Goal: Information Seeking & Learning: Learn about a topic

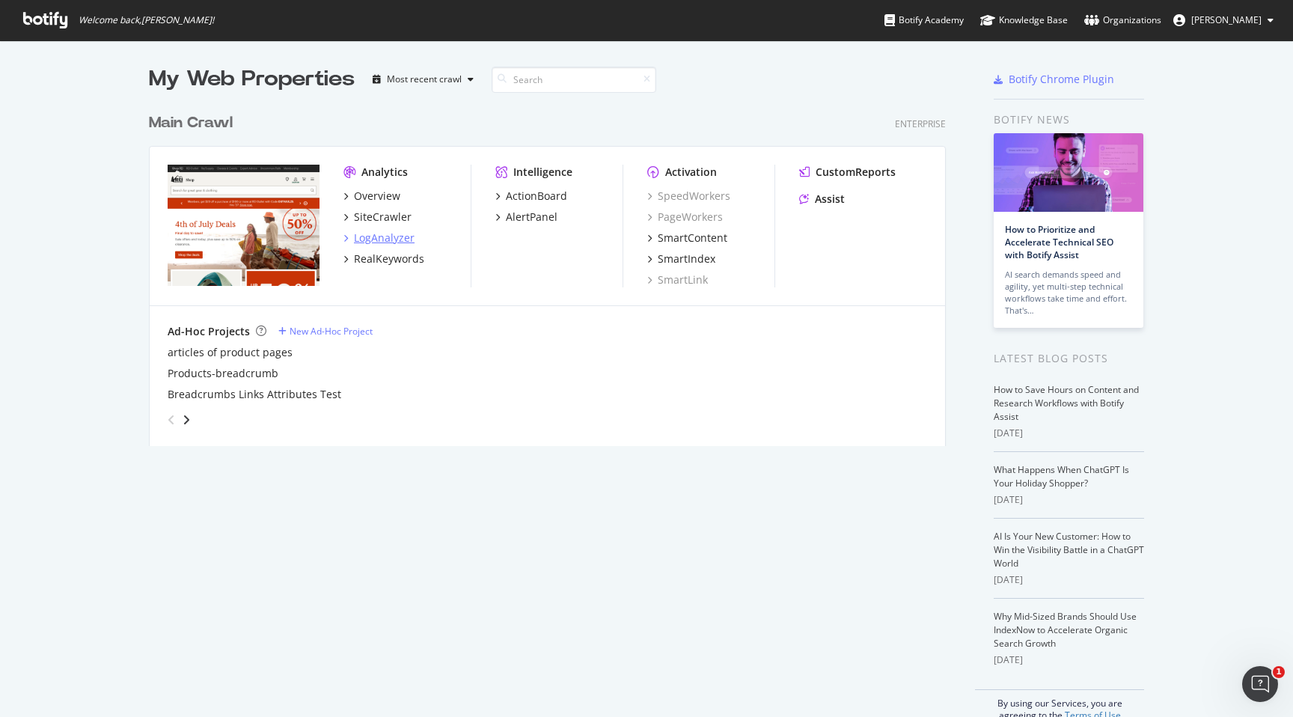
click at [379, 239] on div "LogAnalyzer" at bounding box center [384, 237] width 61 height 15
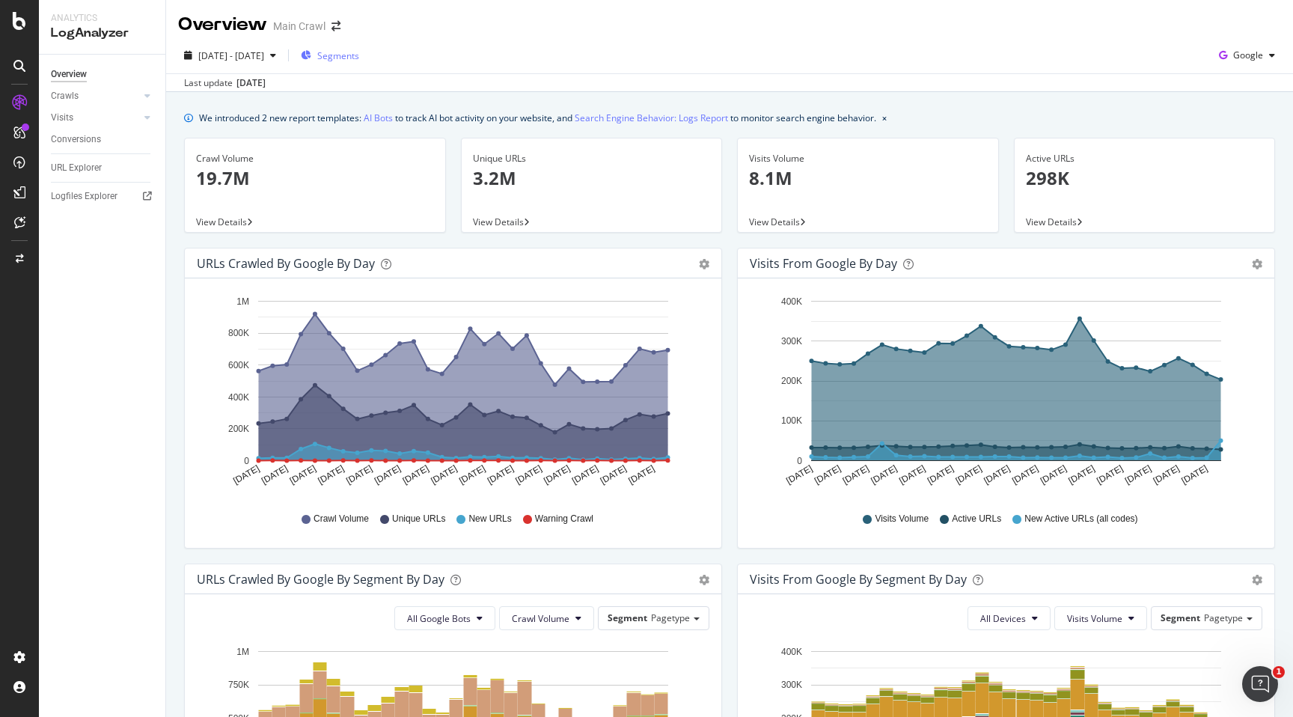
click at [359, 65] on div "Segments" at bounding box center [330, 55] width 58 height 22
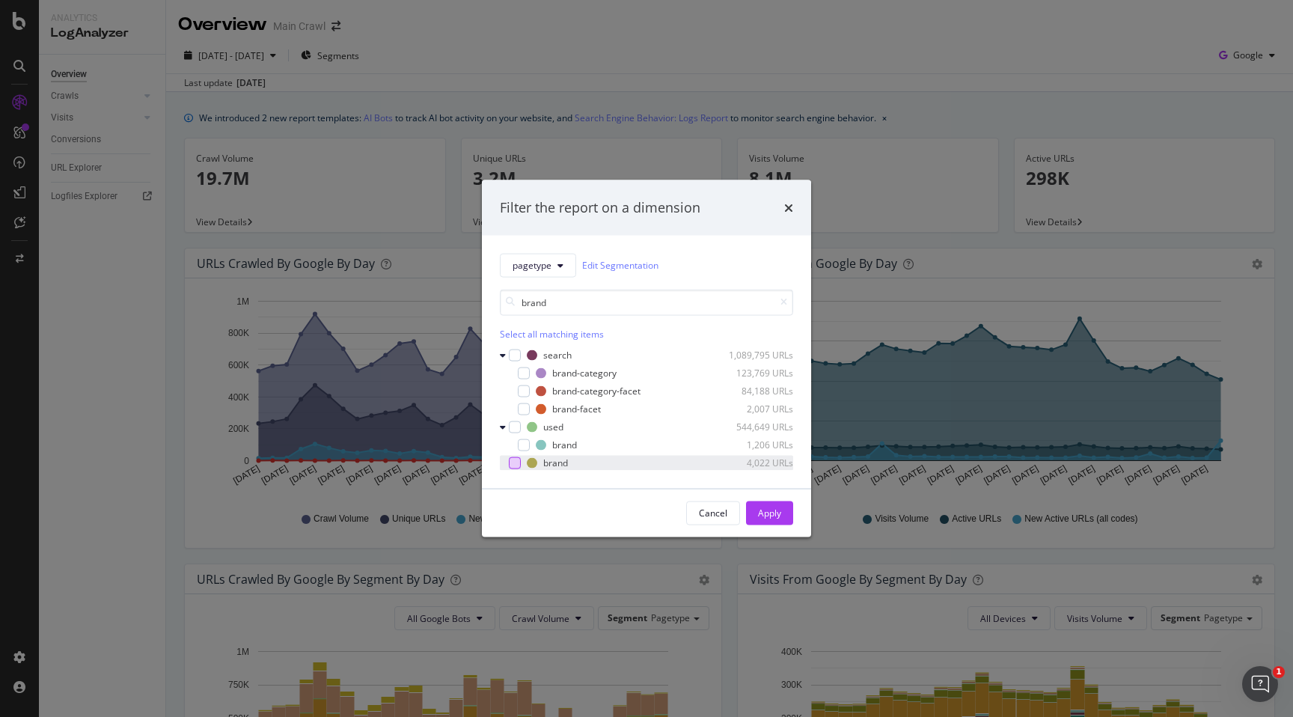
type input "brand"
click at [514, 463] on div "modal" at bounding box center [515, 462] width 12 height 12
click at [754, 521] on button "Apply" at bounding box center [769, 513] width 47 height 24
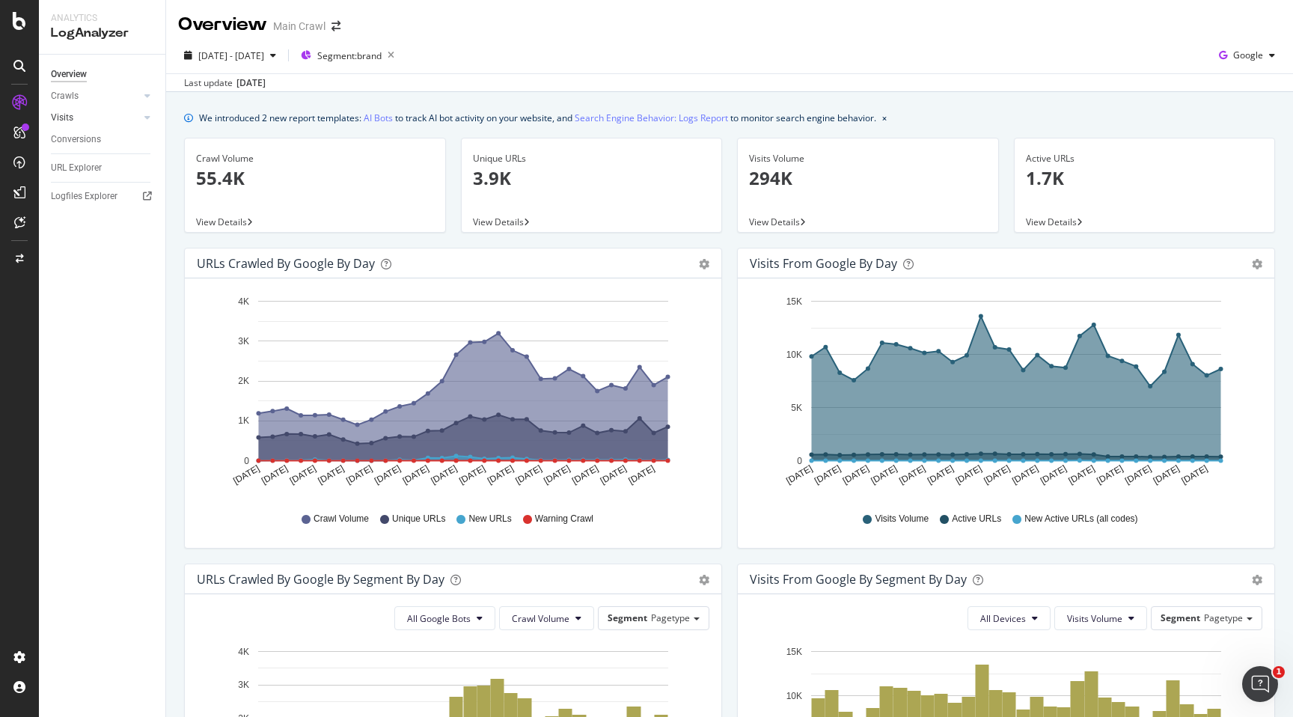
click at [89, 123] on link "Visits" at bounding box center [95, 118] width 89 height 16
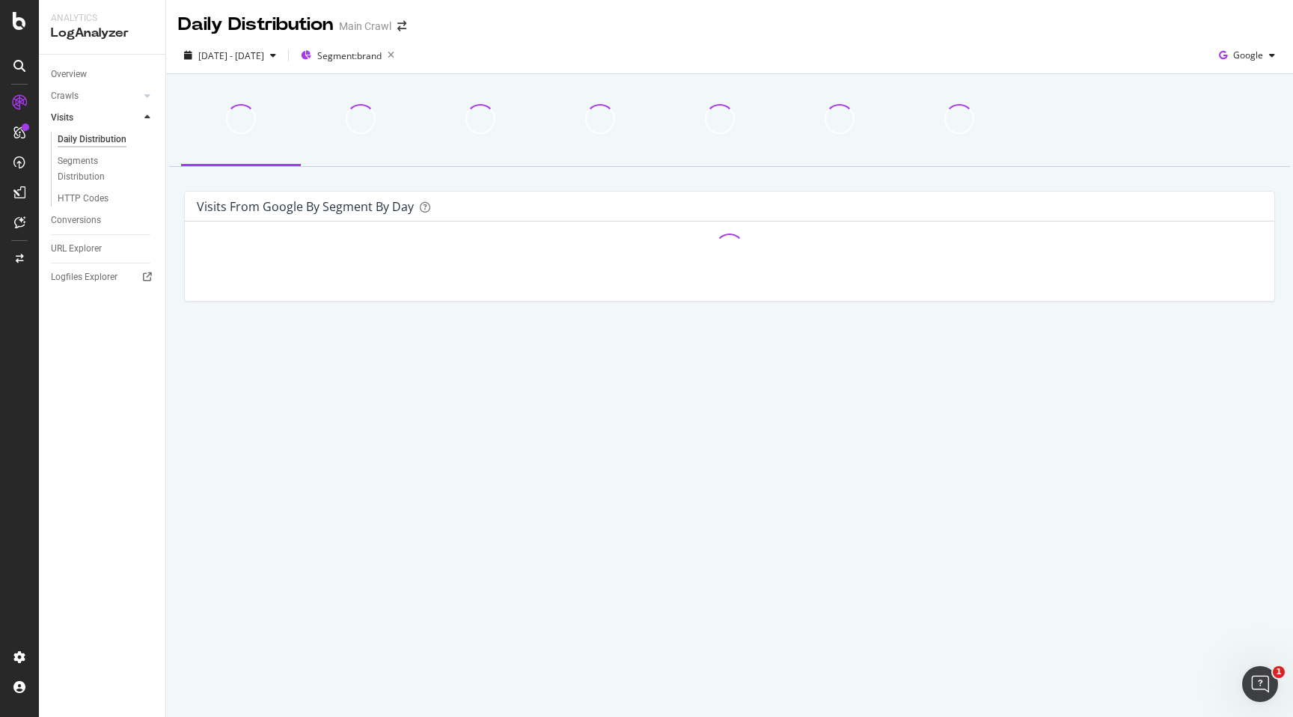
click at [88, 106] on div "Crawls" at bounding box center [108, 96] width 114 height 22
click at [87, 97] on link "Crawls" at bounding box center [95, 96] width 89 height 16
click at [102, 175] on div "HTTP Codes" at bounding box center [83, 177] width 51 height 16
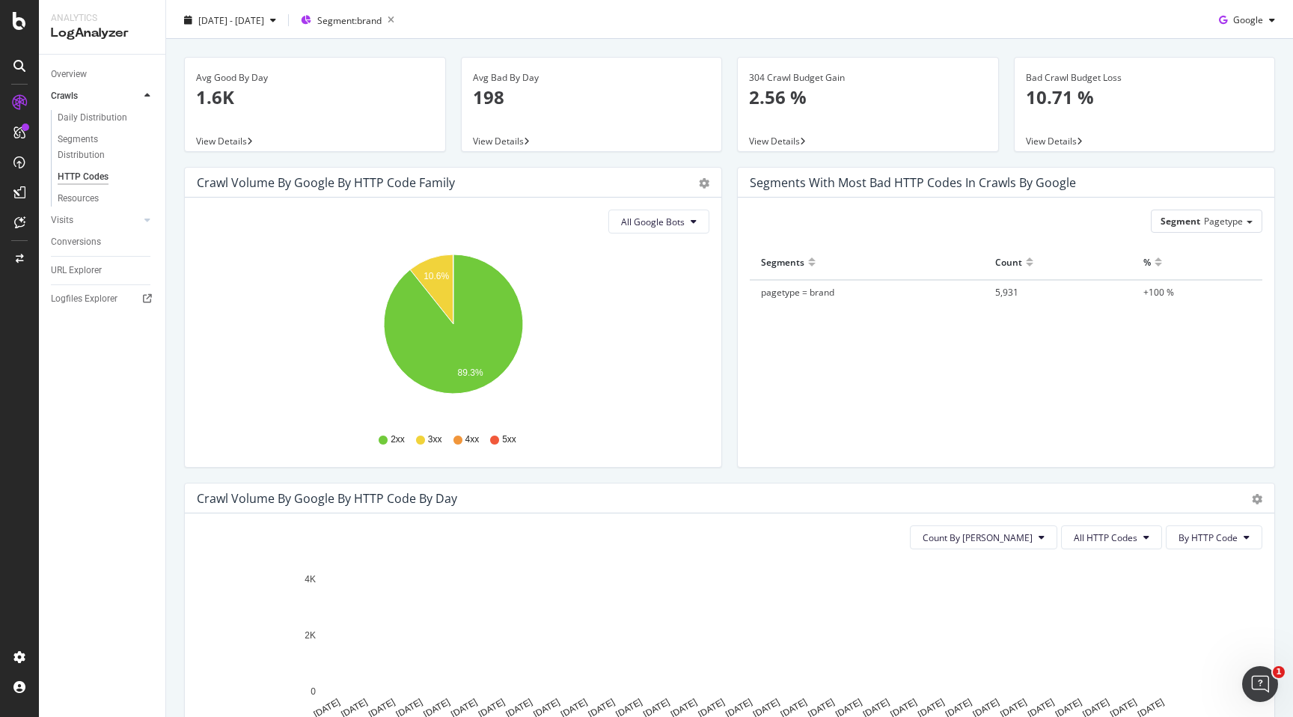
scroll to position [42, 0]
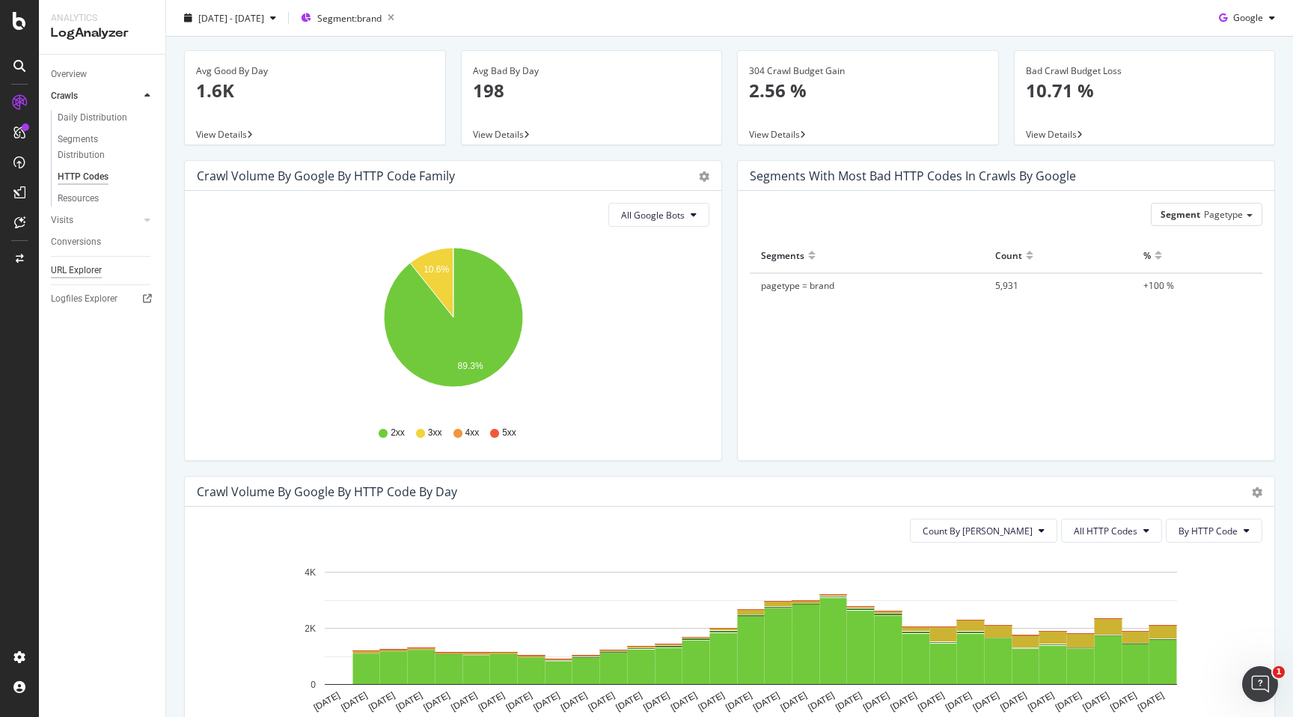
click at [76, 276] on div "URL Explorer" at bounding box center [76, 271] width 51 height 16
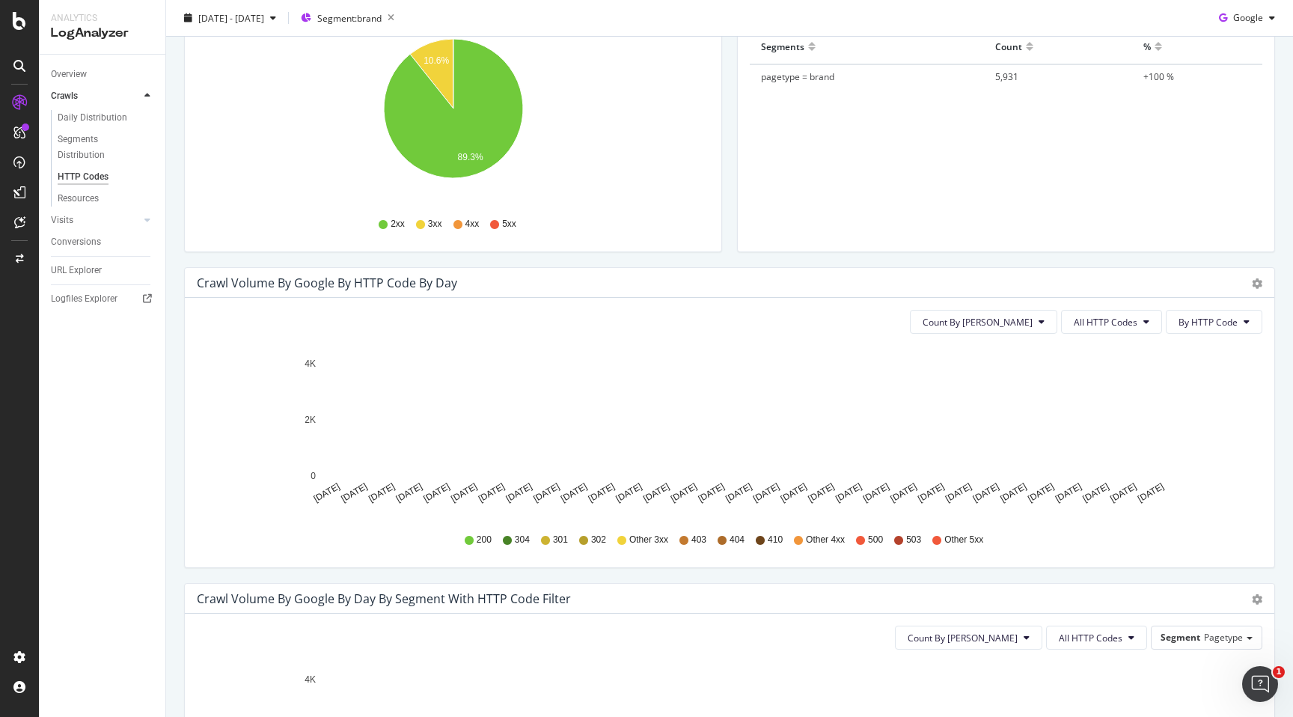
scroll to position [263, 0]
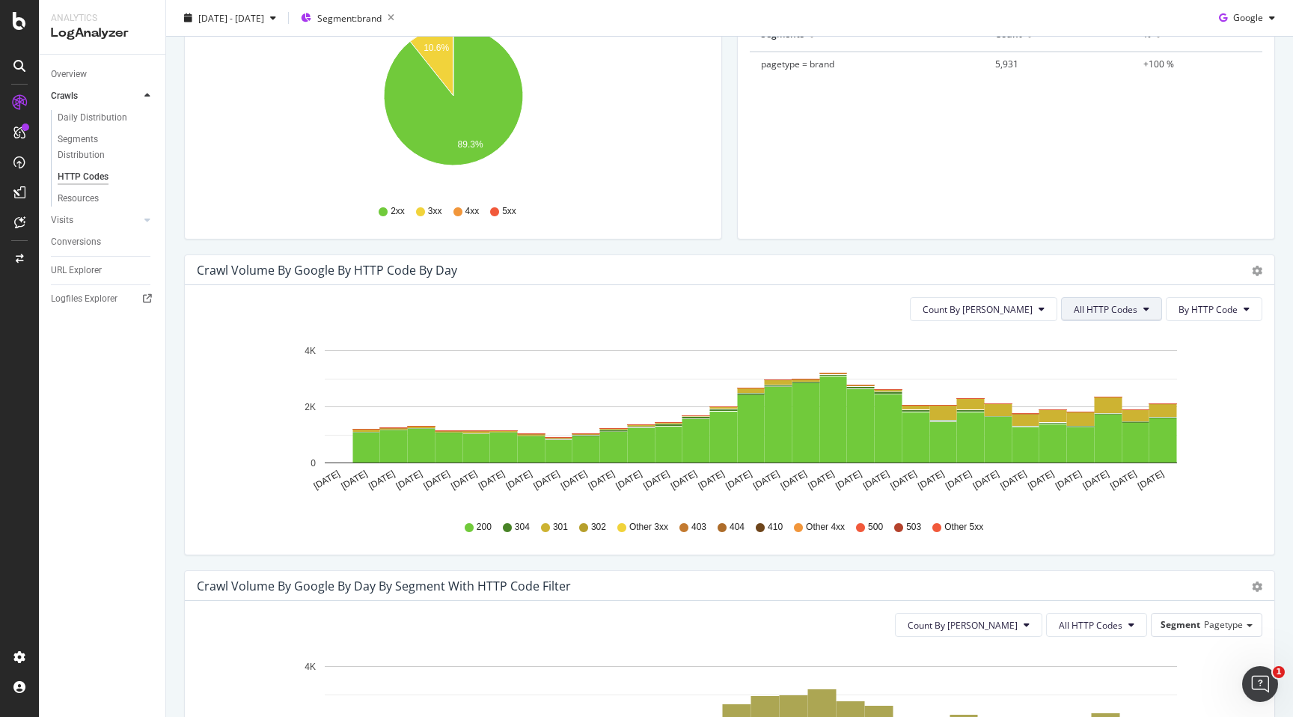
click at [1143, 317] on button "All HTTP Codes" at bounding box center [1111, 309] width 101 height 24
click at [1093, 428] on span "3xx family" at bounding box center [1114, 421] width 76 height 13
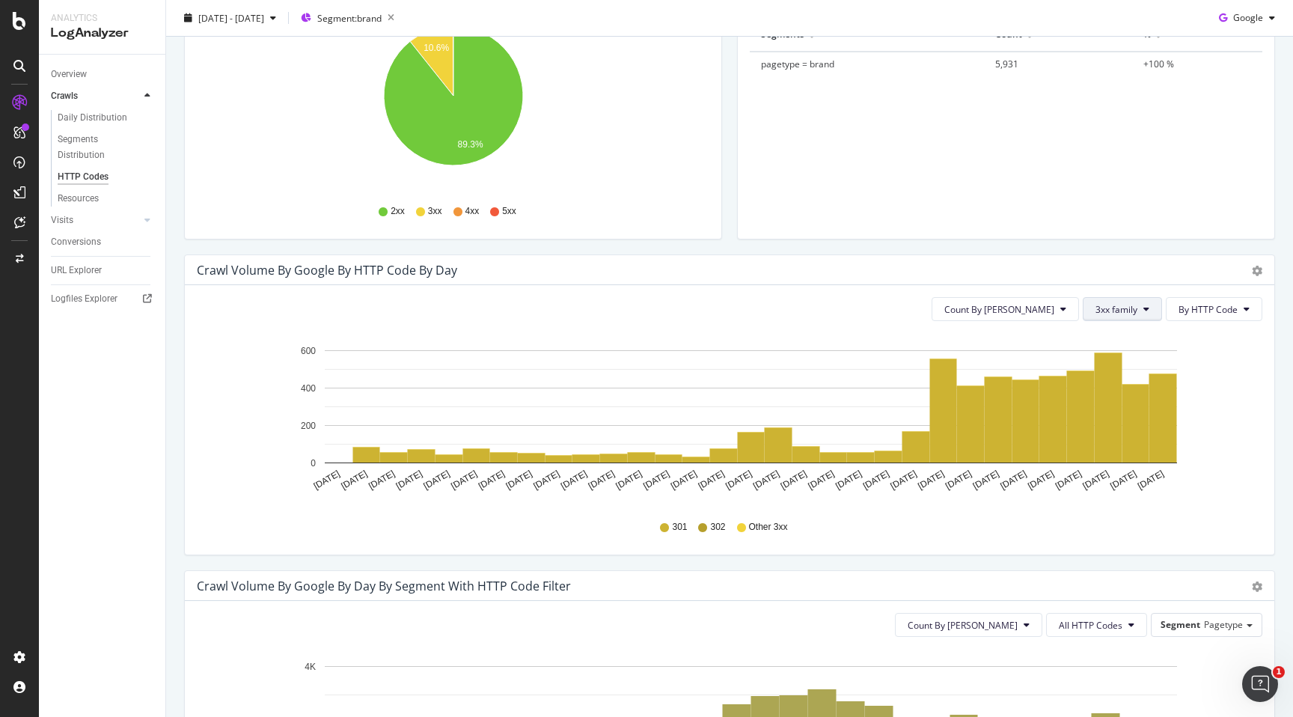
click at [1128, 306] on span "3xx family" at bounding box center [1117, 309] width 42 height 13
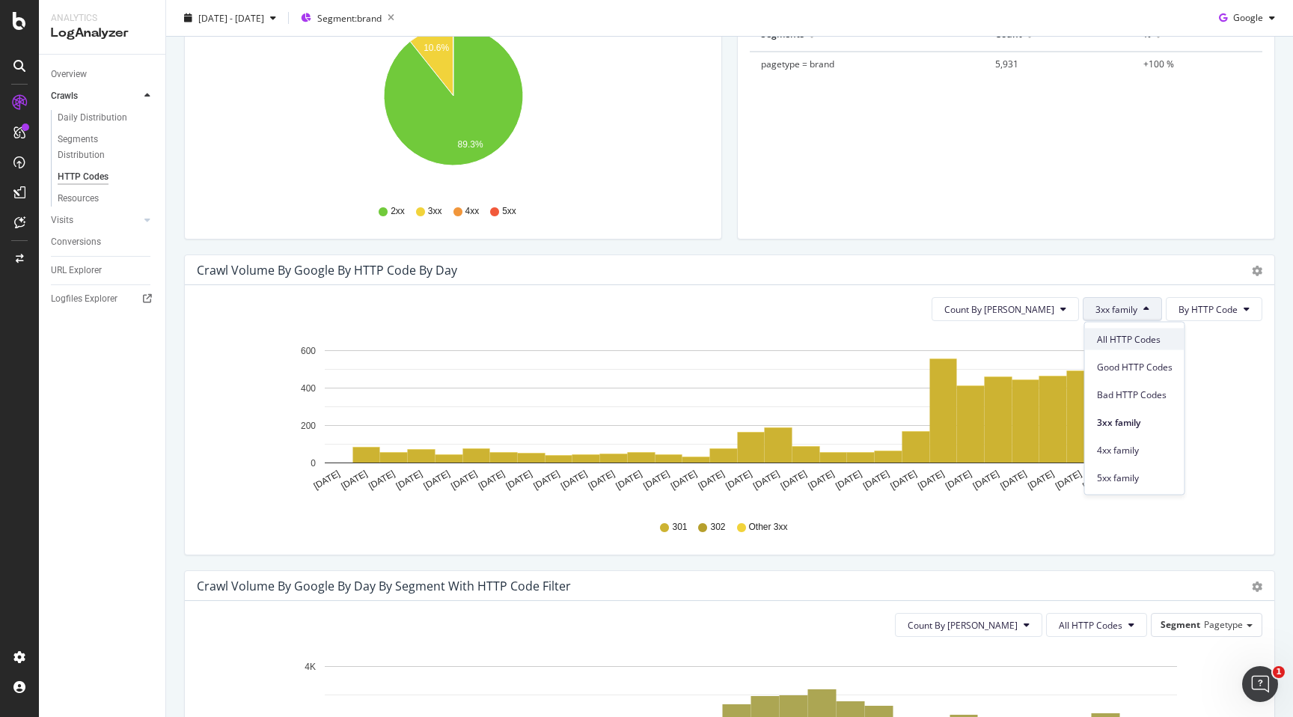
click at [1129, 335] on span "All HTTP Codes" at bounding box center [1135, 338] width 76 height 13
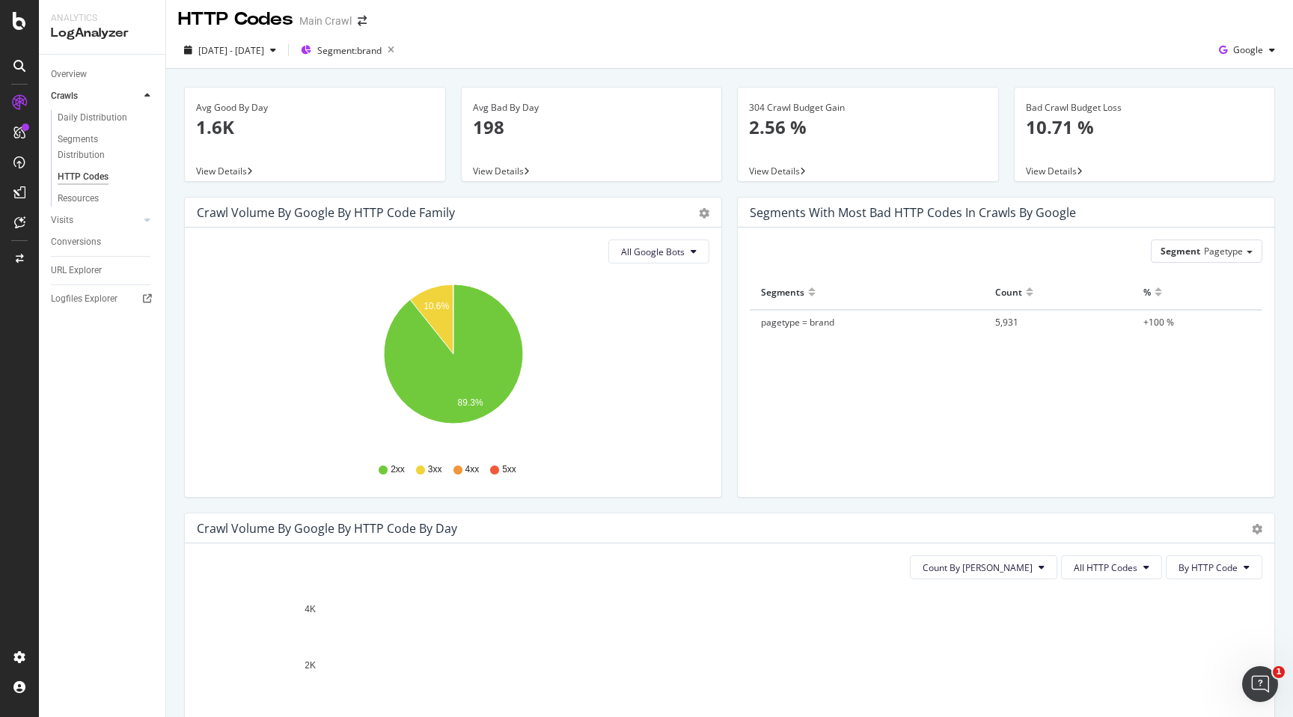
scroll to position [0, 0]
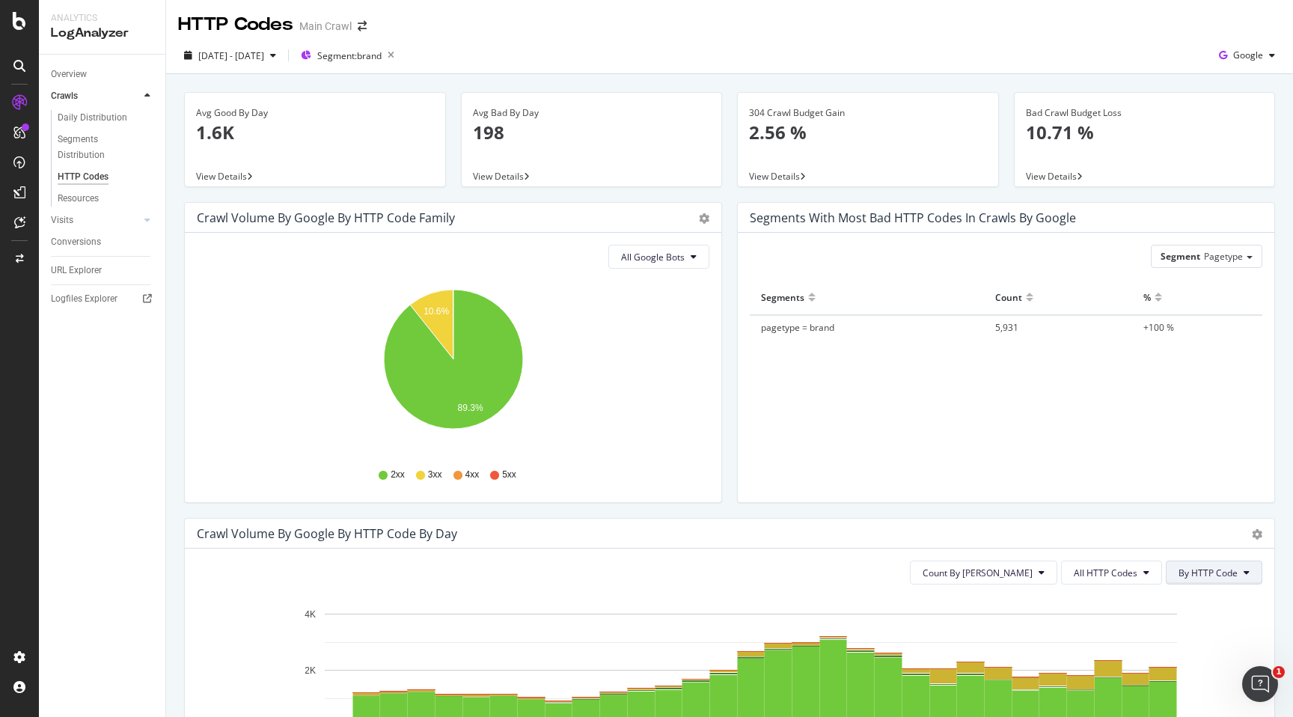
click at [1227, 562] on button "By HTTP Code" at bounding box center [1214, 572] width 97 height 24
click at [1142, 565] on button "All HTTP Codes" at bounding box center [1111, 572] width 101 height 24
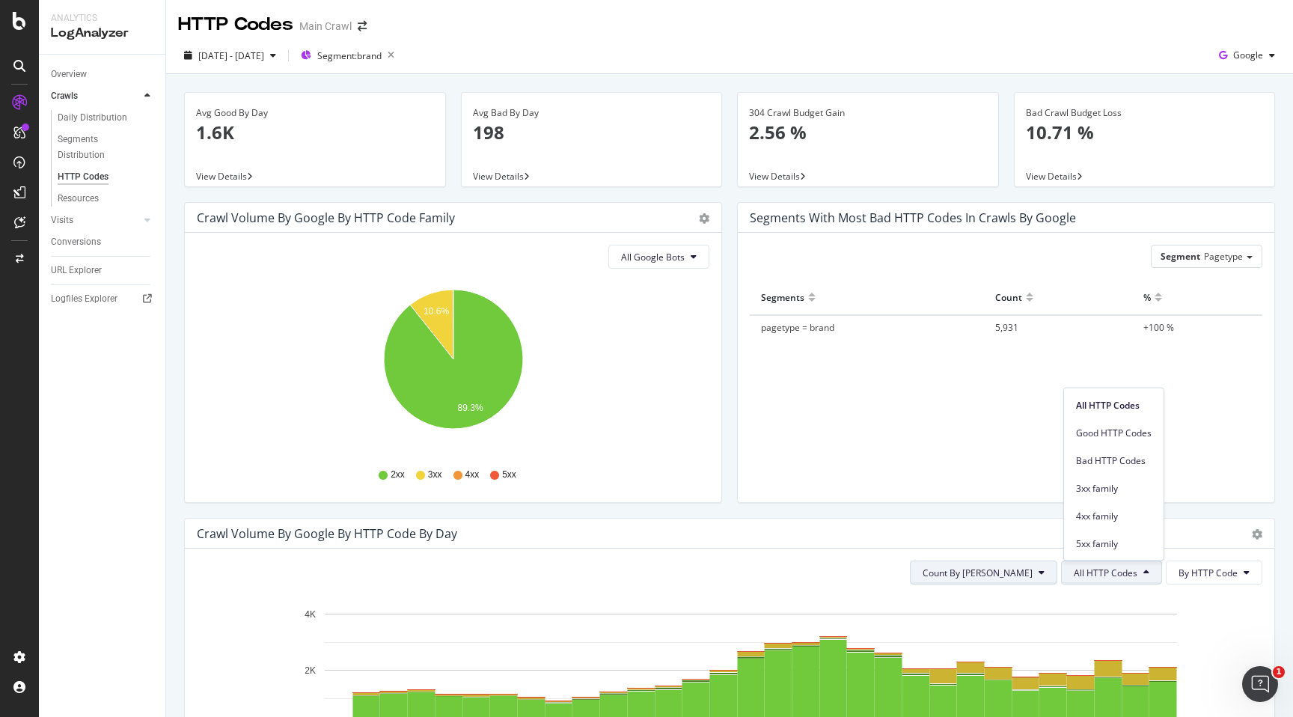
click at [1018, 572] on span "Count By [PERSON_NAME]" at bounding box center [978, 572] width 110 height 13
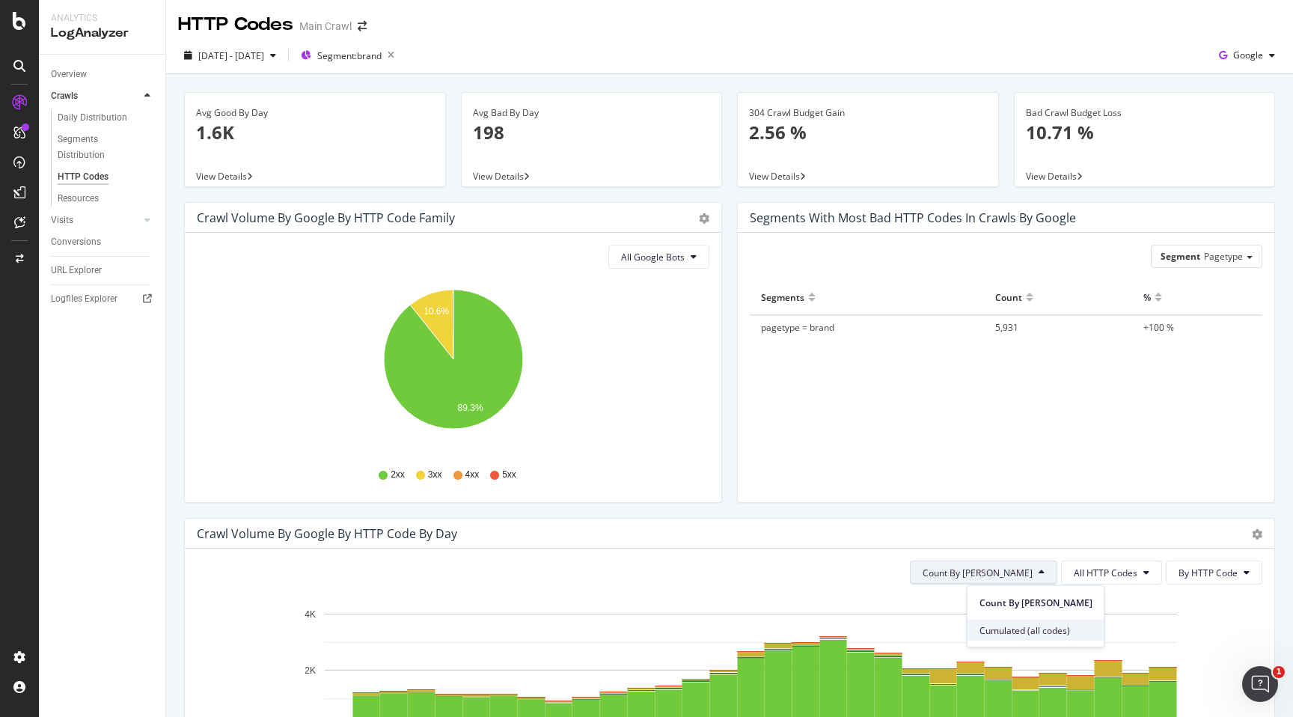
click at [1003, 626] on span "Cumulated (all codes)" at bounding box center [1036, 629] width 113 height 13
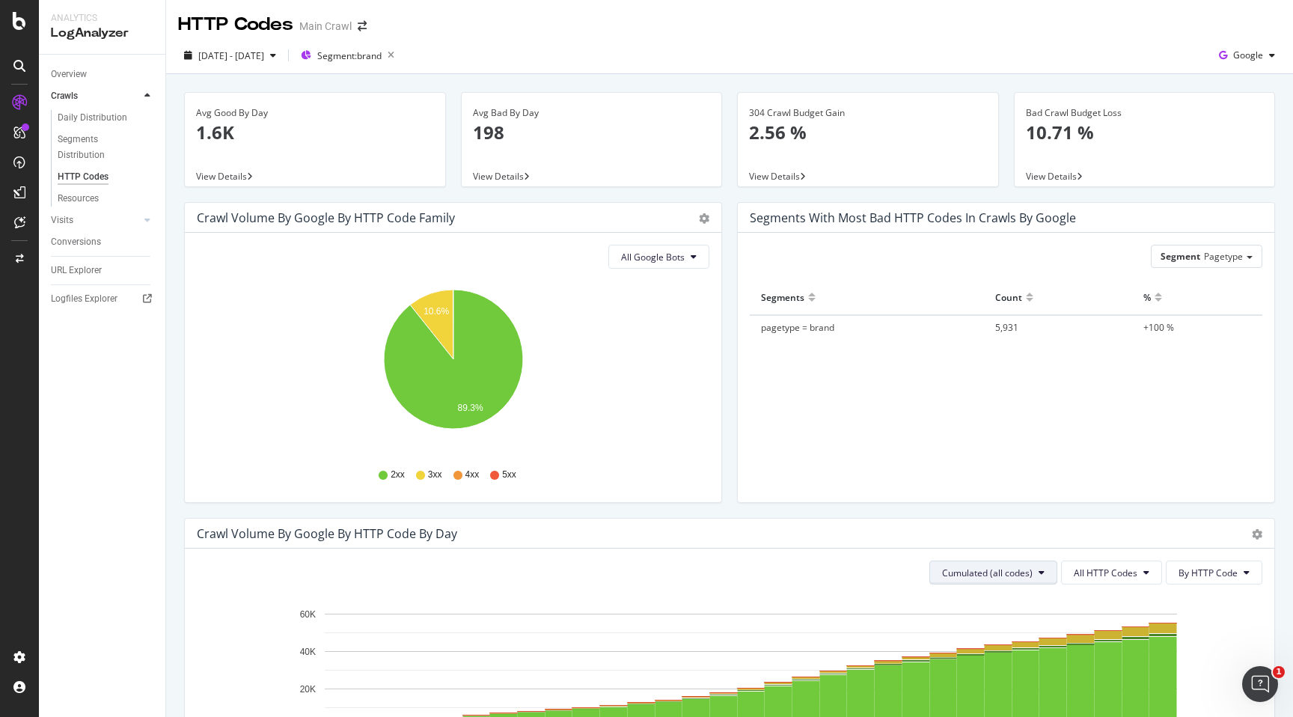
click at [1016, 565] on button "Cumulated (all codes)" at bounding box center [993, 572] width 128 height 24
click at [1000, 596] on span "Count By [PERSON_NAME]" at bounding box center [1001, 602] width 110 height 13
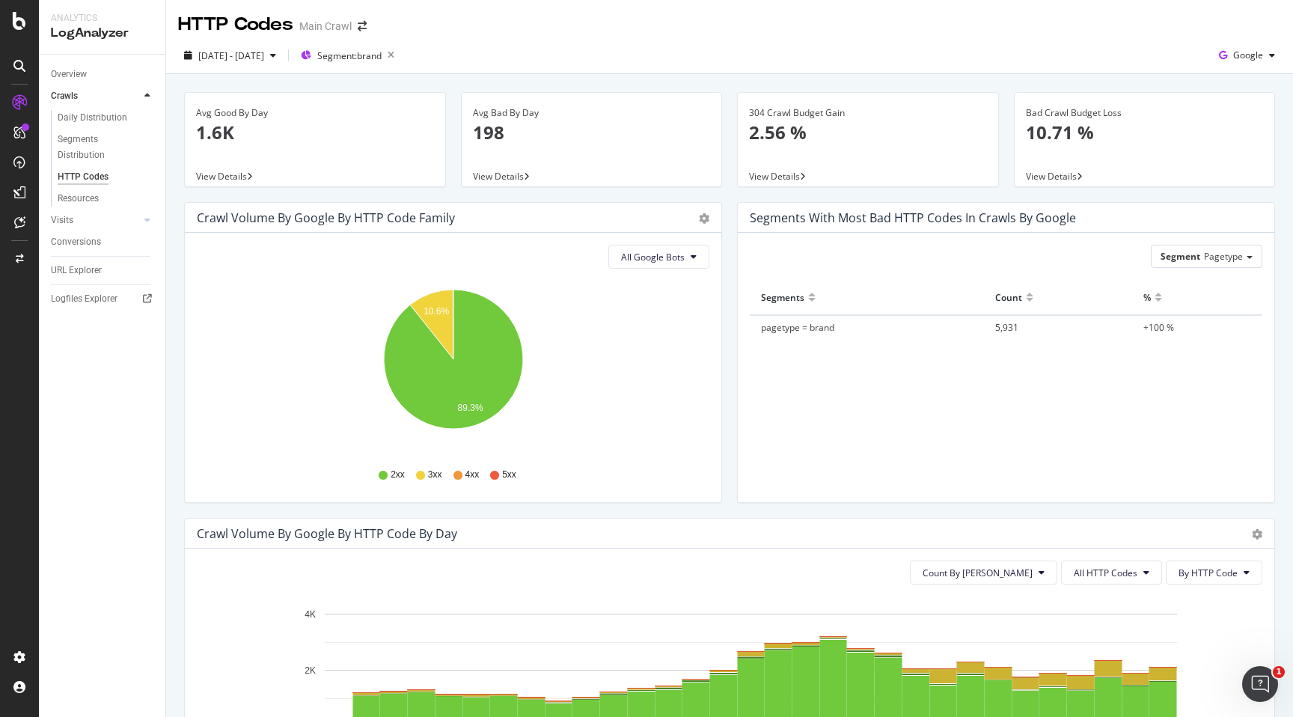
click at [1259, 528] on div "Timeline (by Value) Timeline (by Percentage) Table" at bounding box center [1257, 533] width 10 height 15
click at [1259, 532] on icon "gear" at bounding box center [1257, 534] width 10 height 10
click at [1217, 587] on span "Timeline (by Percentage)" at bounding box center [1203, 591] width 139 height 20
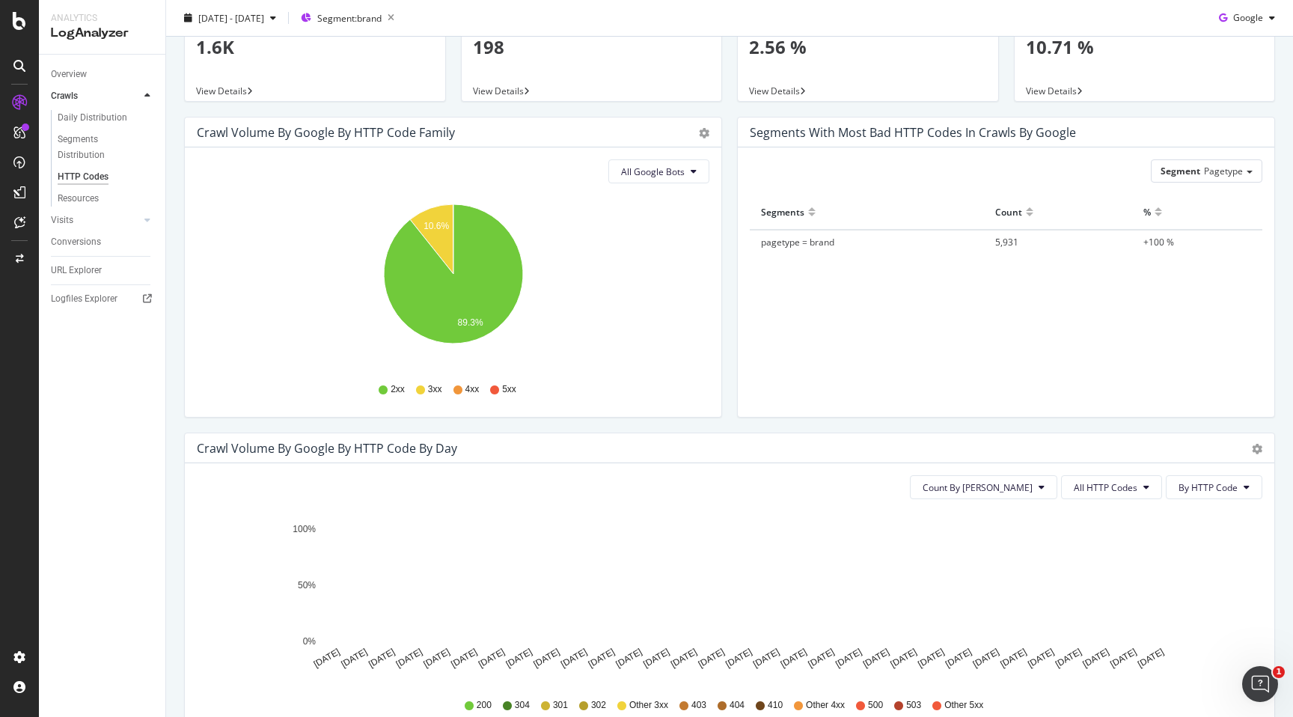
scroll to position [186, 0]
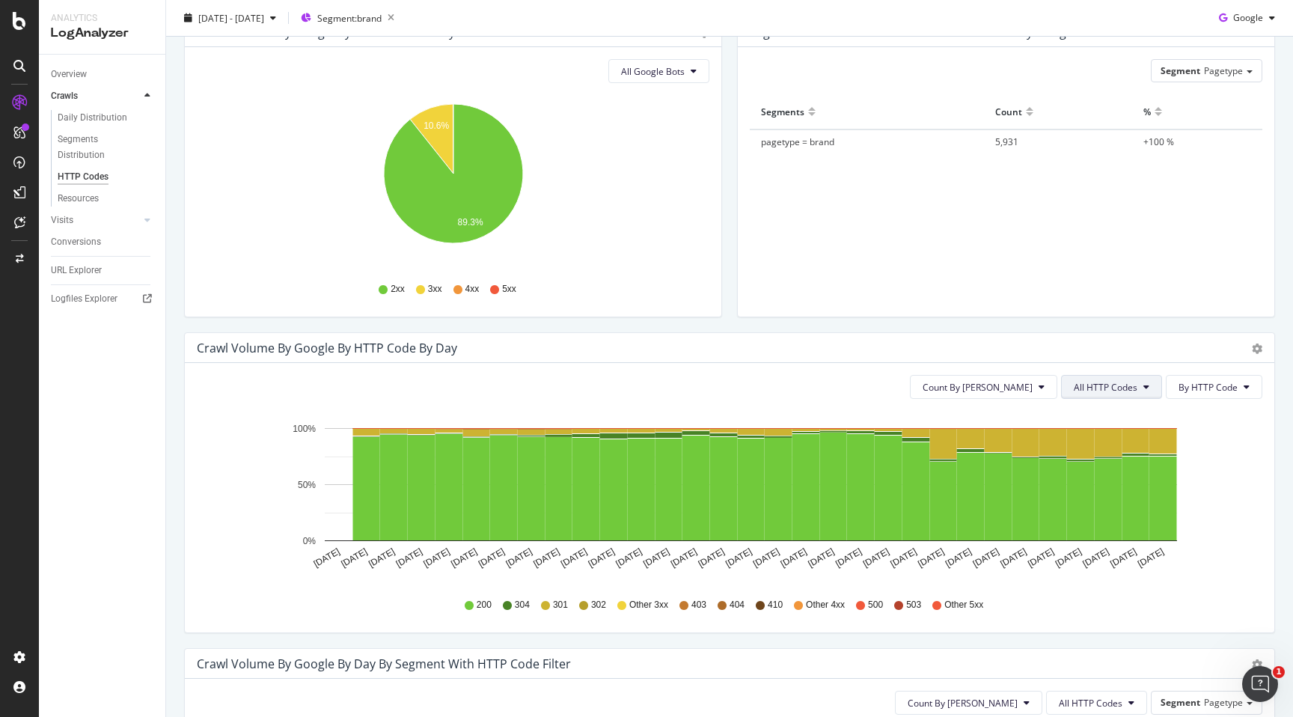
click at [1103, 394] on button "All HTTP Codes" at bounding box center [1111, 387] width 101 height 24
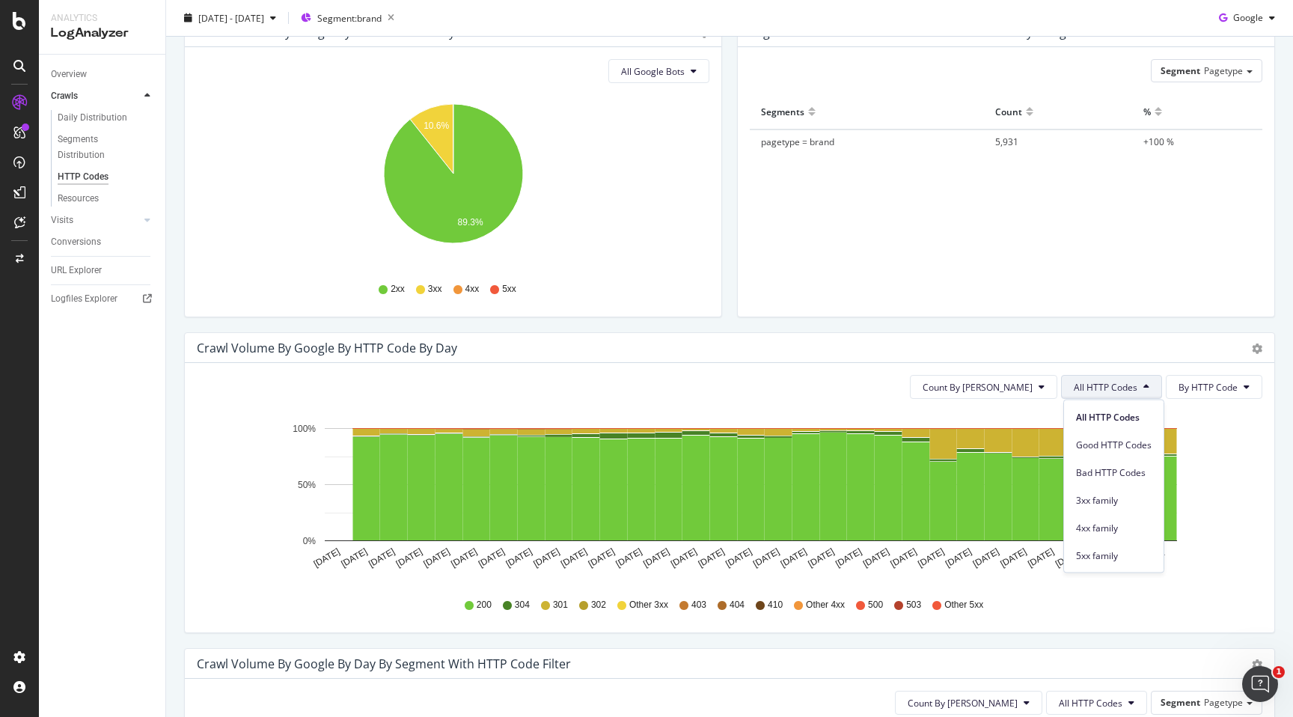
click at [908, 257] on div "Segments Count % pagetype = brand 5,931 +100 %" at bounding box center [1006, 186] width 513 height 185
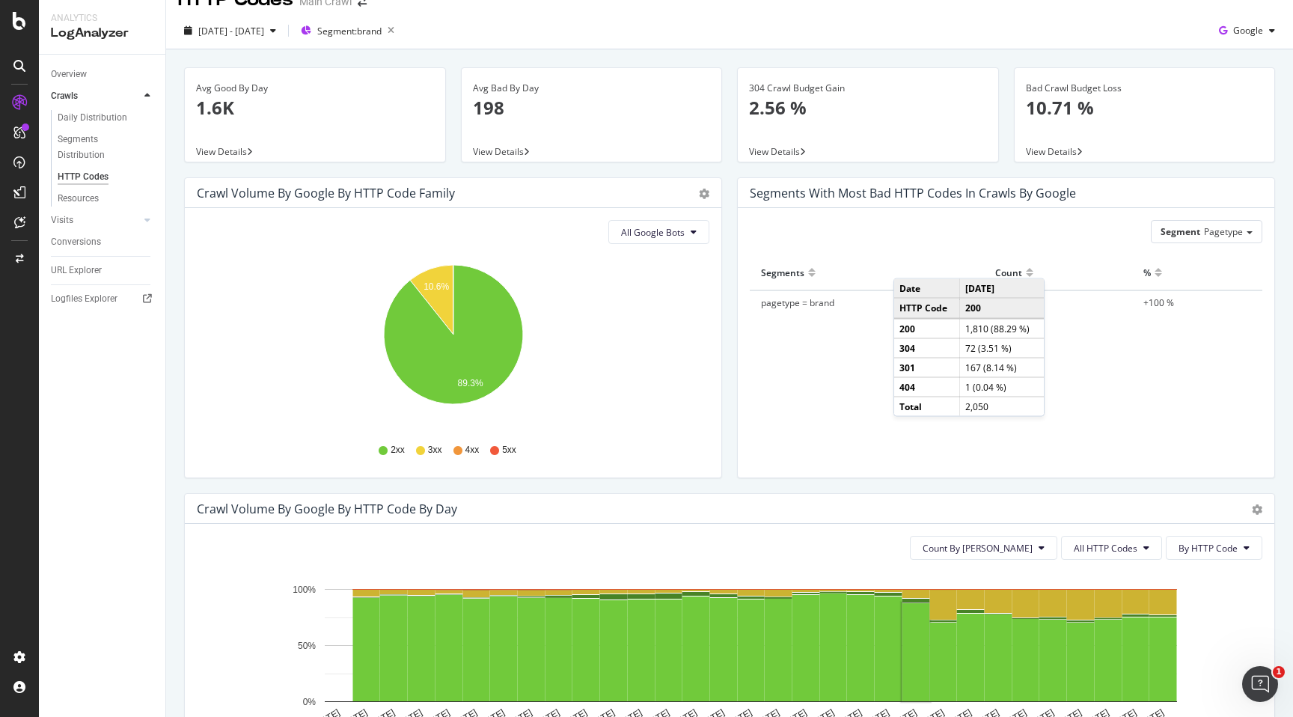
scroll to position [0, 0]
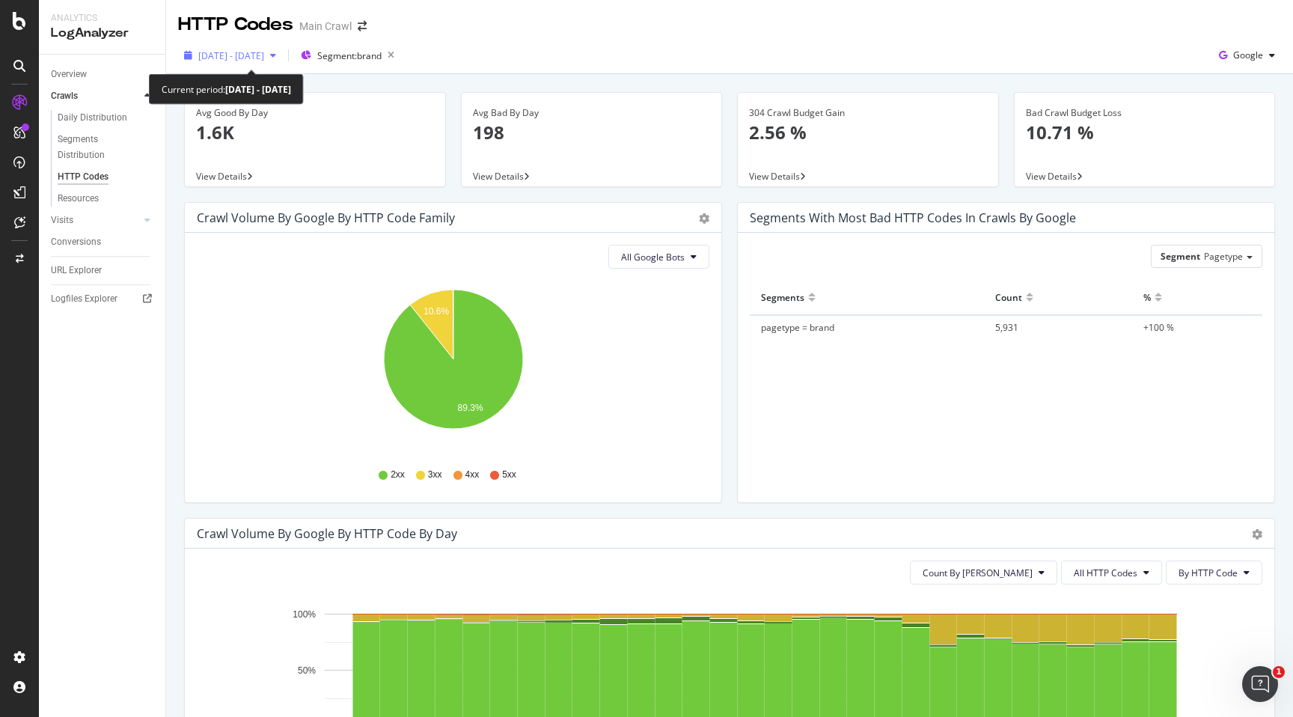
click at [276, 59] on icon "button" at bounding box center [273, 55] width 6 height 9
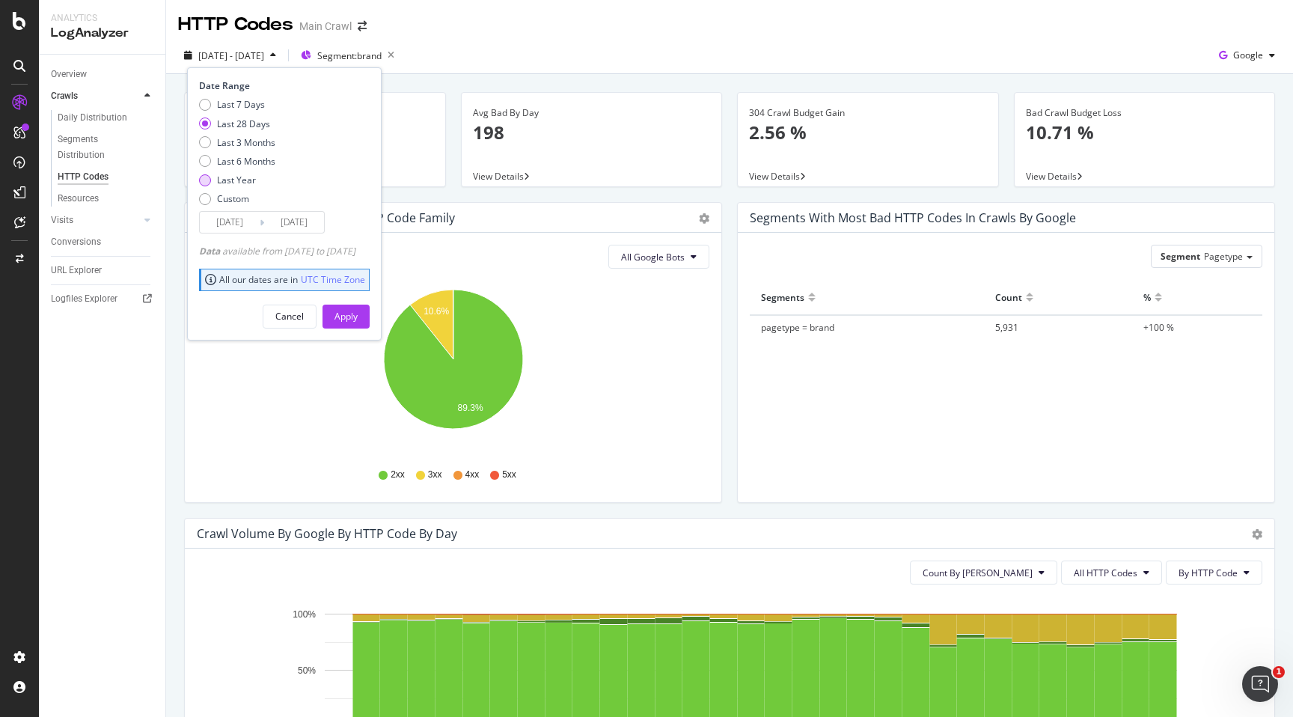
click at [224, 184] on div "Last Year" at bounding box center [236, 180] width 39 height 13
type input "[DATE]"
click at [358, 322] on div "Apply" at bounding box center [345, 316] width 23 height 13
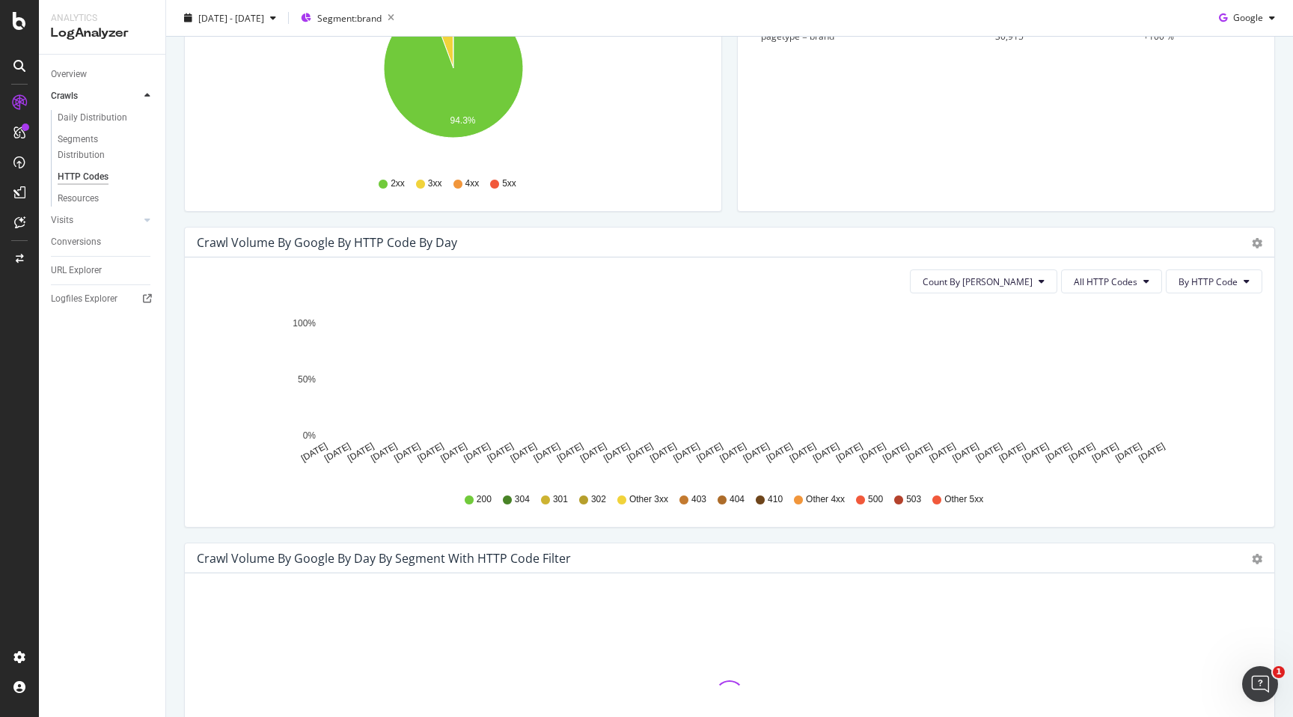
scroll to position [294, 0]
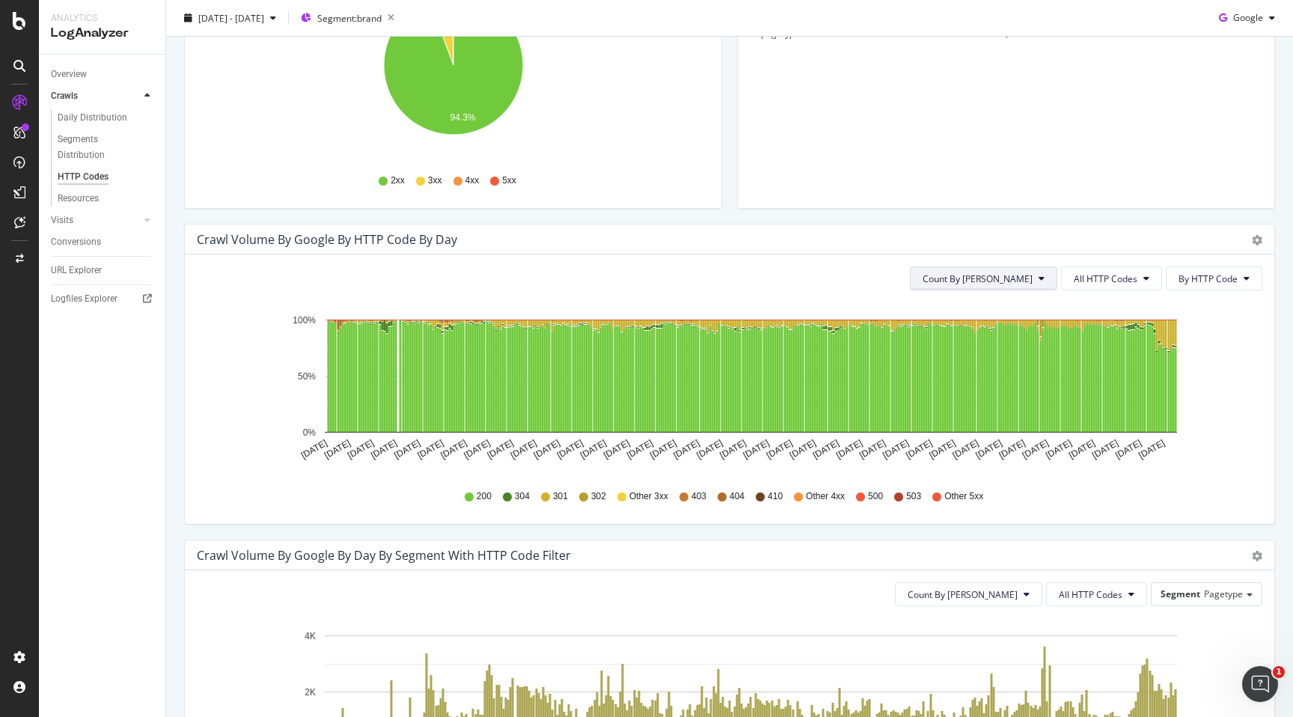
click at [1033, 290] on button "Count By [PERSON_NAME]" at bounding box center [983, 278] width 147 height 24
click at [1078, 251] on div "Crawl Volume by google by HTTP Code by Day Timeline (by Value) Timeline (by Per…" at bounding box center [730, 239] width 1090 height 30
click at [1256, 244] on icon "gear" at bounding box center [1257, 240] width 10 height 10
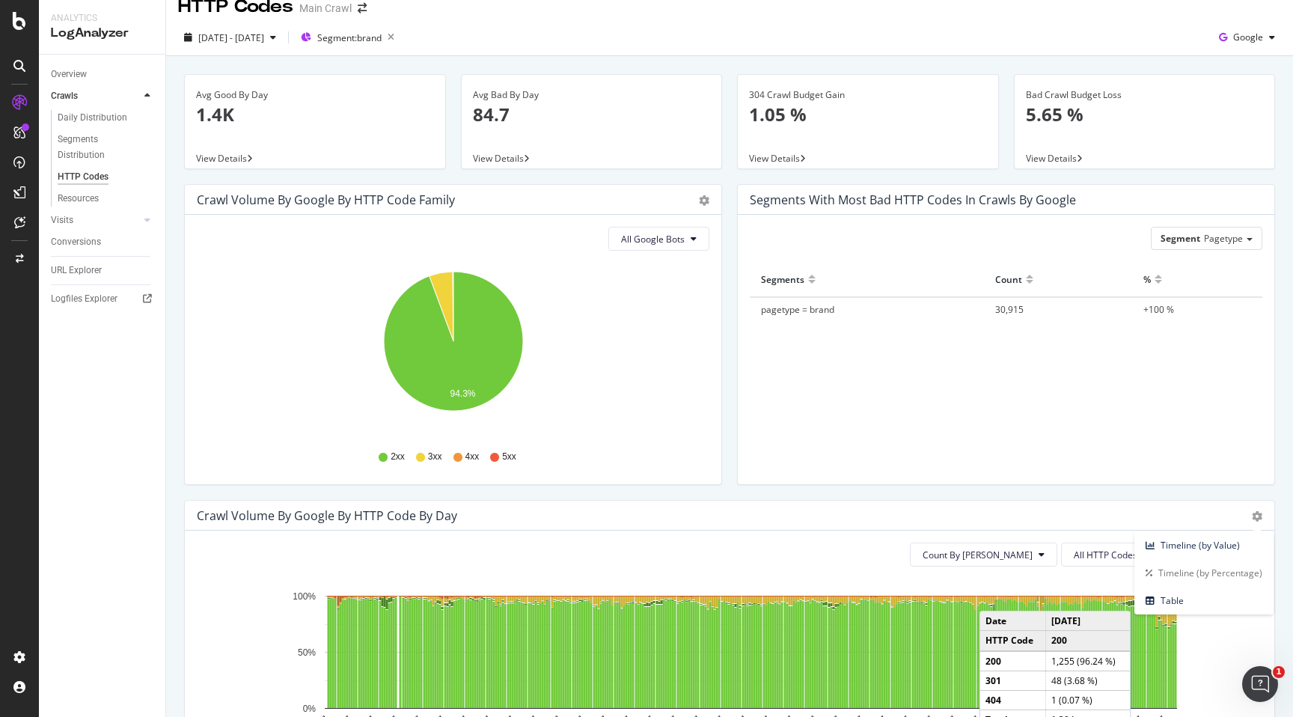
scroll to position [0, 0]
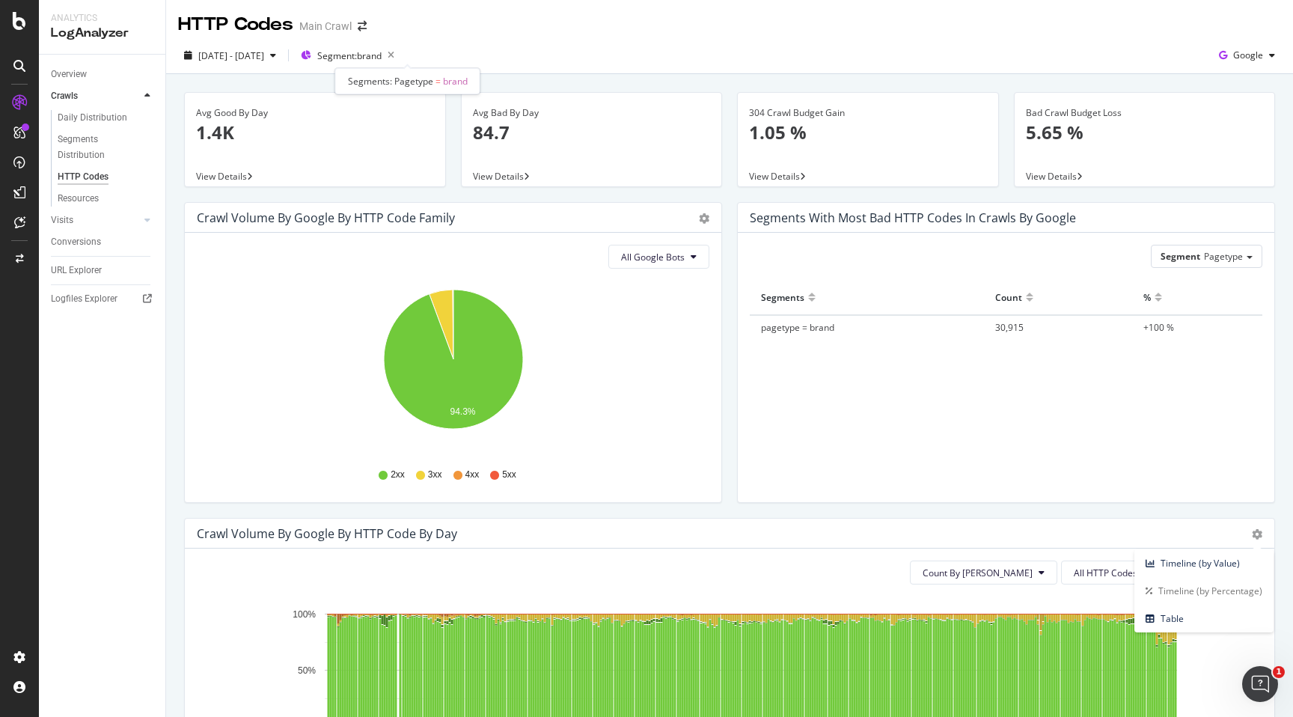
click at [408, 67] on div at bounding box center [408, 68] width 6 height 6
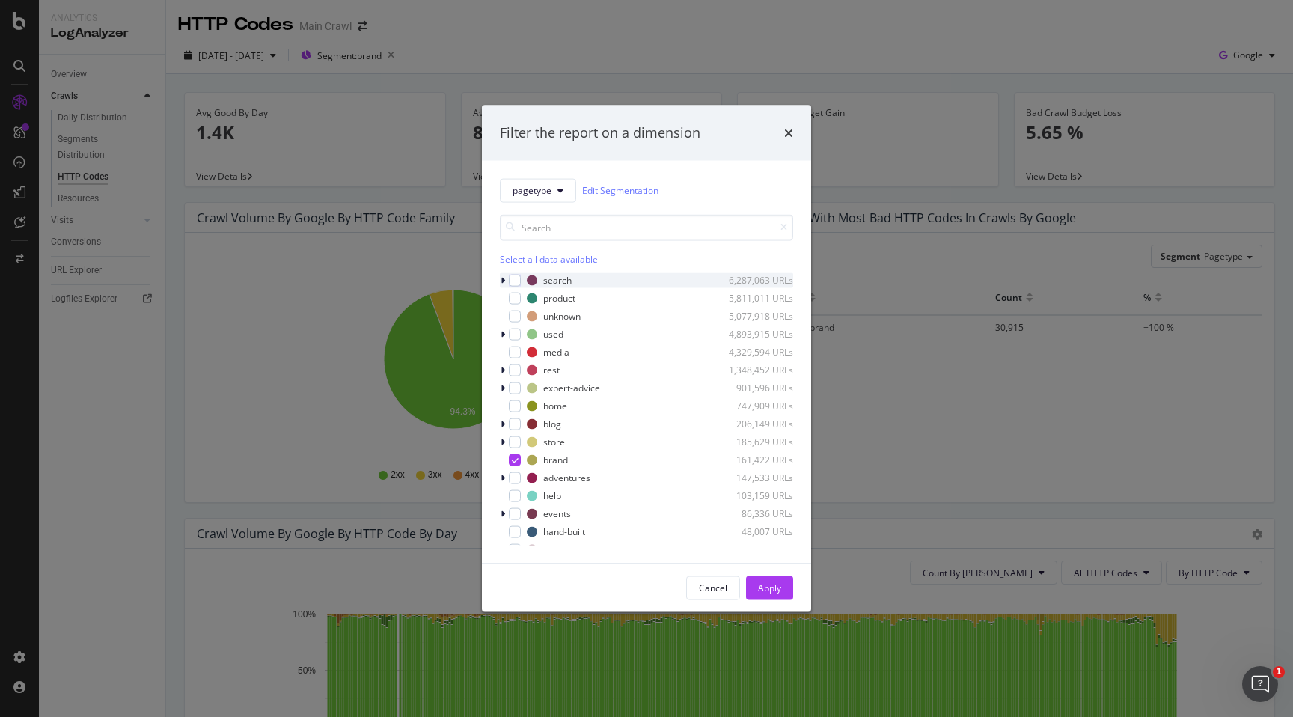
click at [501, 284] on icon "modal" at bounding box center [503, 279] width 4 height 9
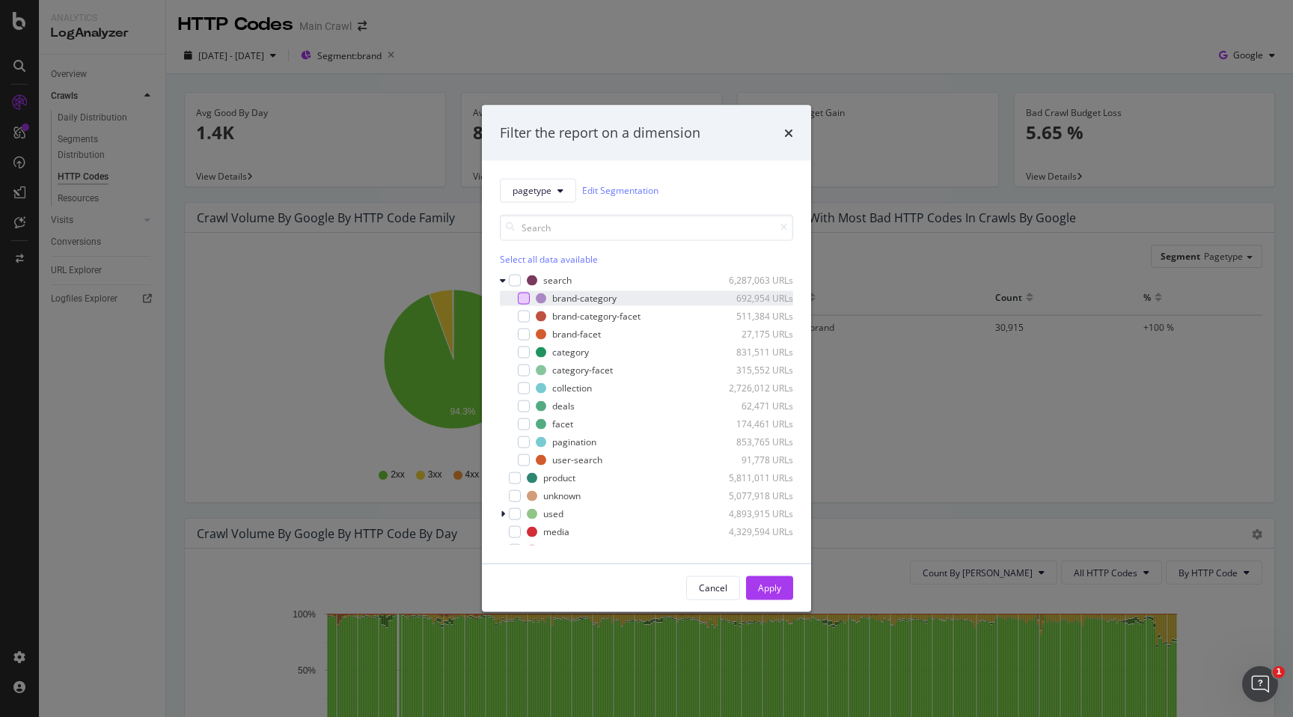
click at [523, 299] on div "modal" at bounding box center [524, 298] width 12 height 12
click at [784, 589] on button "Apply" at bounding box center [769, 587] width 47 height 24
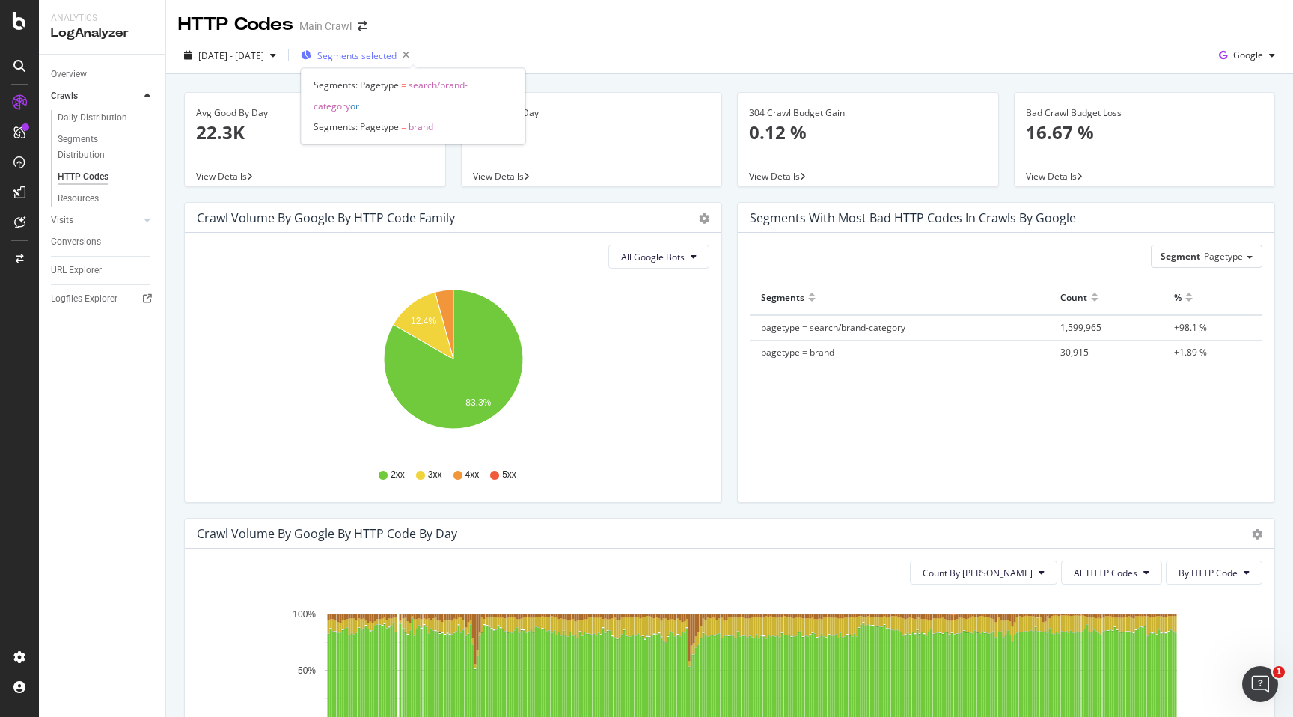
click at [397, 55] on span "Segments selected" at bounding box center [356, 55] width 79 height 13
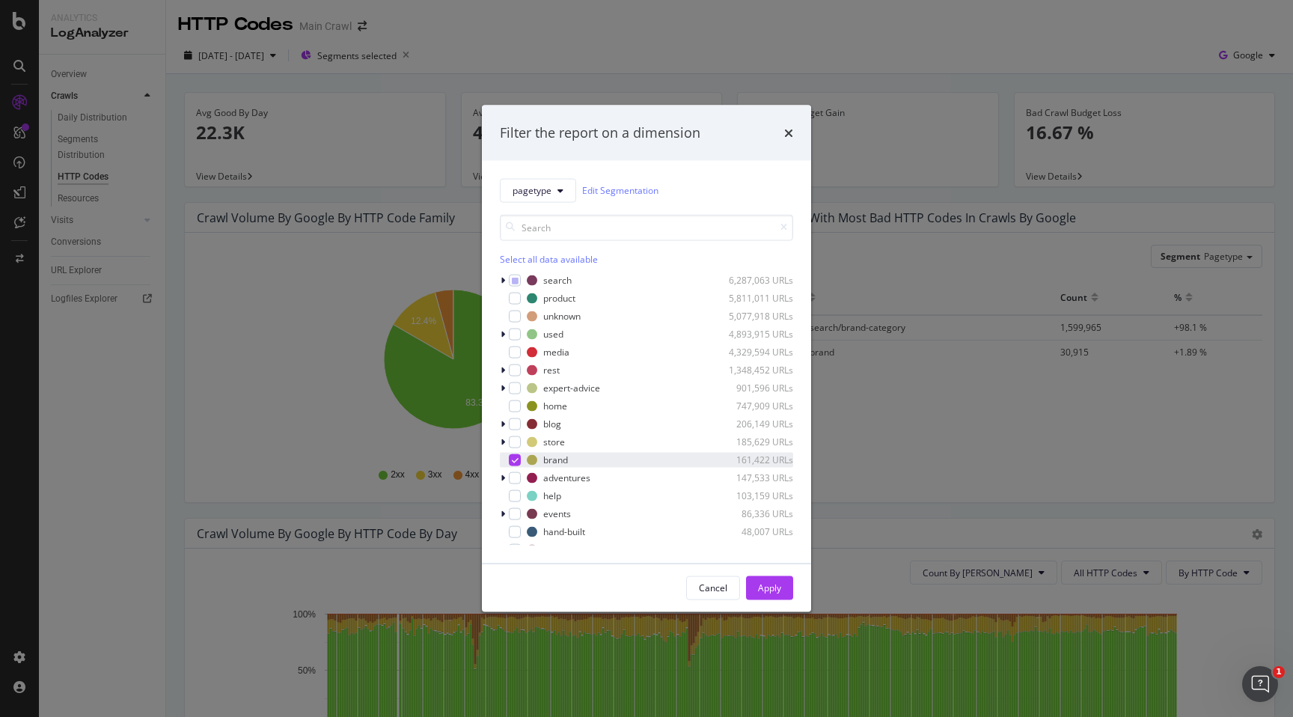
click at [515, 461] on icon "modal" at bounding box center [515, 459] width 7 height 7
click at [764, 583] on div "Apply" at bounding box center [769, 587] width 23 height 13
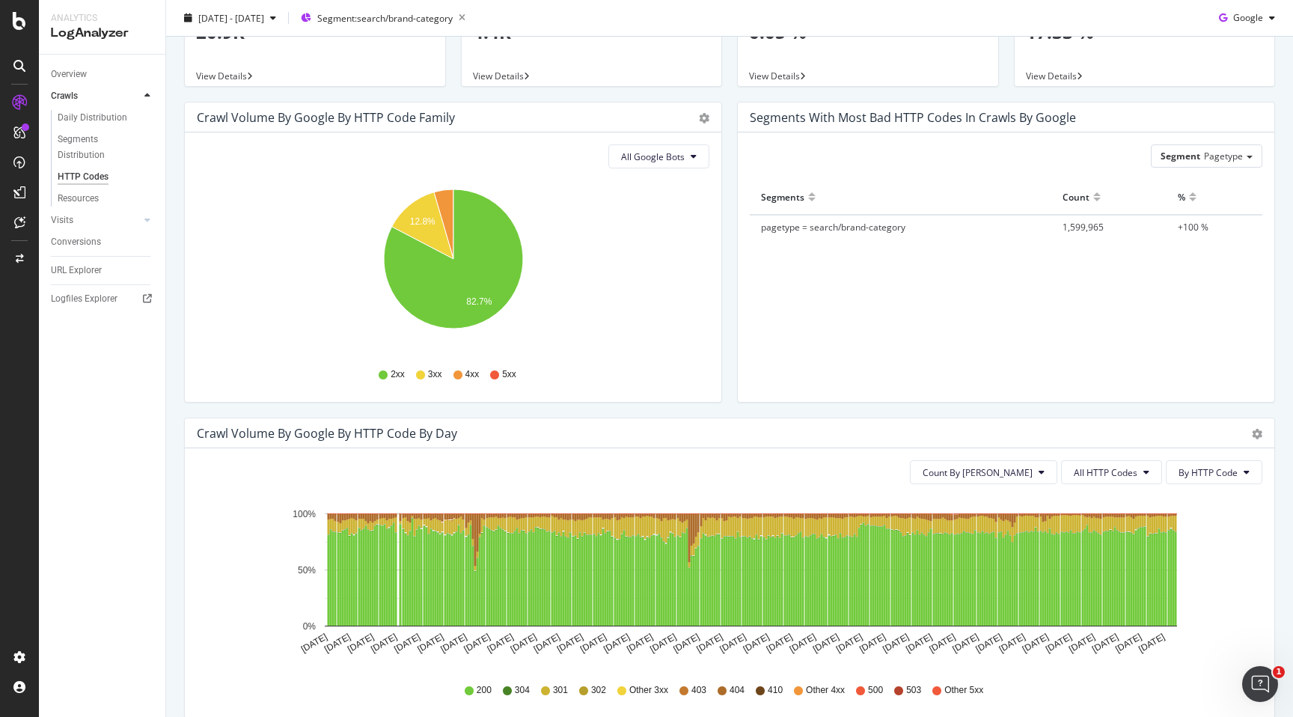
scroll to position [26, 0]
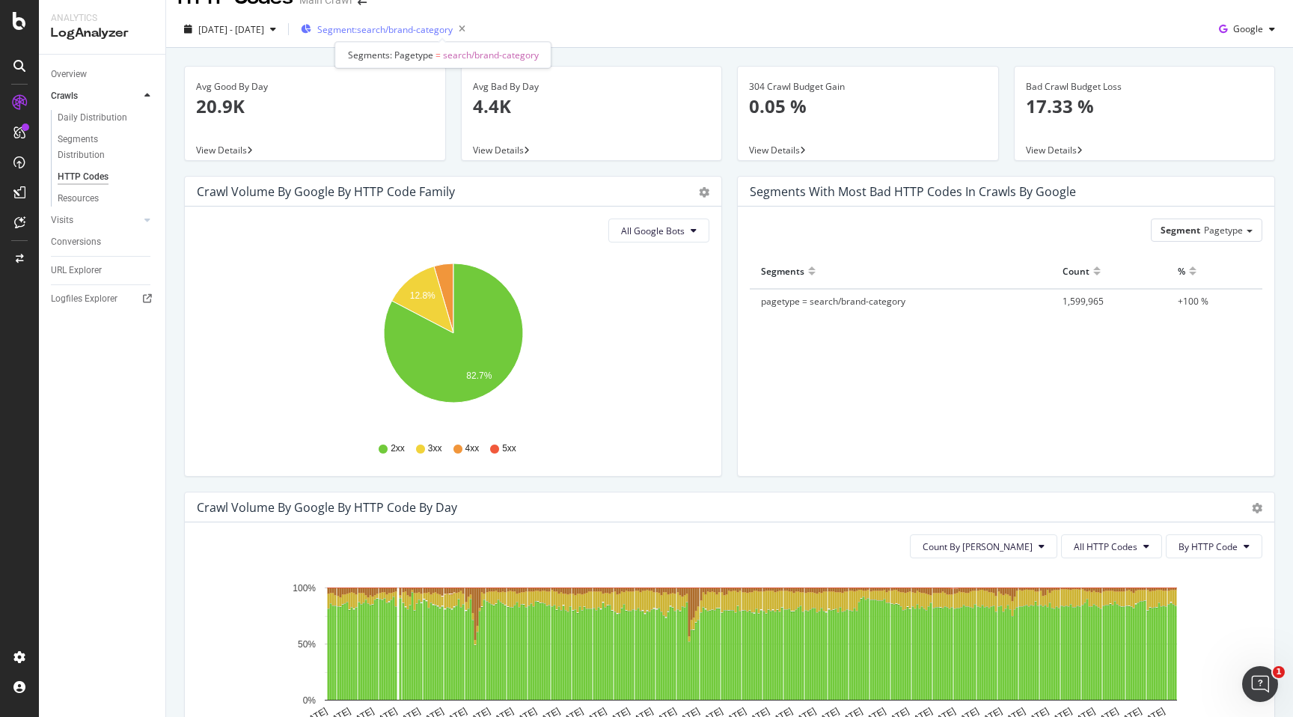
click at [398, 28] on span "Segment: search/brand-category" at bounding box center [384, 29] width 135 height 13
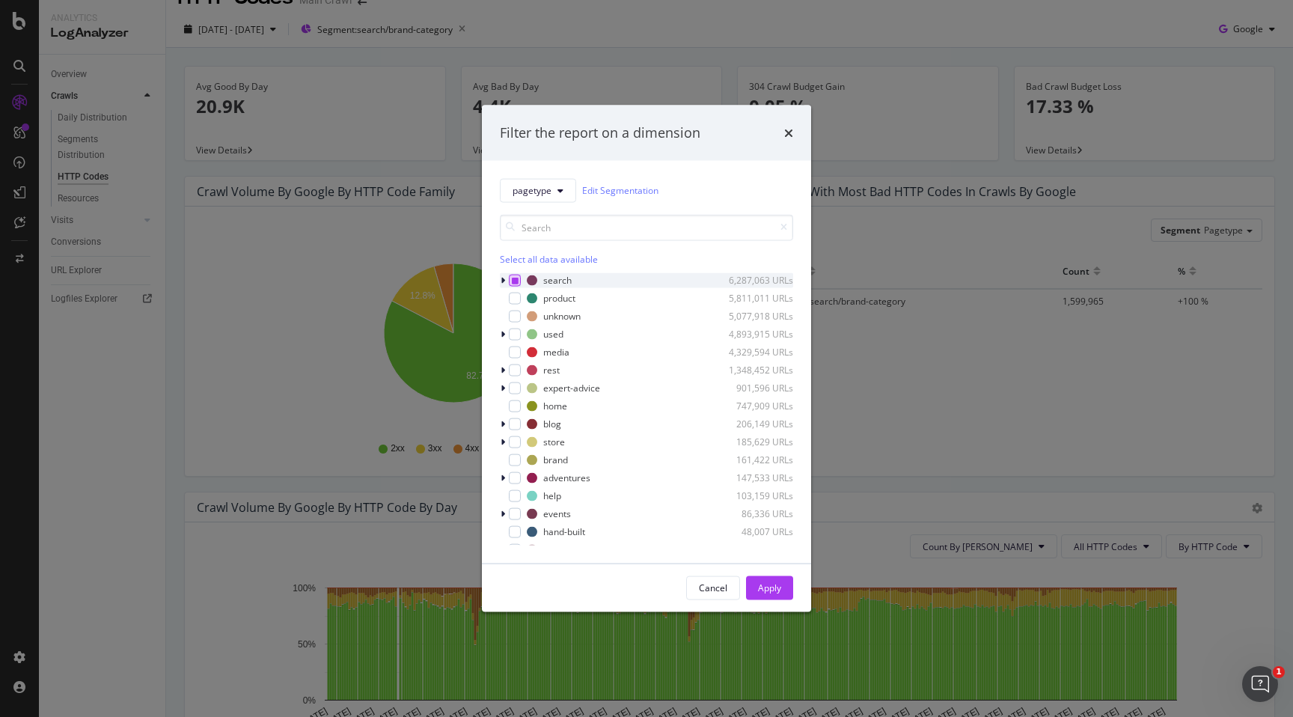
click at [516, 280] on icon "modal" at bounding box center [515, 279] width 7 height 7
click at [516, 462] on div "modal" at bounding box center [515, 459] width 12 height 12
click at [774, 590] on div "Apply" at bounding box center [769, 587] width 23 height 13
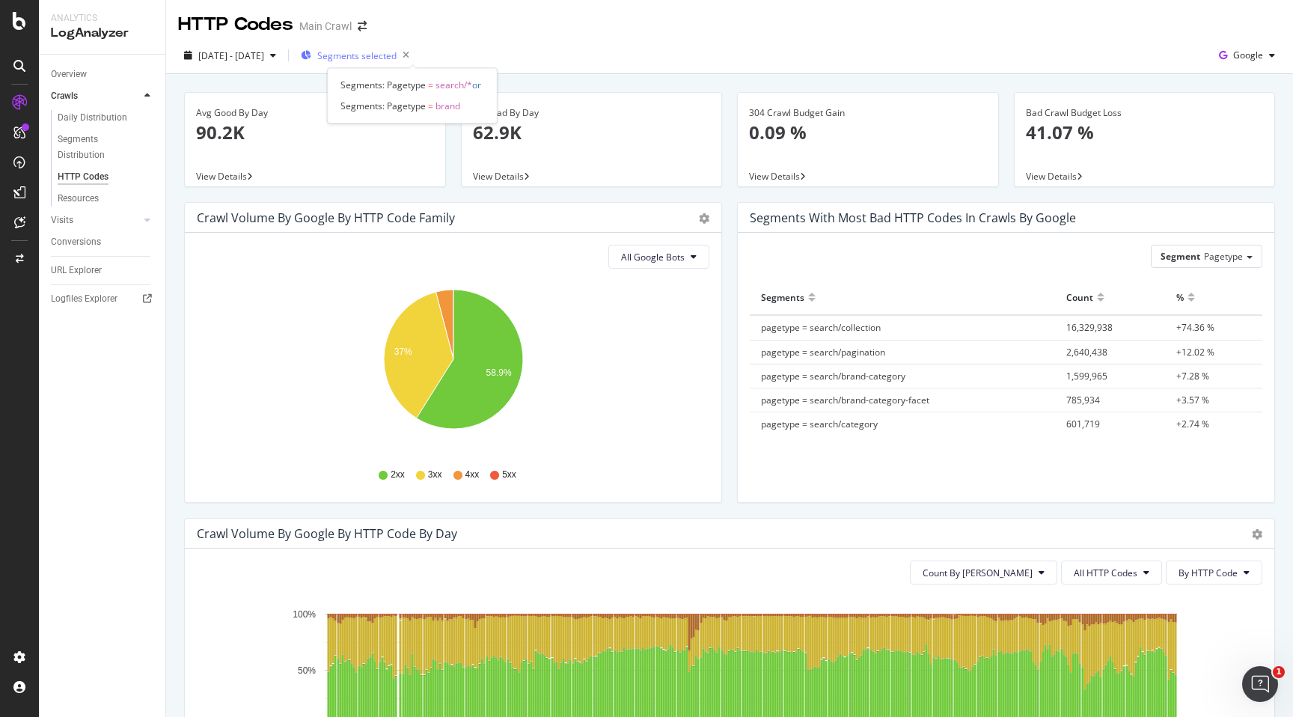
click at [397, 57] on span "Segments selected" at bounding box center [356, 55] width 79 height 13
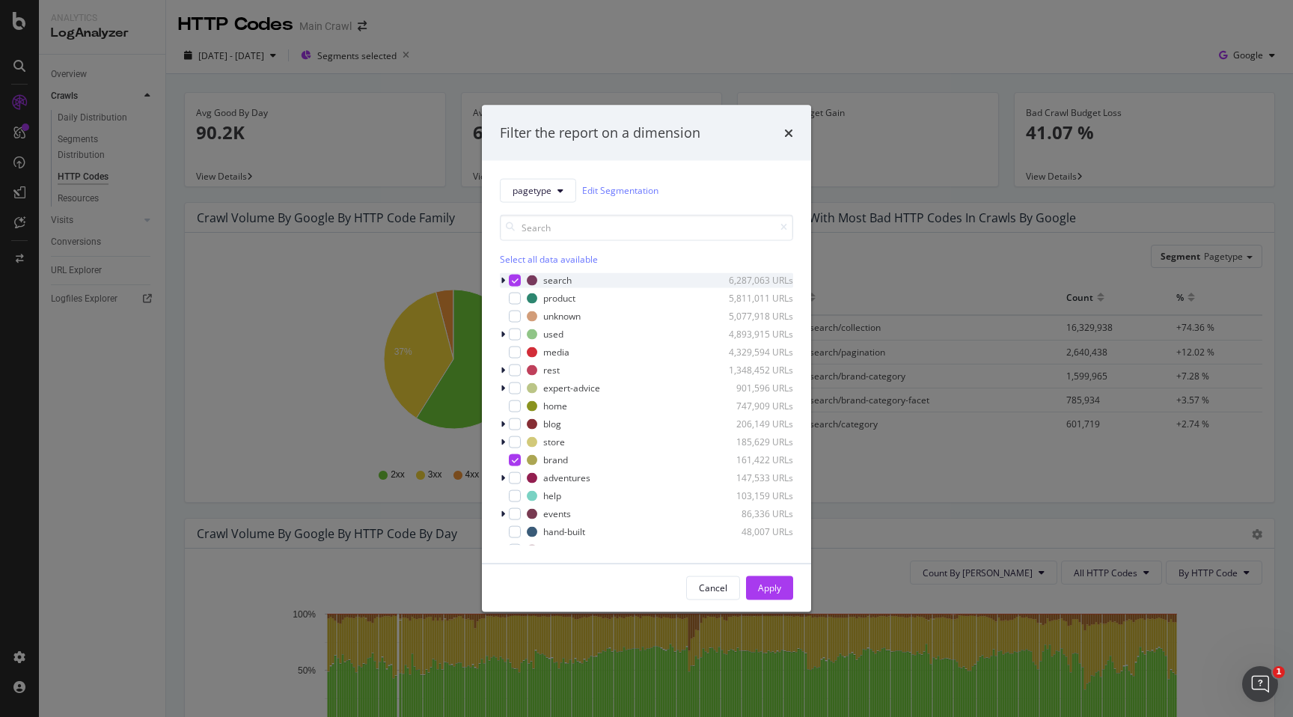
click at [518, 278] on div "modal" at bounding box center [515, 280] width 12 height 12
click at [781, 586] on button "Apply" at bounding box center [769, 587] width 47 height 24
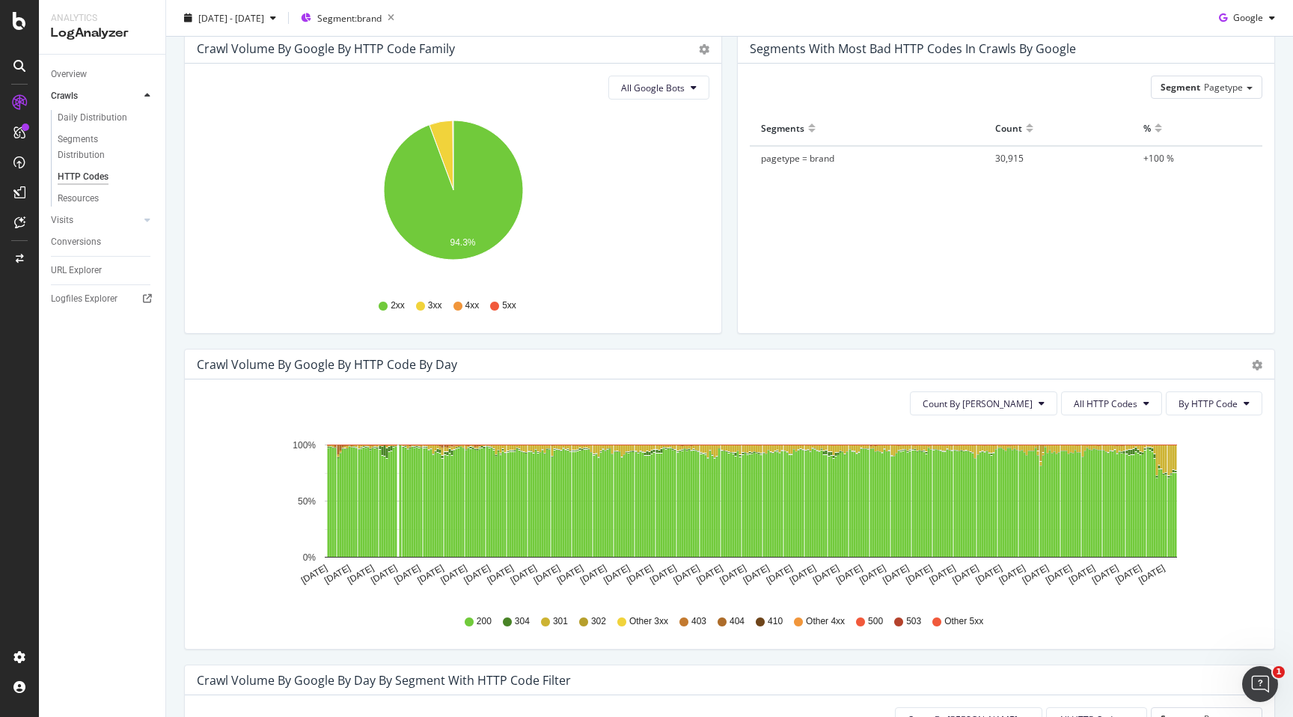
scroll to position [174, 0]
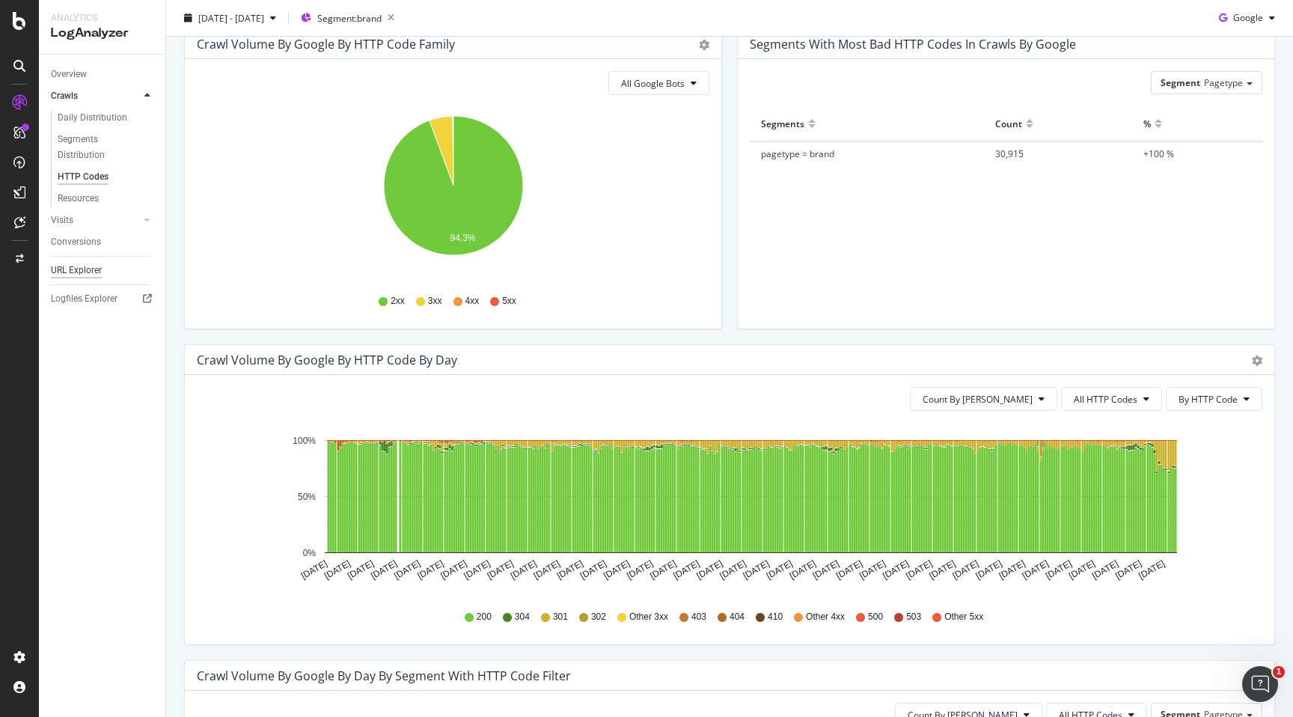
click at [74, 267] on div "URL Explorer" at bounding box center [76, 271] width 51 height 16
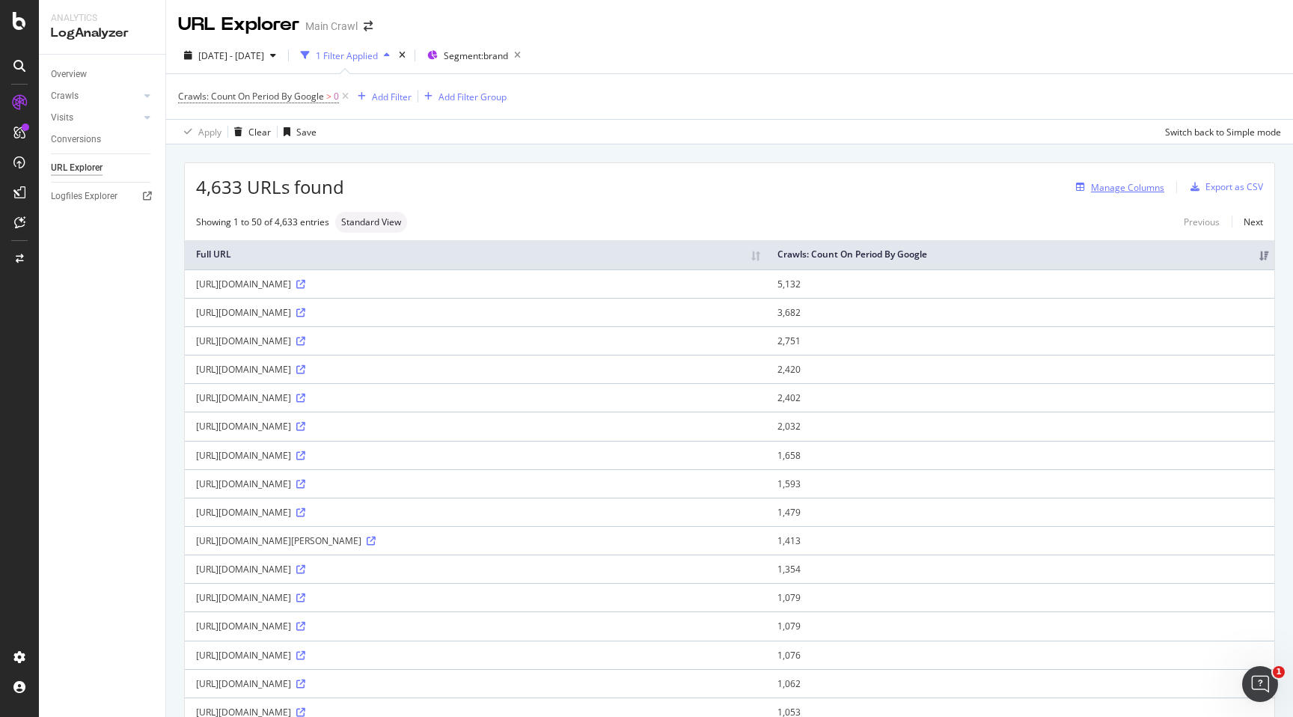
click at [1131, 186] on div "Manage Columns" at bounding box center [1127, 187] width 73 height 13
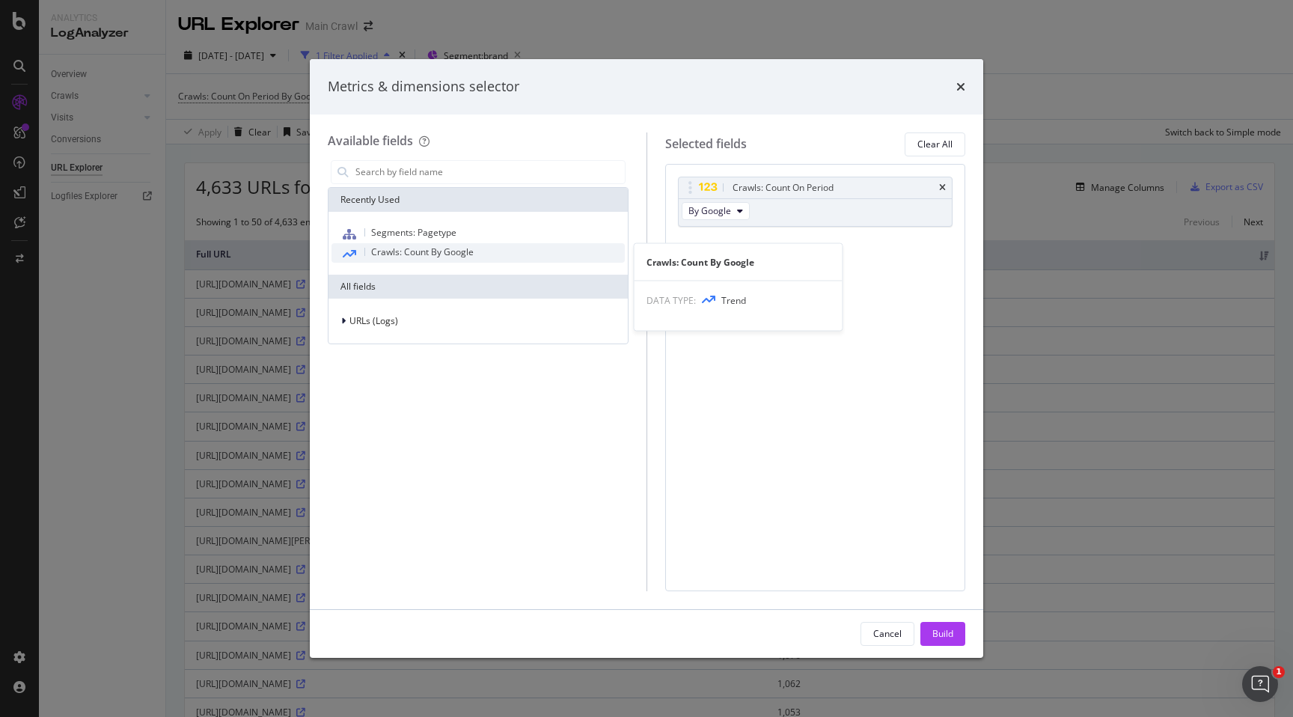
click at [417, 252] on span "Crawls: Count By Google" at bounding box center [422, 251] width 103 height 13
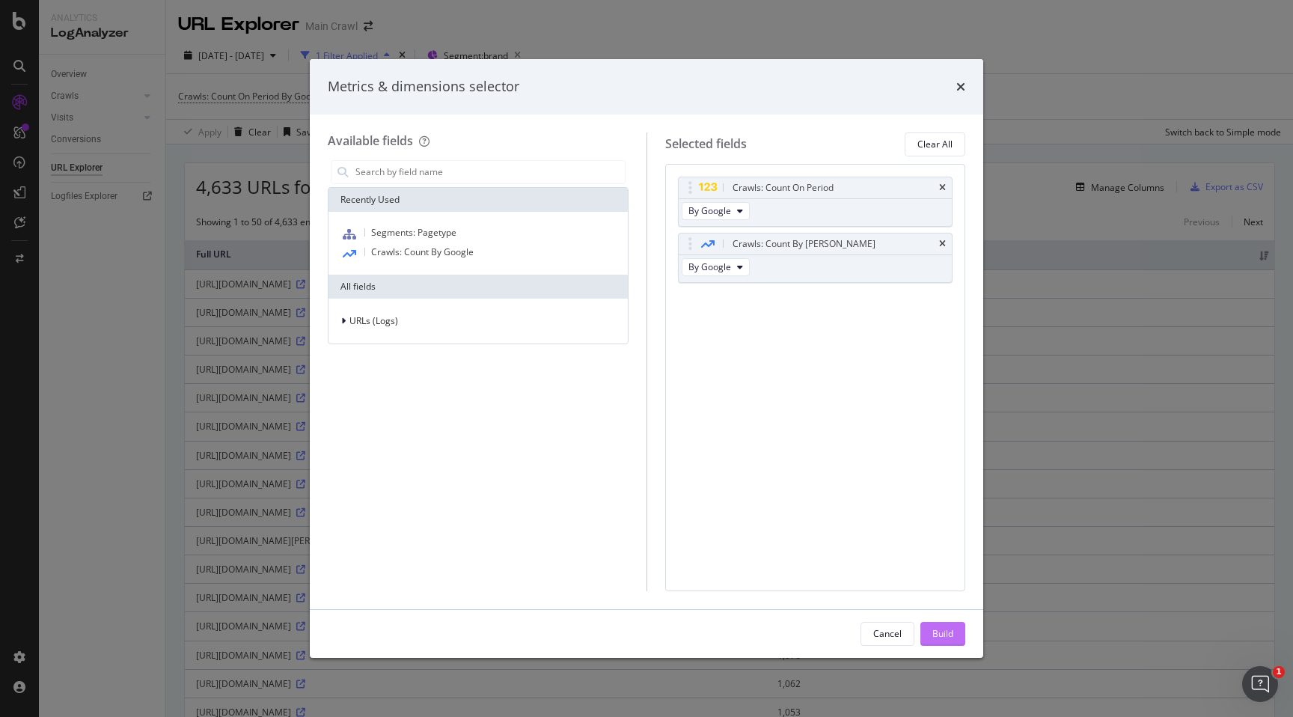
click at [951, 629] on div "Build" at bounding box center [942, 633] width 21 height 13
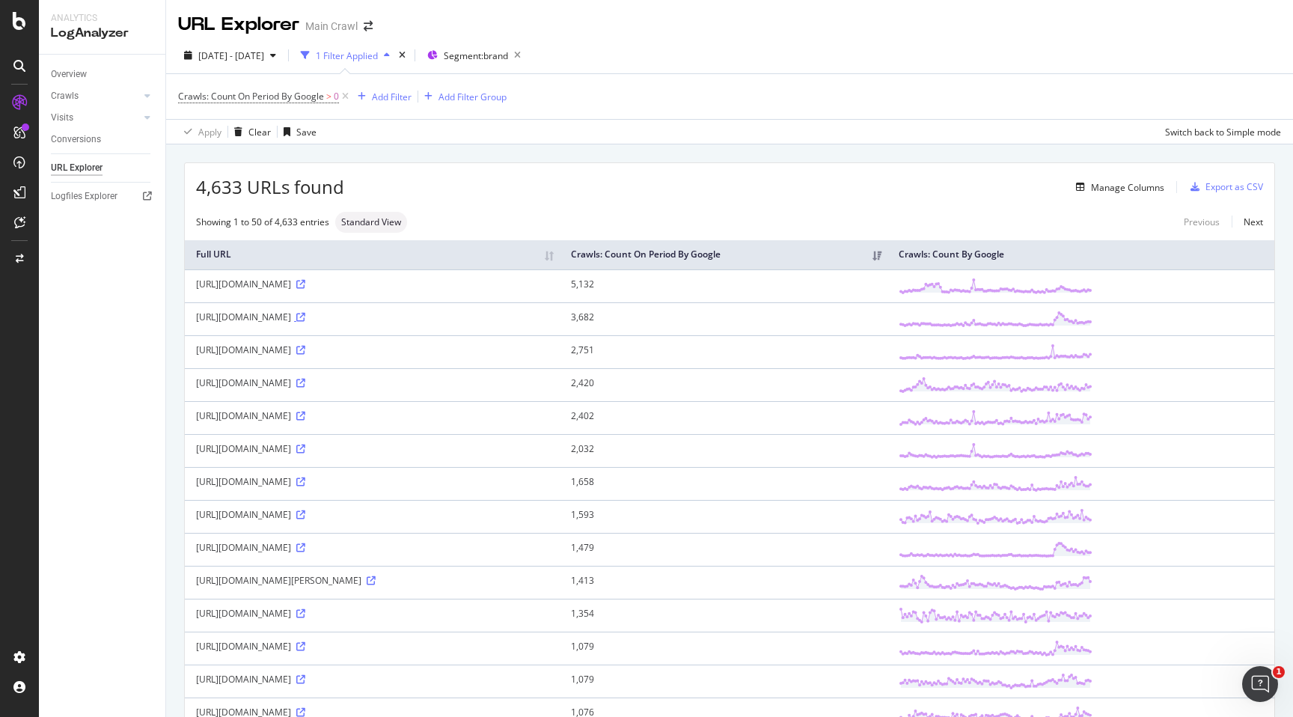
click at [305, 320] on icon at bounding box center [300, 317] width 9 height 9
click at [264, 60] on span "[DATE] - [DATE]" at bounding box center [231, 55] width 66 height 13
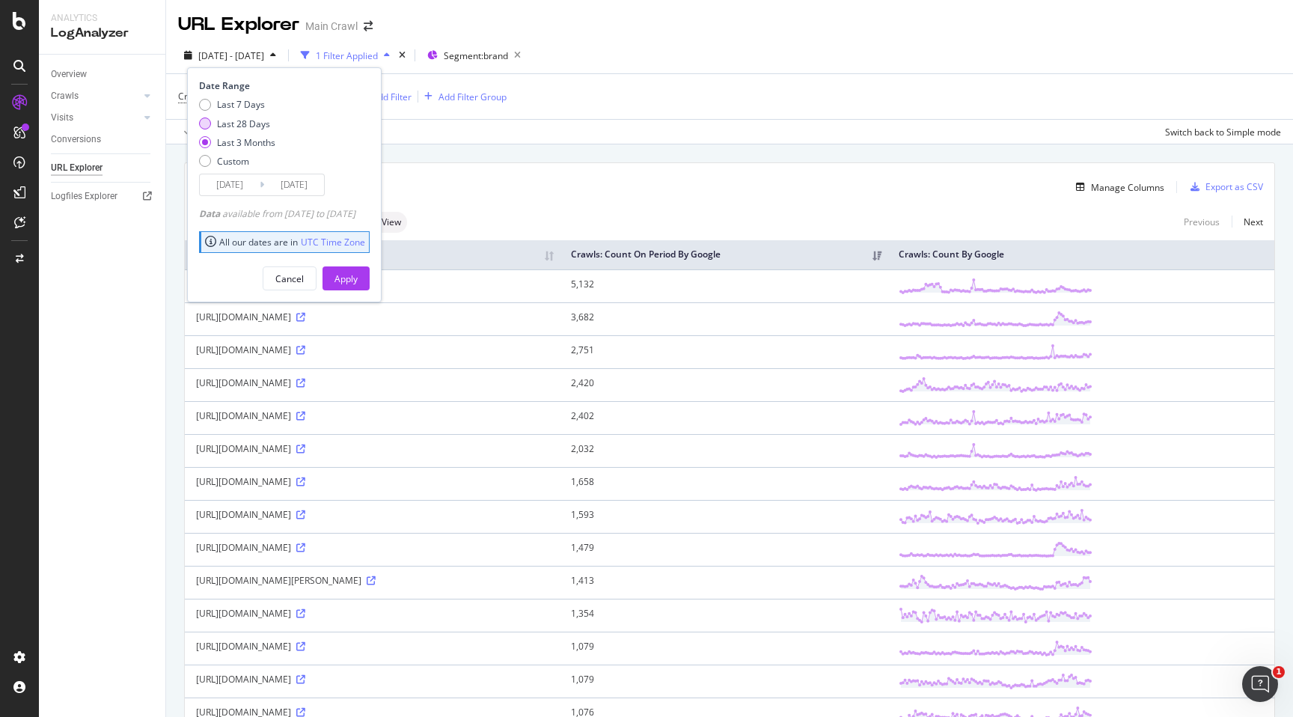
click at [258, 126] on div "Last 28 Days" at bounding box center [243, 123] width 53 height 13
type input "[DATE]"
click at [358, 278] on div "Apply" at bounding box center [345, 278] width 23 height 13
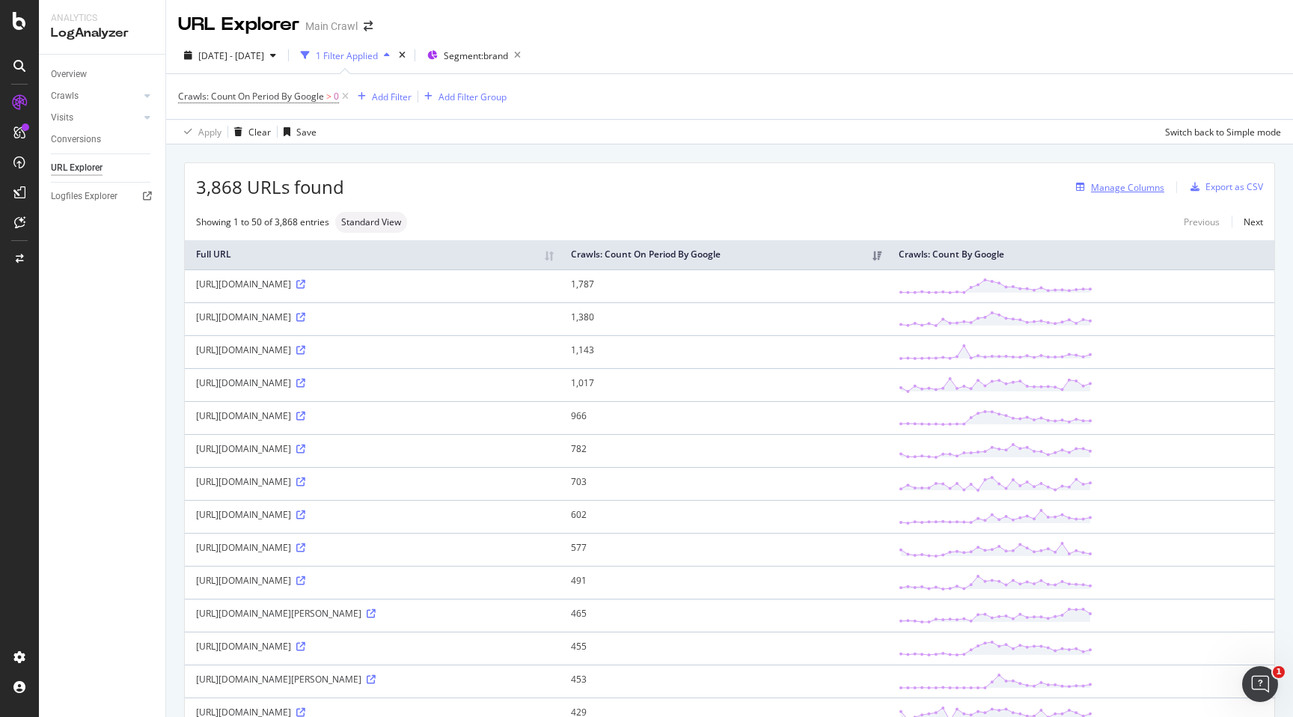
click at [1164, 195] on div "Manage Columns" at bounding box center [1117, 187] width 94 height 16
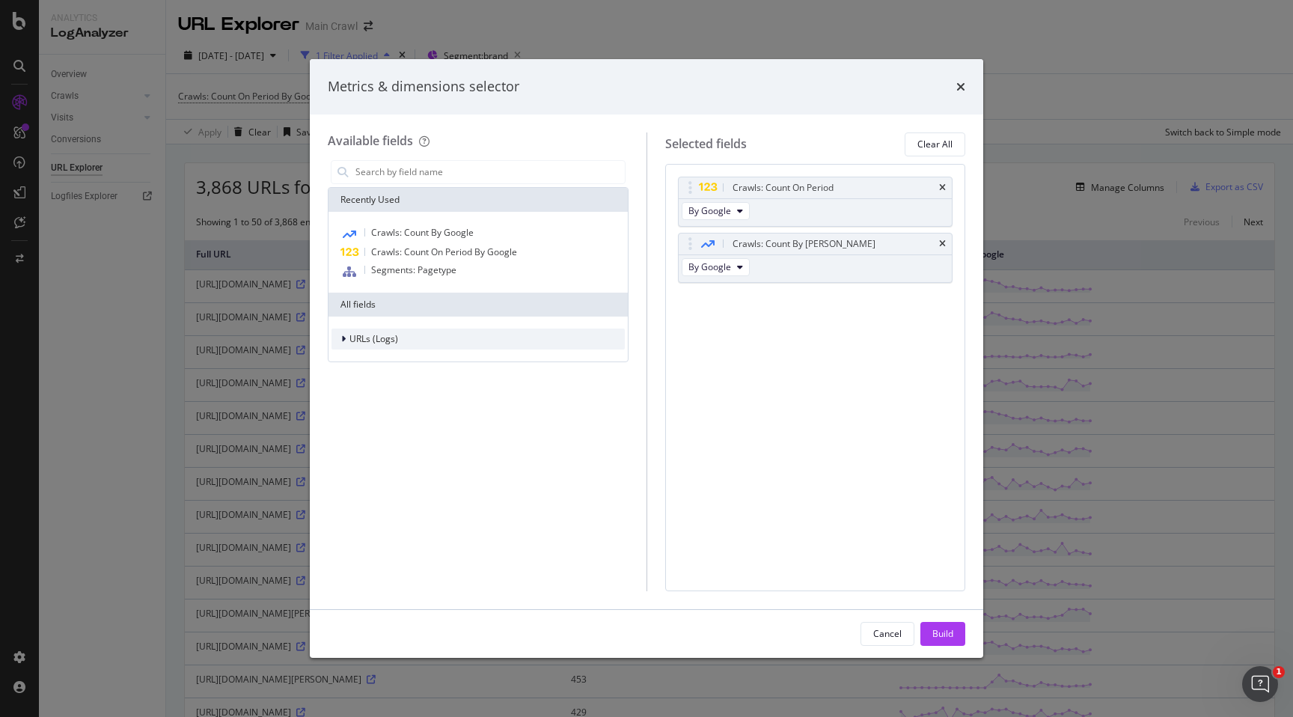
click at [363, 345] on div "URLs (Logs)" at bounding box center [373, 338] width 49 height 13
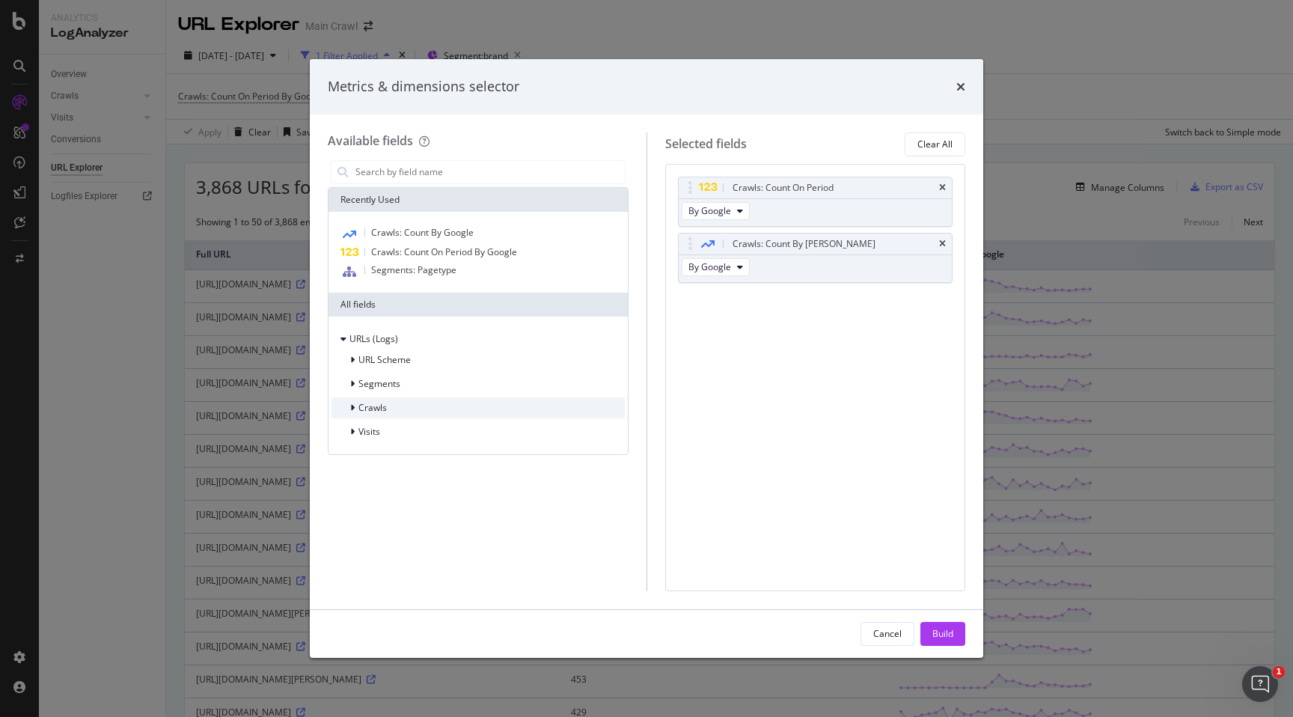
click at [352, 406] on icon "modal" at bounding box center [352, 407] width 4 height 9
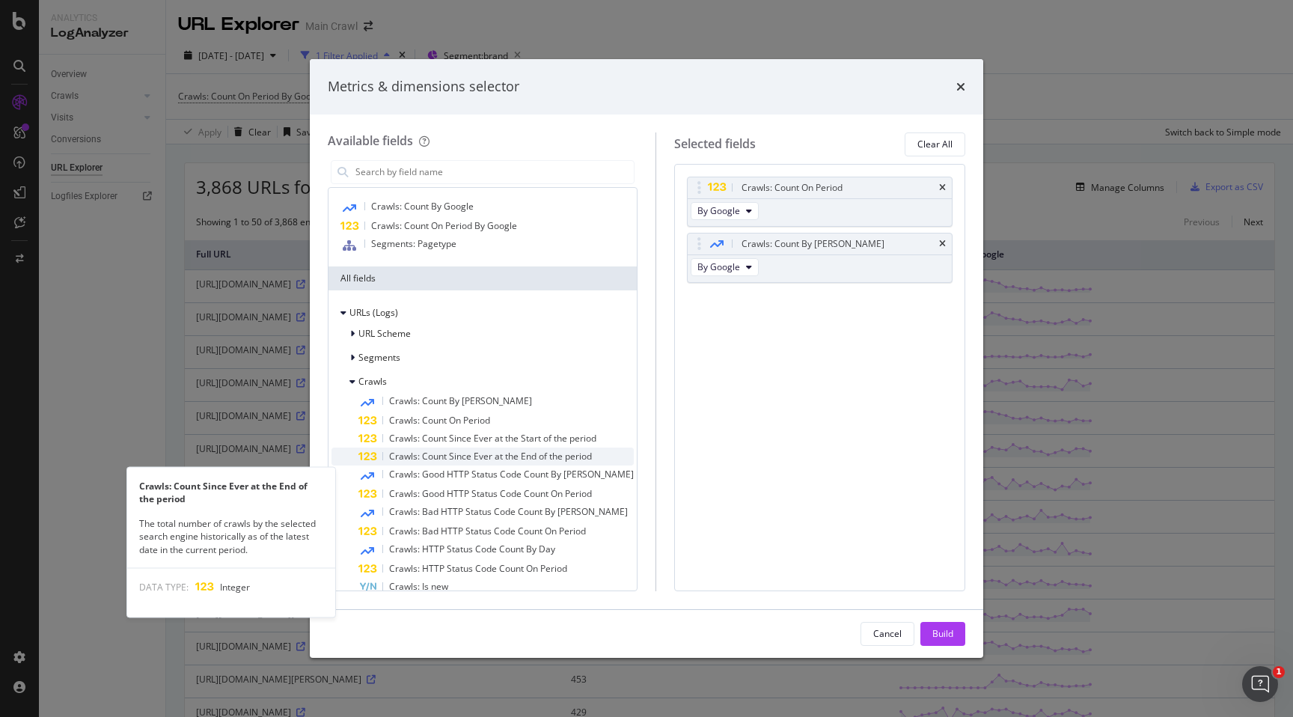
scroll to position [31, 0]
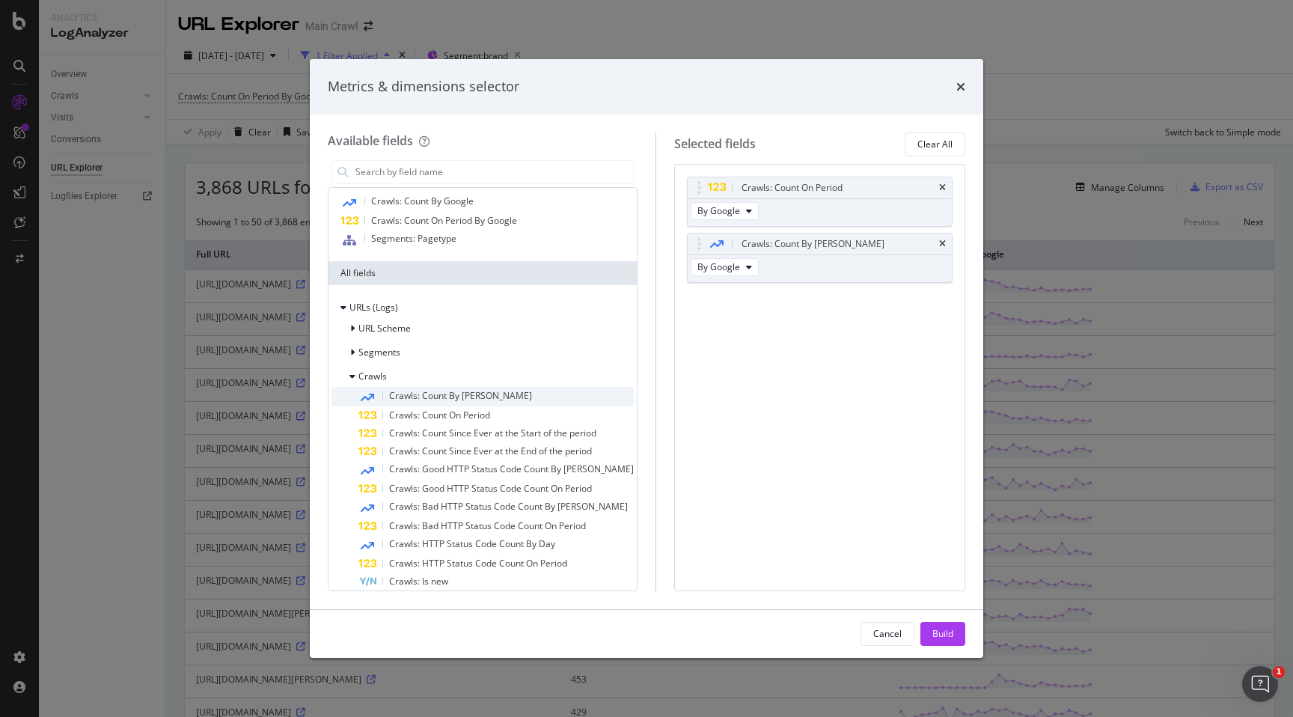
click at [409, 396] on span "Crawls: Count By [PERSON_NAME]" at bounding box center [460, 395] width 143 height 13
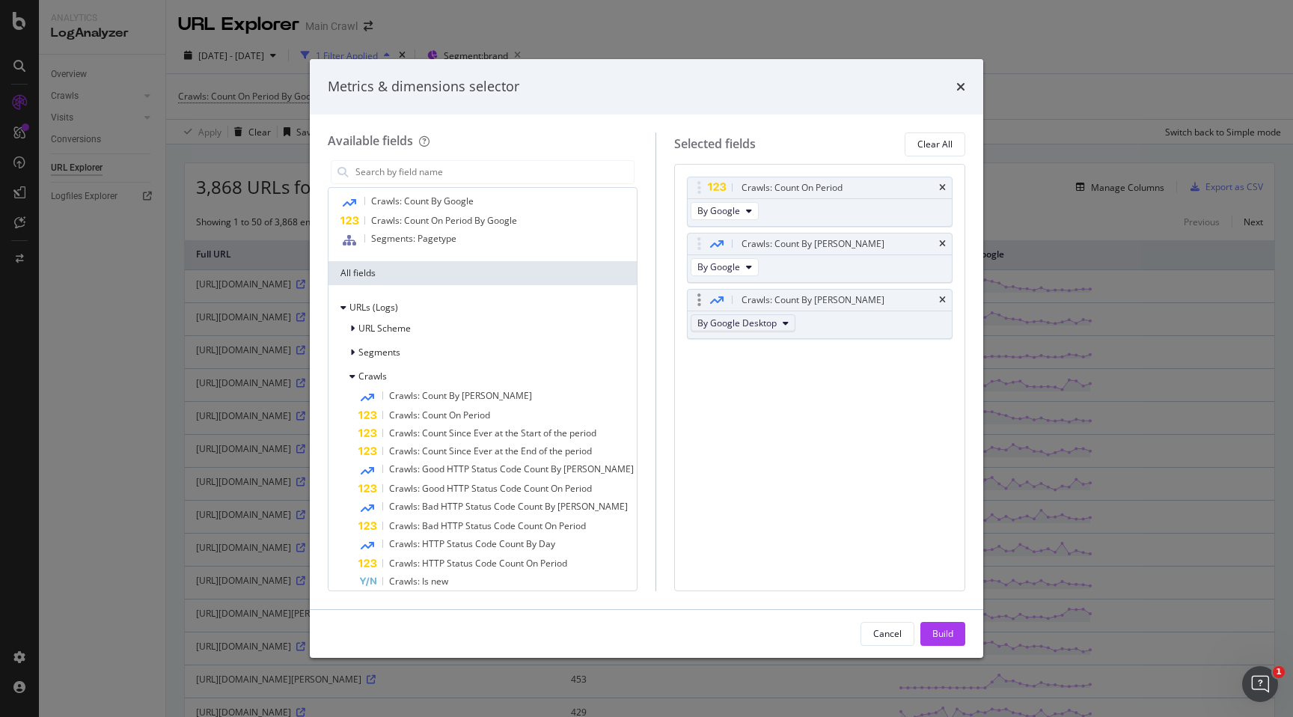
click at [766, 323] on span "By Google Desktop" at bounding box center [736, 323] width 79 height 13
click at [944, 298] on icon "times" at bounding box center [942, 300] width 7 height 9
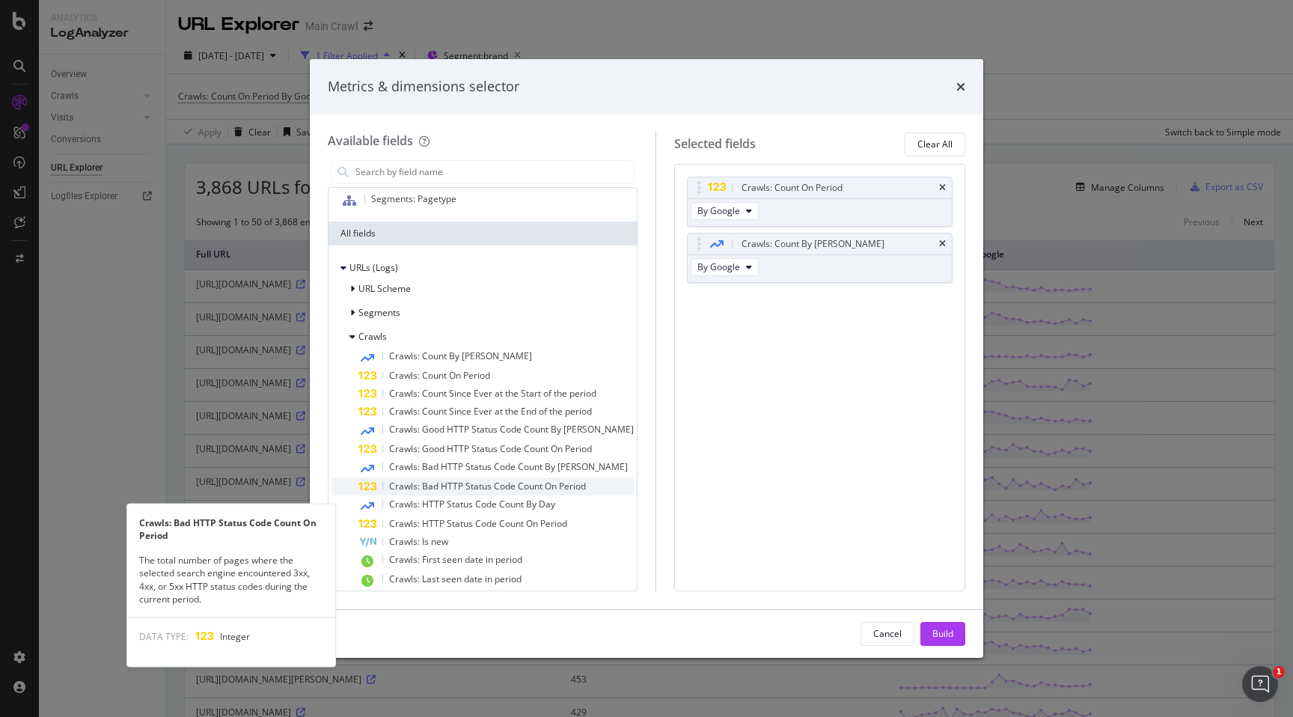
scroll to position [84, 0]
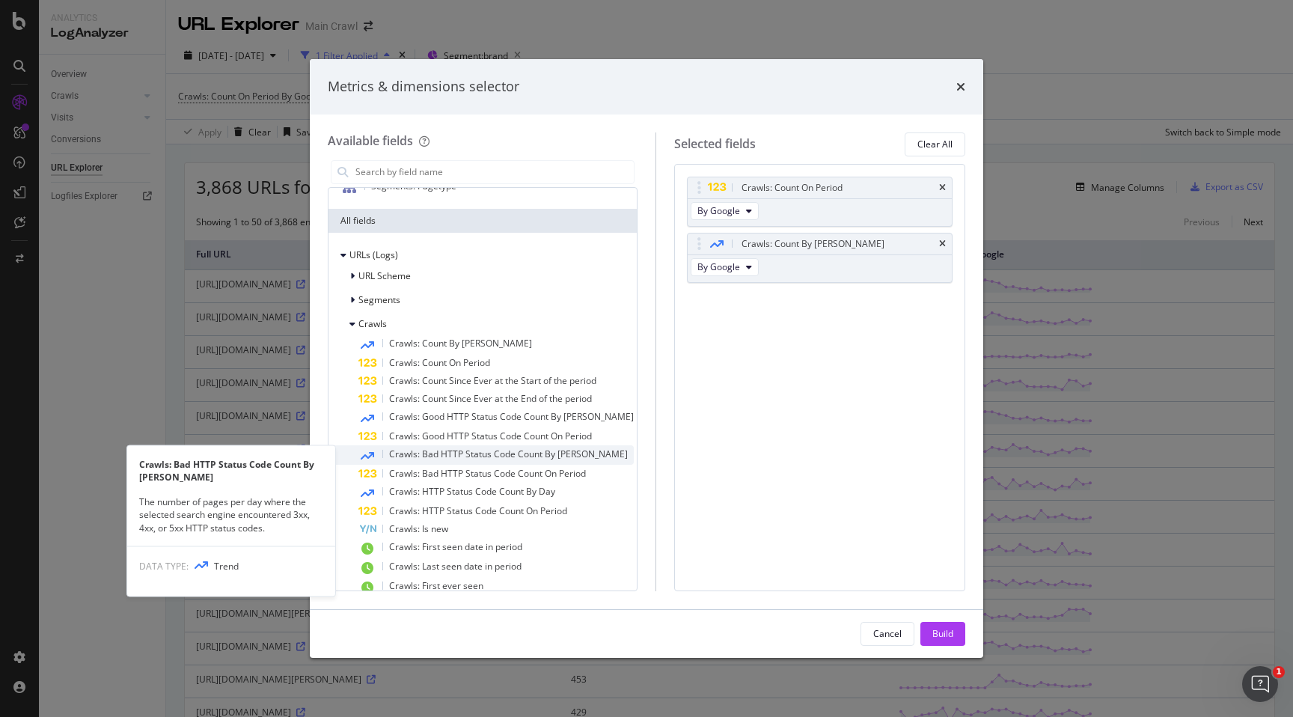
click at [450, 460] on div "Crawls: Bad HTTP Status Code Count By [PERSON_NAME]" at bounding box center [495, 454] width 275 height 19
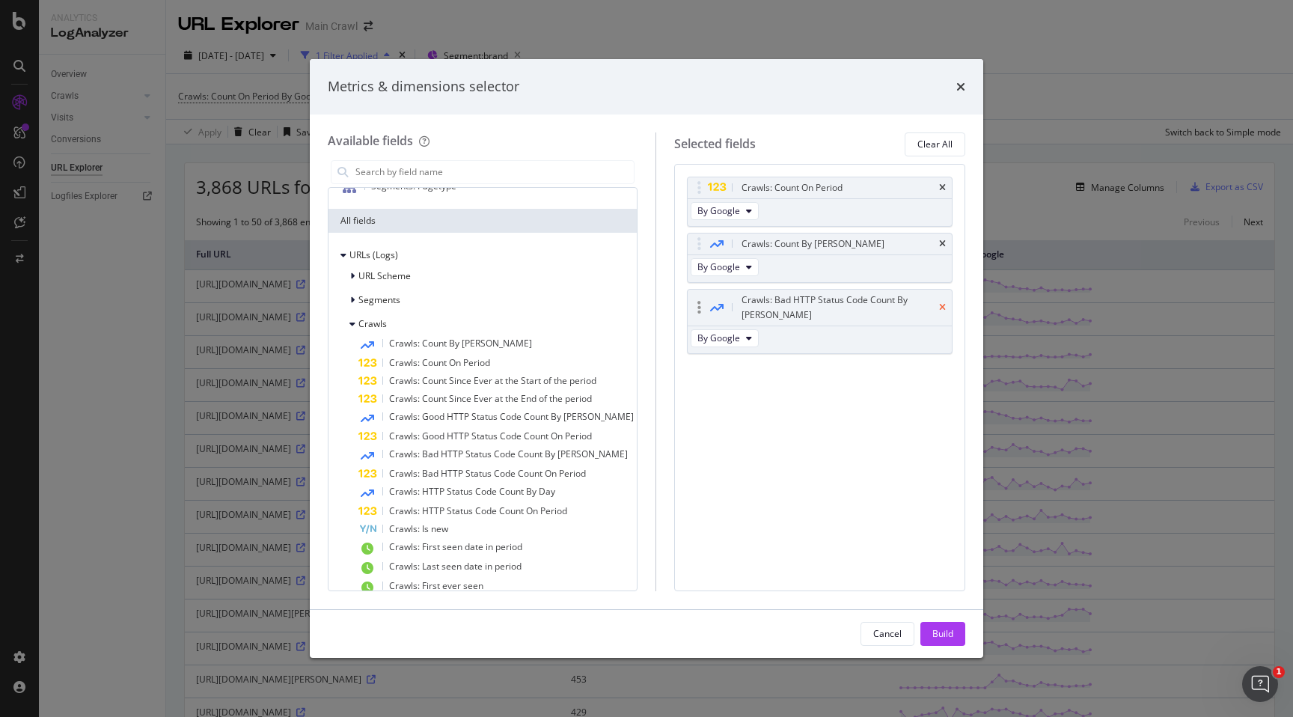
click at [941, 303] on icon "times" at bounding box center [942, 307] width 7 height 9
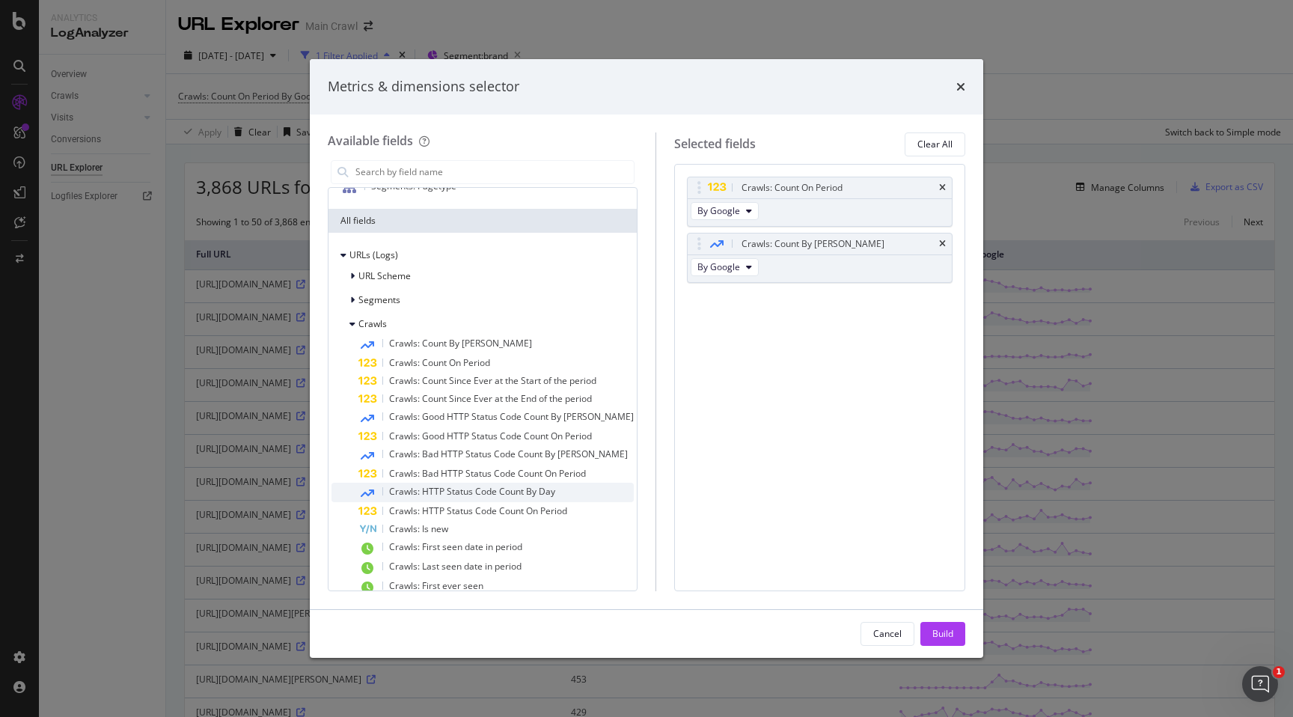
click at [455, 494] on span "Crawls: HTTP Status Code Count By Day" at bounding box center [472, 491] width 166 height 13
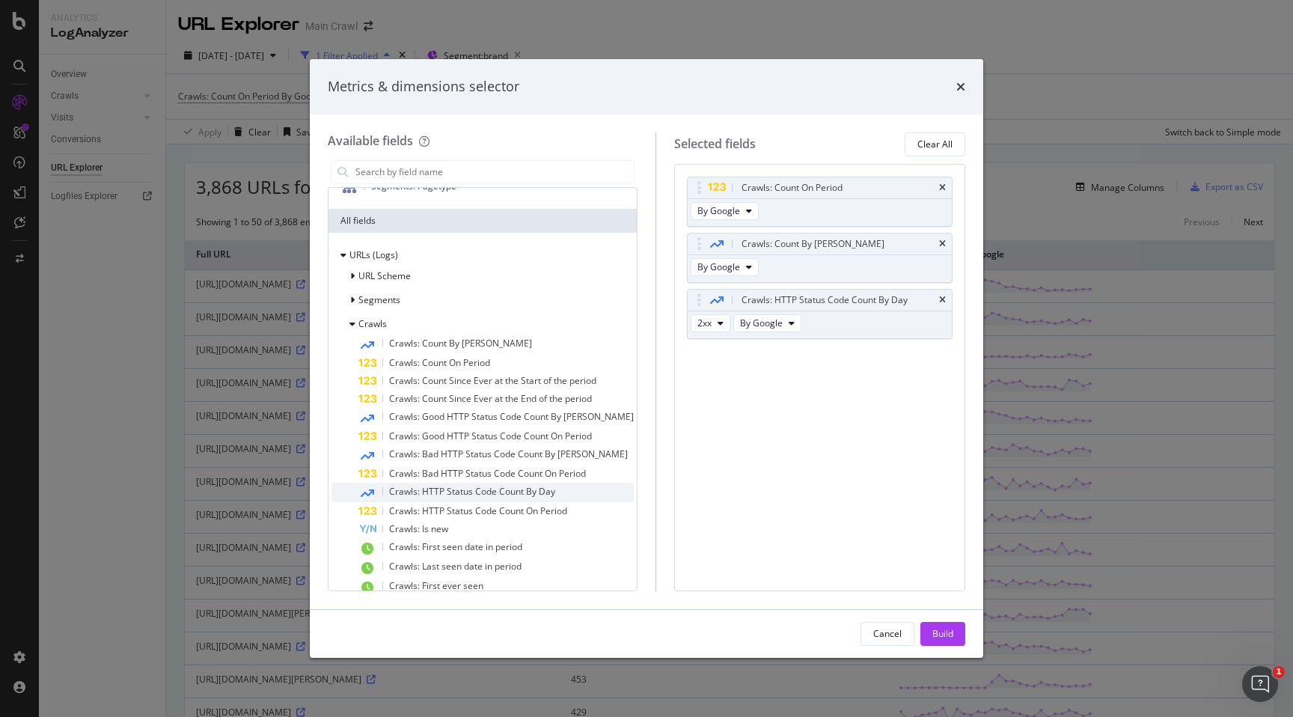
click at [421, 494] on span "Crawls: HTTP Status Code Count By Day" at bounding box center [472, 491] width 166 height 13
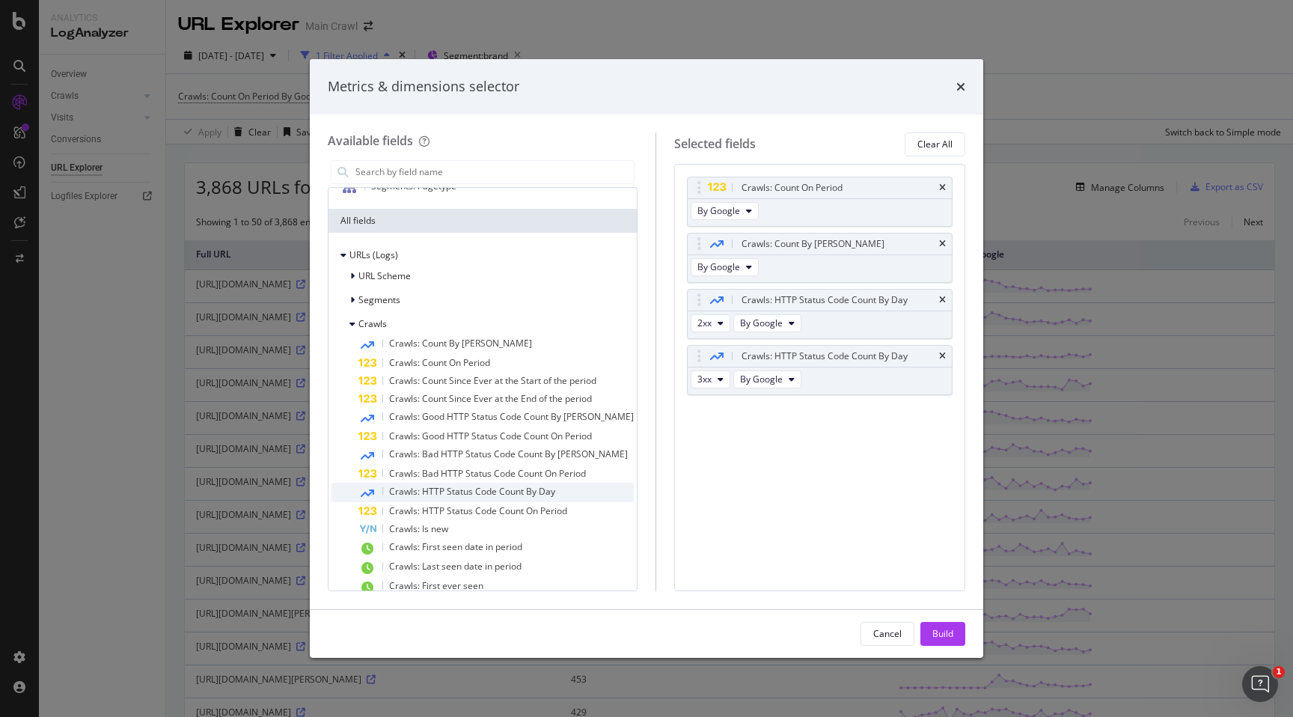
click at [467, 491] on span "Crawls: HTTP Status Code Count By Day" at bounding box center [472, 491] width 166 height 13
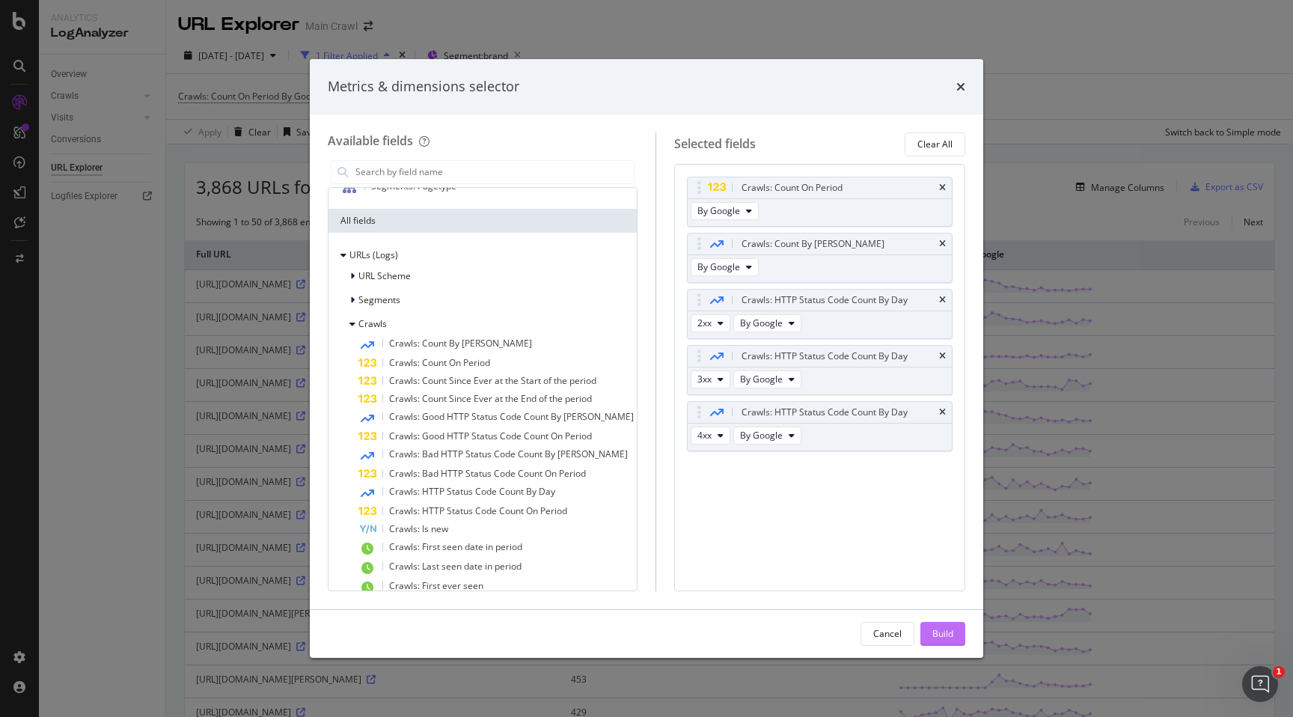
click at [940, 635] on div "Build" at bounding box center [942, 633] width 21 height 13
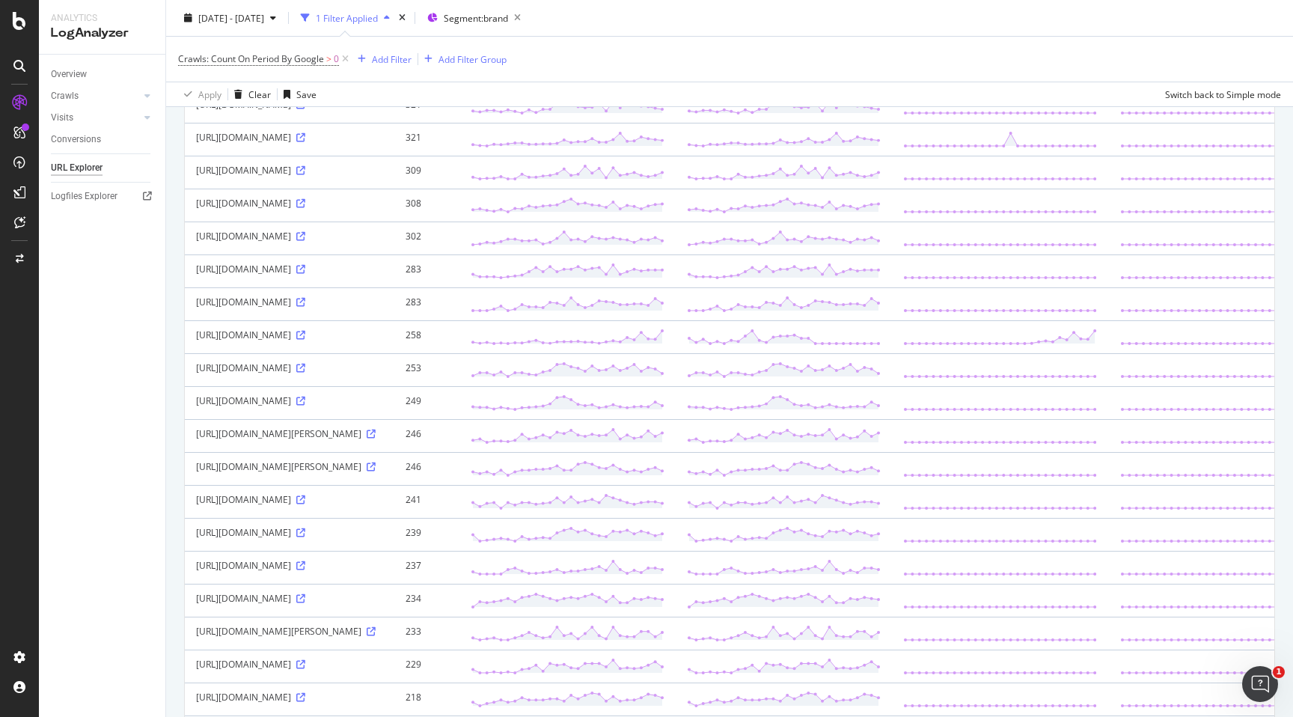
scroll to position [1030, 0]
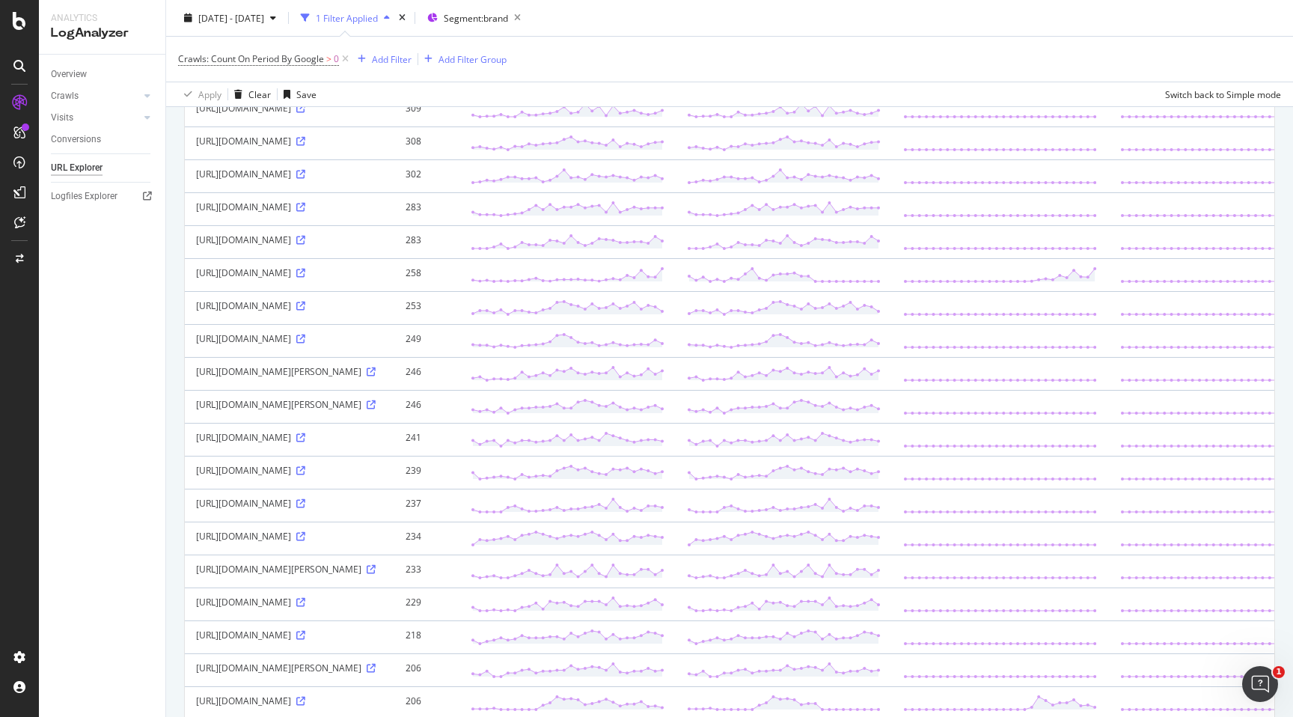
click at [344, 279] on div "[URL][DOMAIN_NAME]" at bounding box center [289, 272] width 187 height 13
click at [305, 278] on icon at bounding box center [300, 273] width 9 height 9
click at [305, 509] on icon at bounding box center [300, 504] width 9 height 9
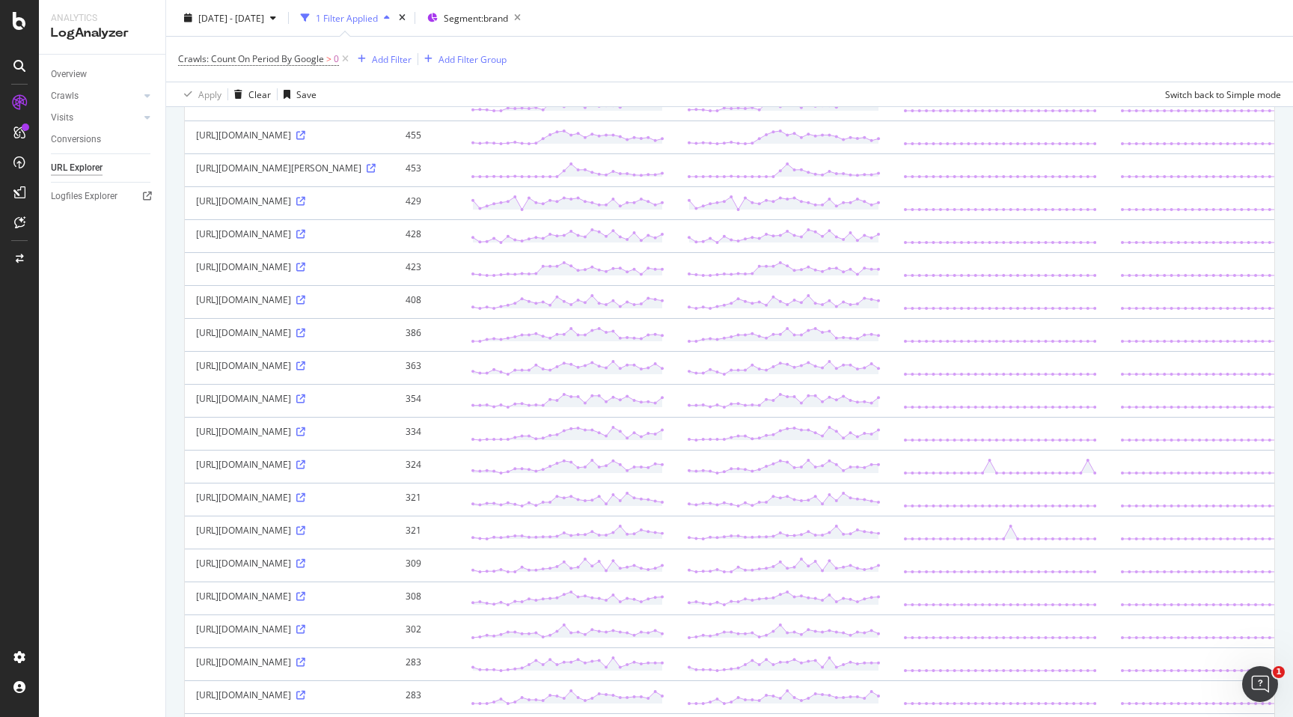
scroll to position [584, 0]
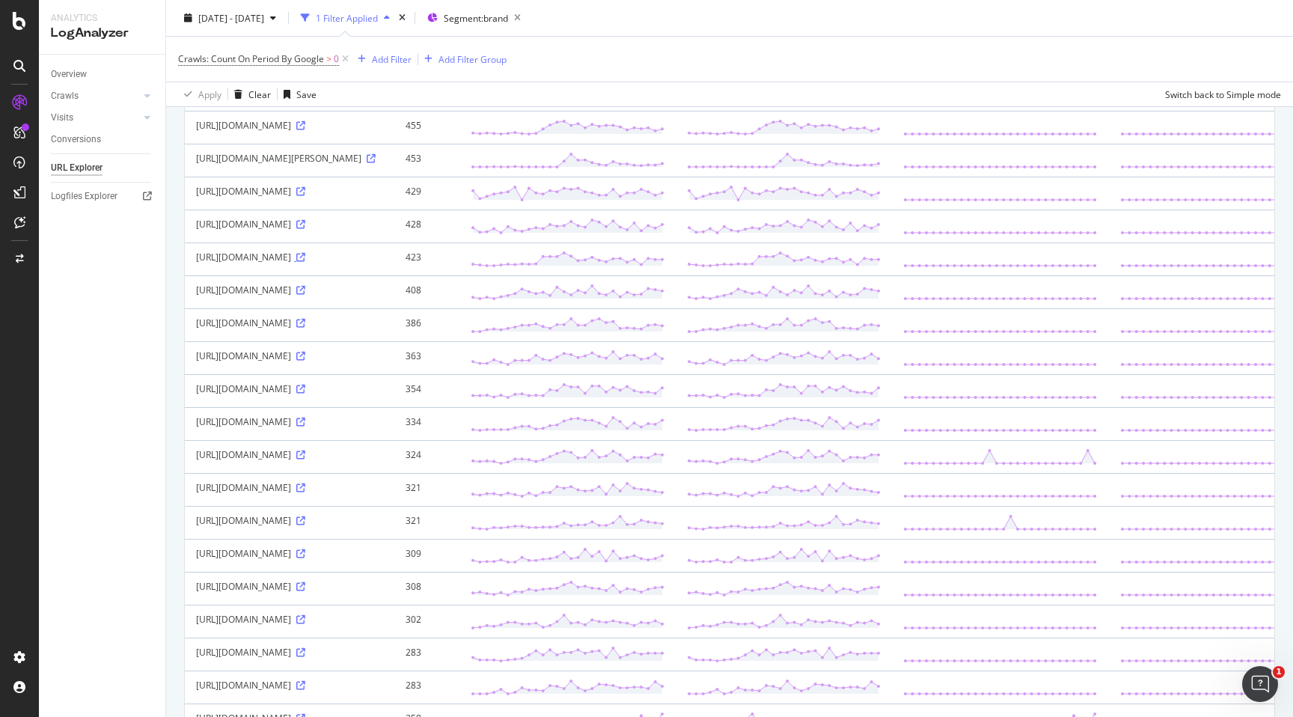
click at [305, 257] on icon at bounding box center [300, 257] width 9 height 9
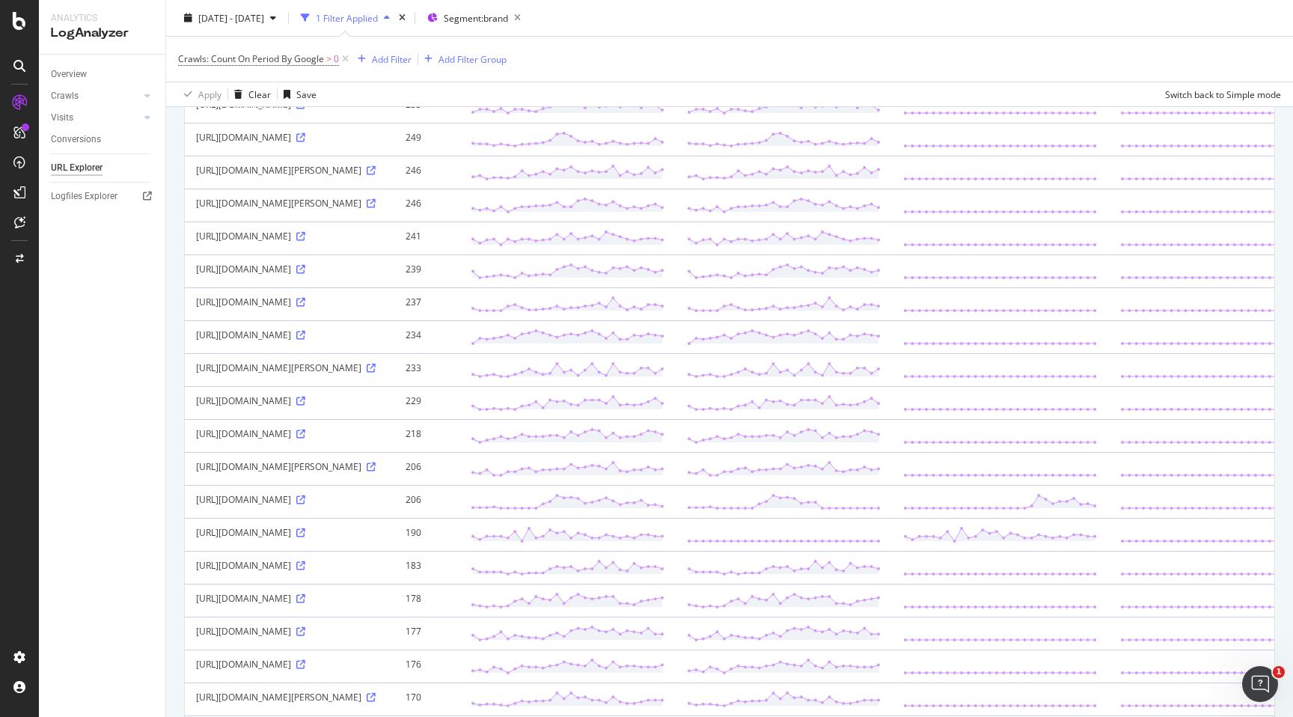
scroll to position [1345, 0]
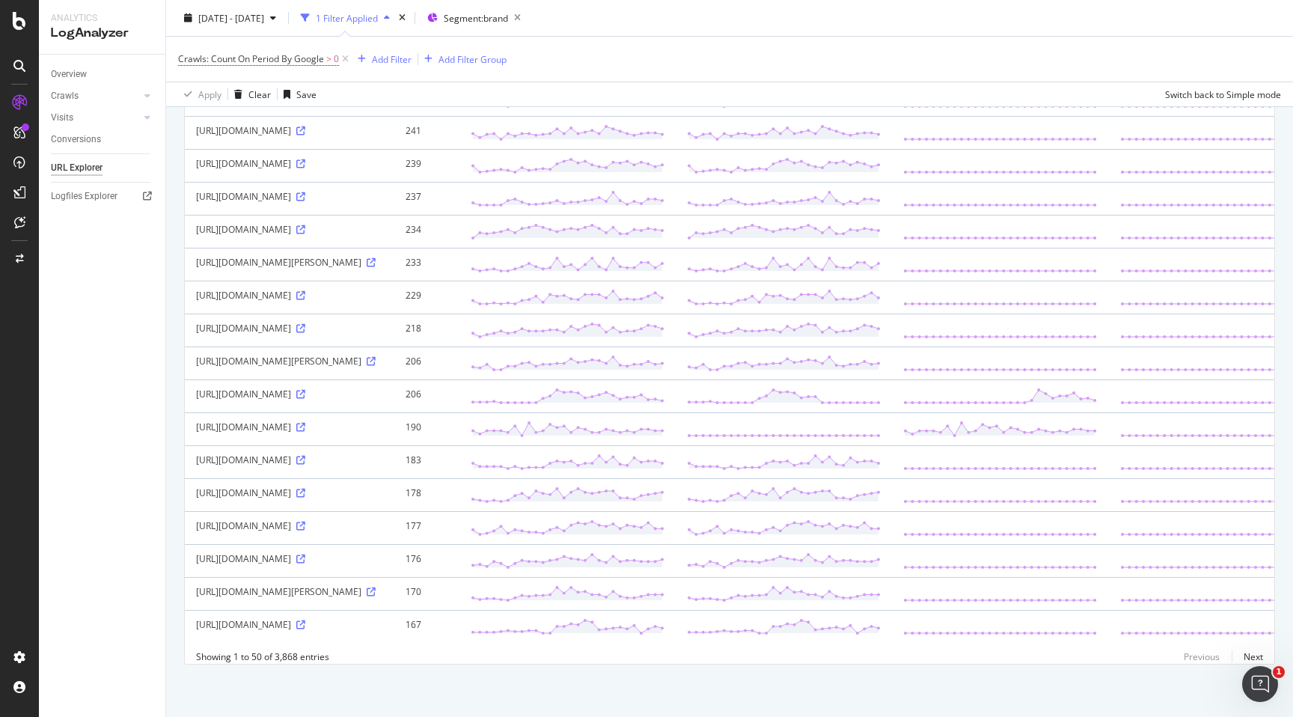
click at [366, 428] on div "[URL][DOMAIN_NAME]" at bounding box center [289, 427] width 187 height 13
click at [305, 427] on icon at bounding box center [300, 427] width 9 height 9
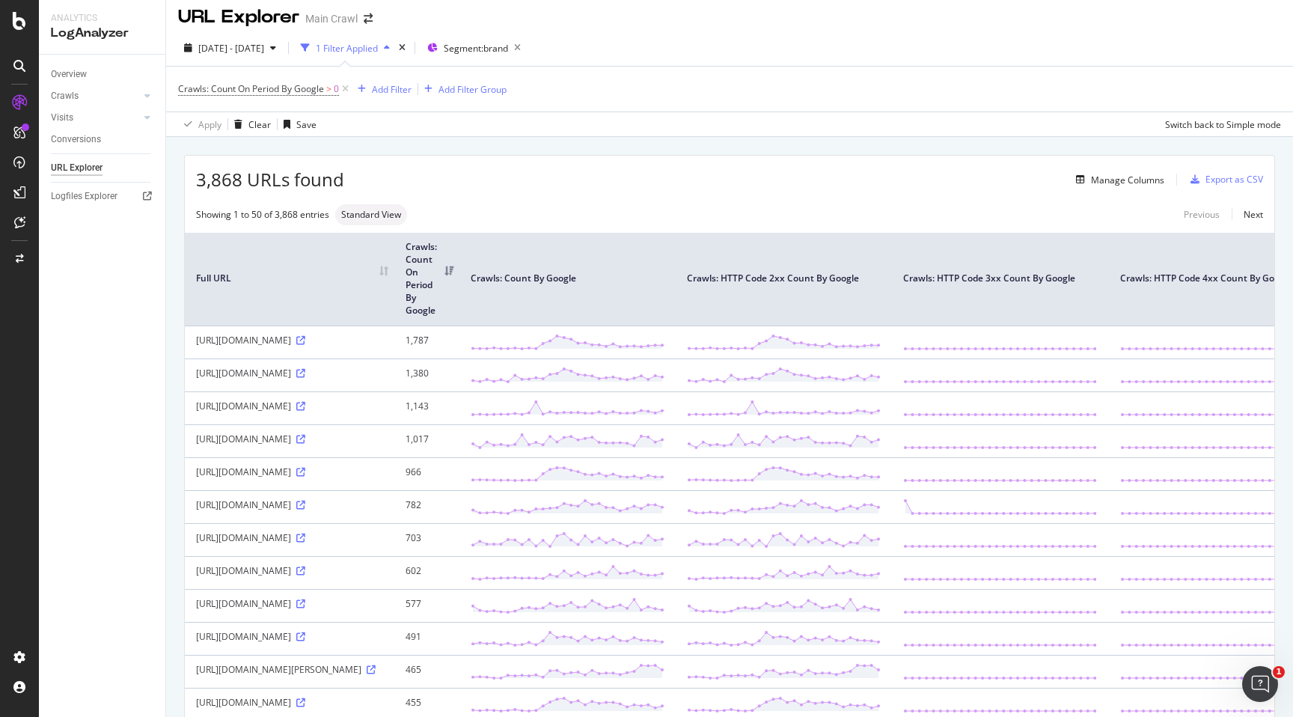
scroll to position [0, 0]
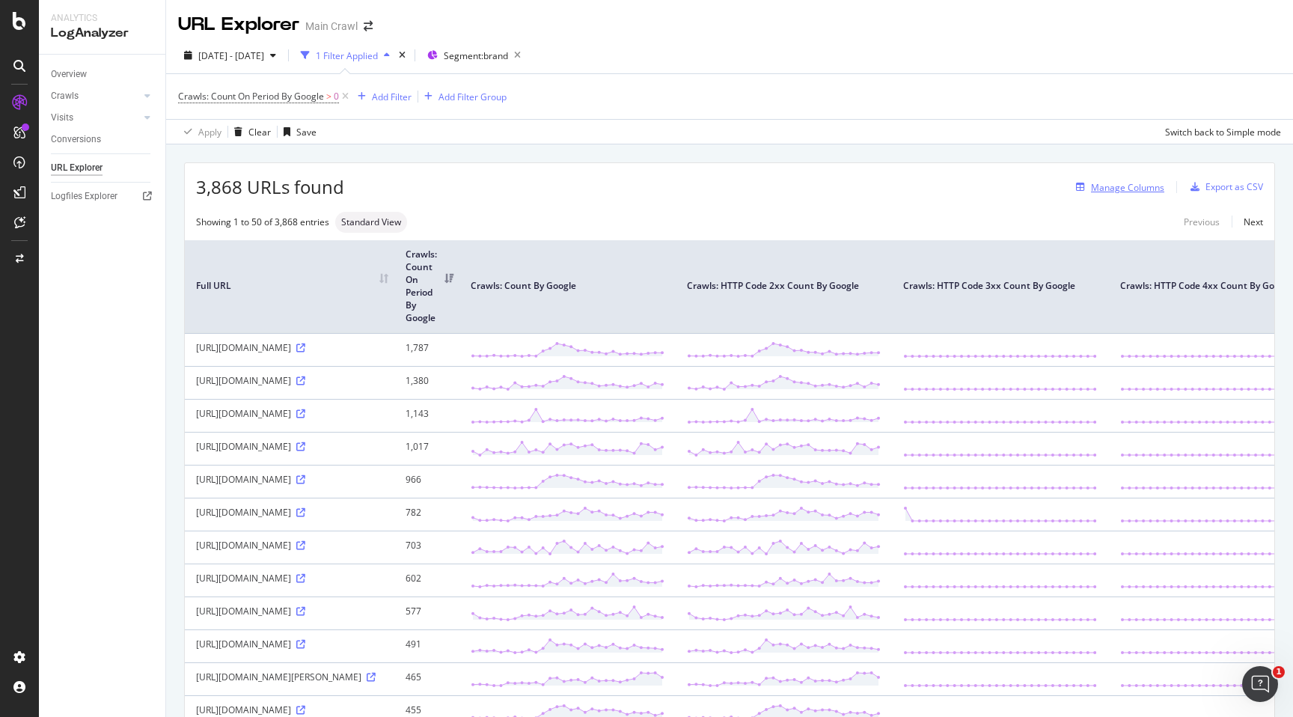
click at [1127, 196] on button "Manage Columns" at bounding box center [1117, 187] width 94 height 18
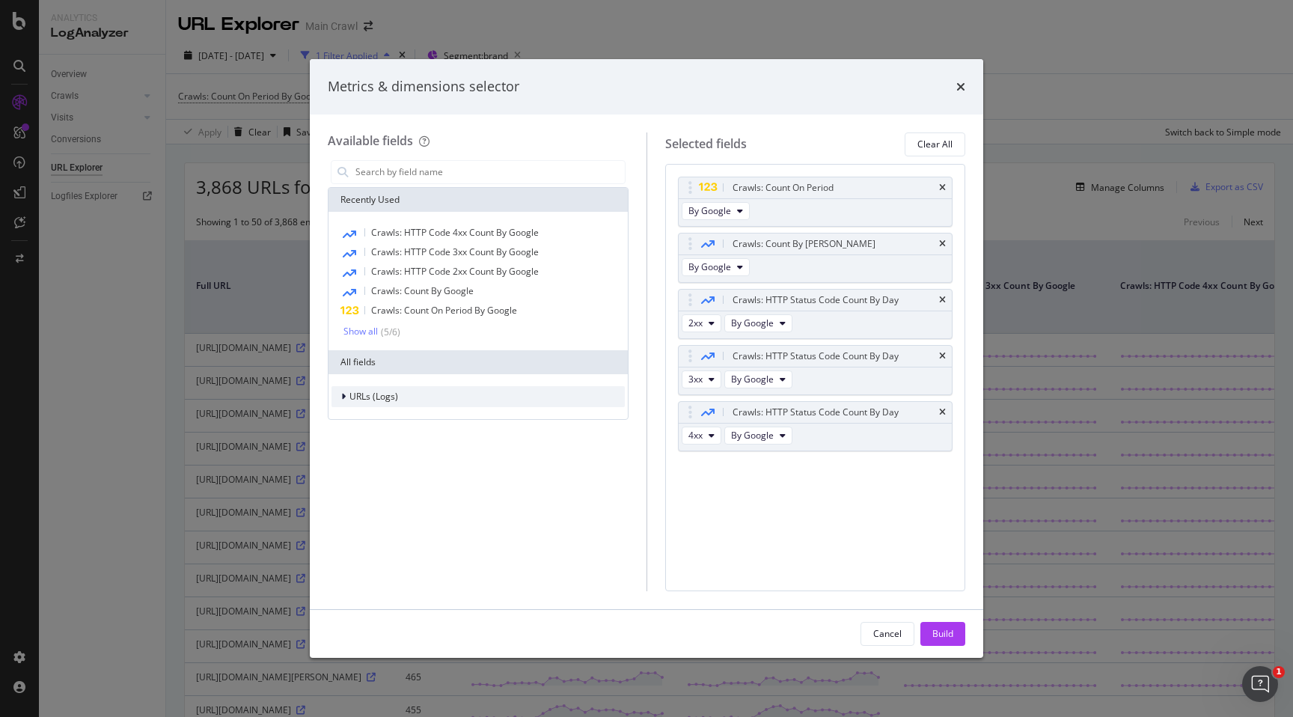
click at [344, 396] on icon "modal" at bounding box center [343, 396] width 4 height 9
click at [357, 464] on div "modal" at bounding box center [353, 465] width 9 height 15
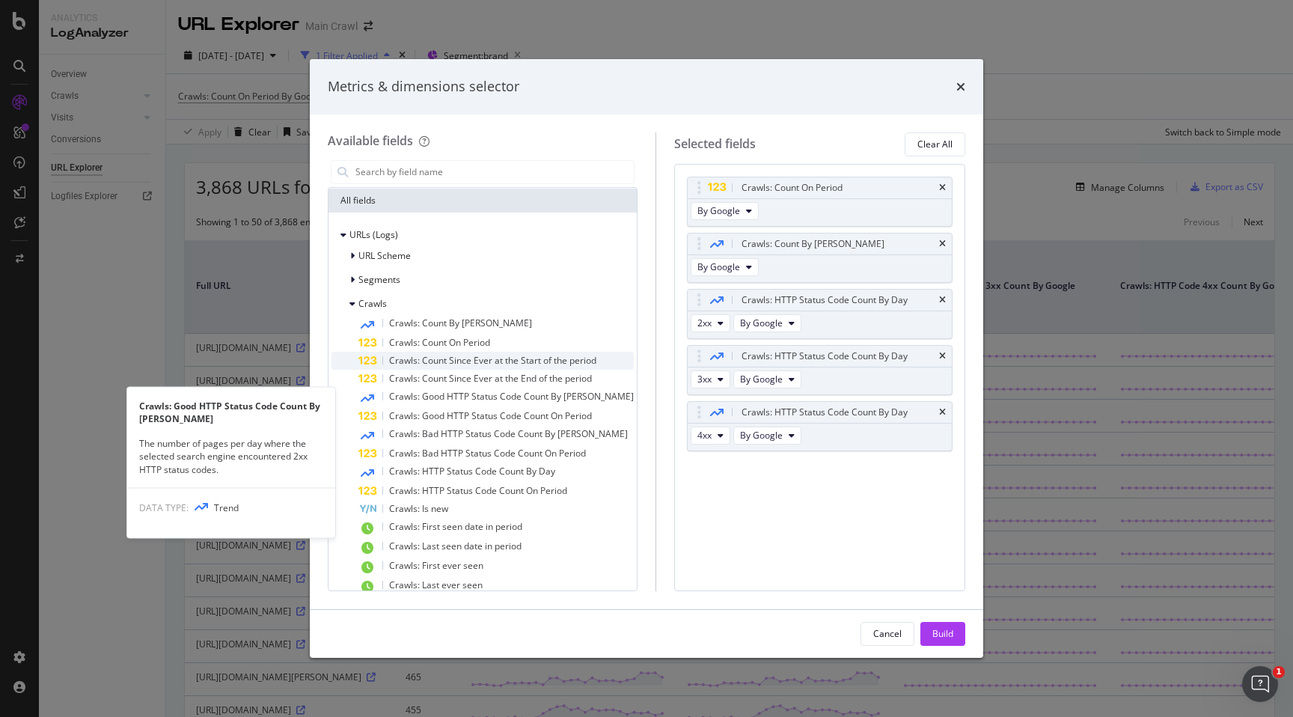
scroll to position [162, 0]
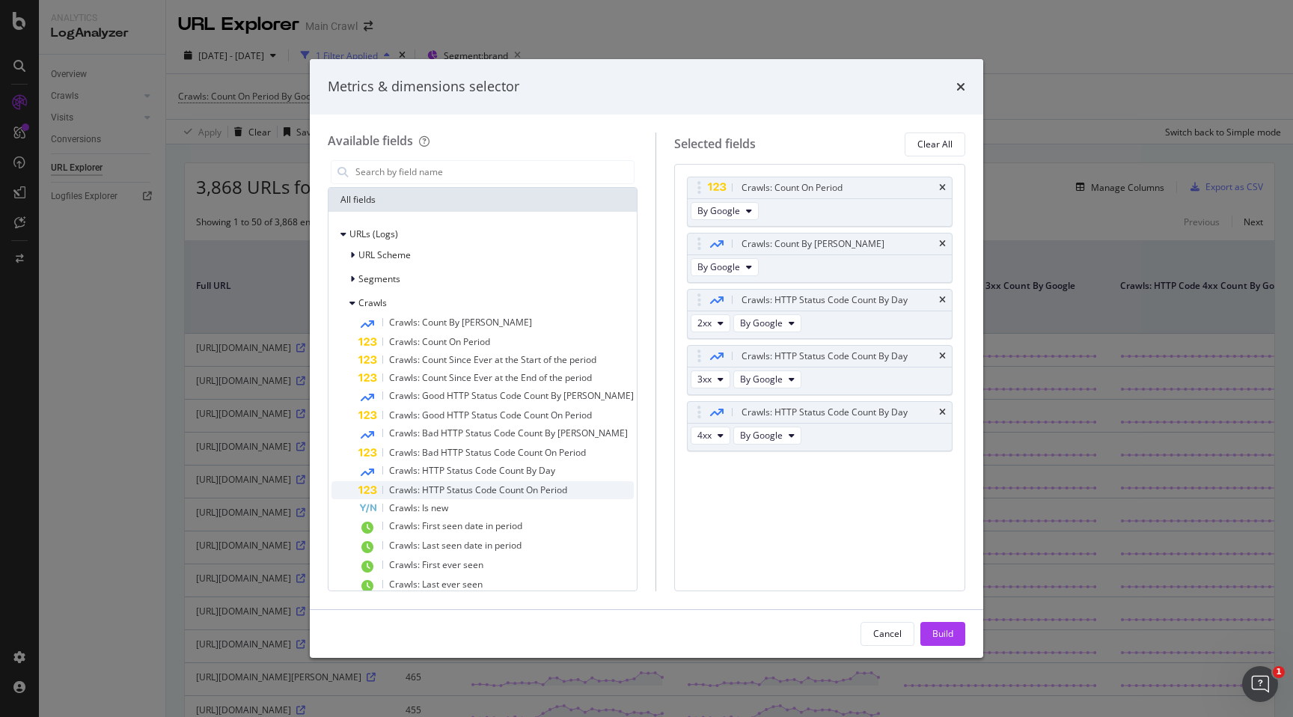
click at [370, 486] on icon "modal" at bounding box center [367, 491] width 19 height 10
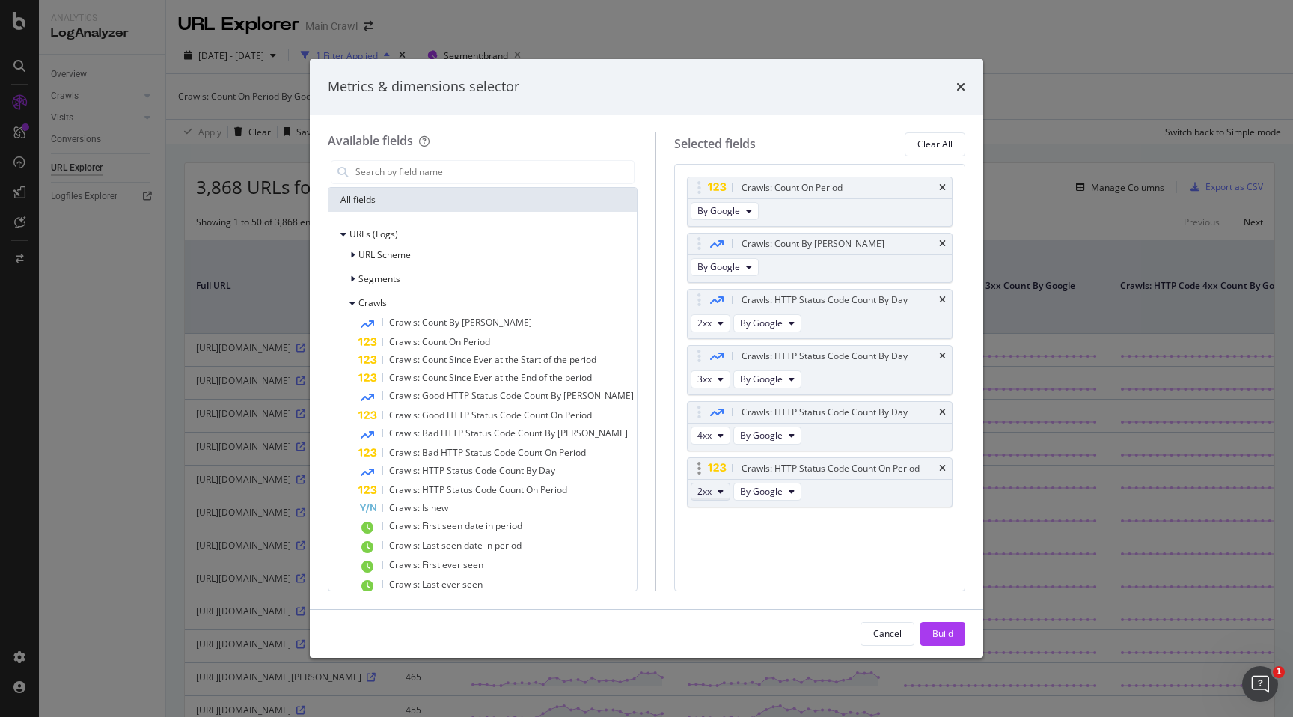
click at [720, 492] on button "2xx" at bounding box center [711, 492] width 40 height 18
click at [707, 537] on div "3xx" at bounding box center [714, 546] width 64 height 22
drag, startPoint x: 688, startPoint y: 469, endPoint x: 740, endPoint y: 289, distance: 187.8
click at [689, 251] on body "Analytics LogAnalyzer Overview Crawls Daily Distribution Segments Distribution …" at bounding box center [646, 358] width 1293 height 717
click at [958, 634] on button "Build" at bounding box center [942, 634] width 45 height 24
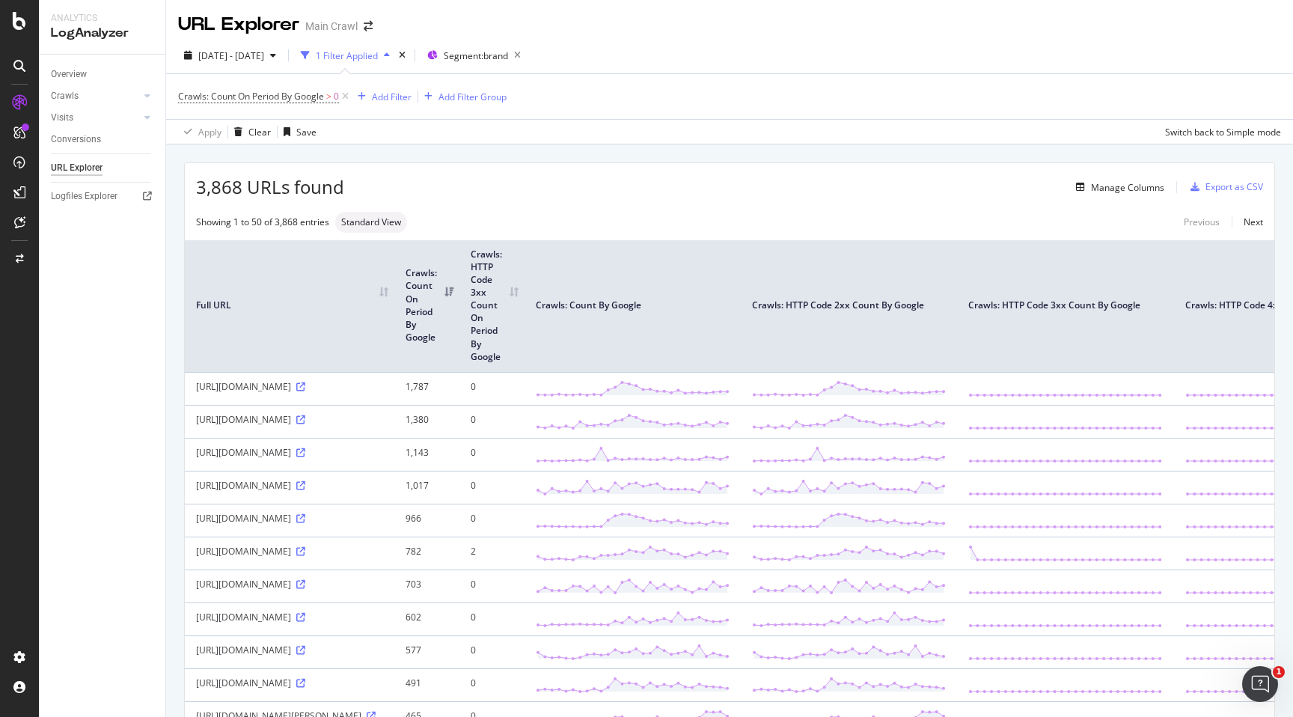
click at [513, 296] on th "Crawls: HTTP Code 3xx Count On Period By Google" at bounding box center [491, 306] width 65 height 132
click at [513, 298] on th "Crawls: HTTP Code 3xx Count On Period By Google" at bounding box center [491, 306] width 65 height 132
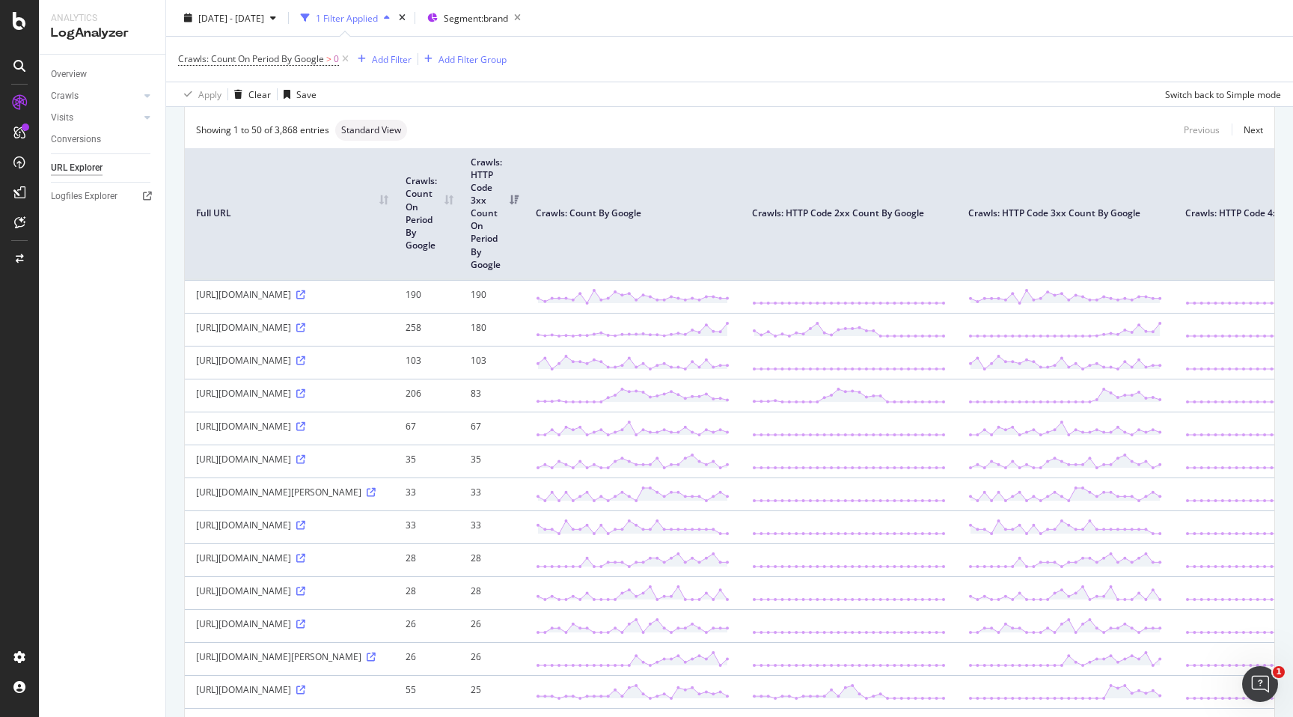
scroll to position [94, 0]
click at [305, 425] on icon at bounding box center [300, 425] width 9 height 9
click at [398, 58] on div "Add Filter" at bounding box center [392, 58] width 40 height 13
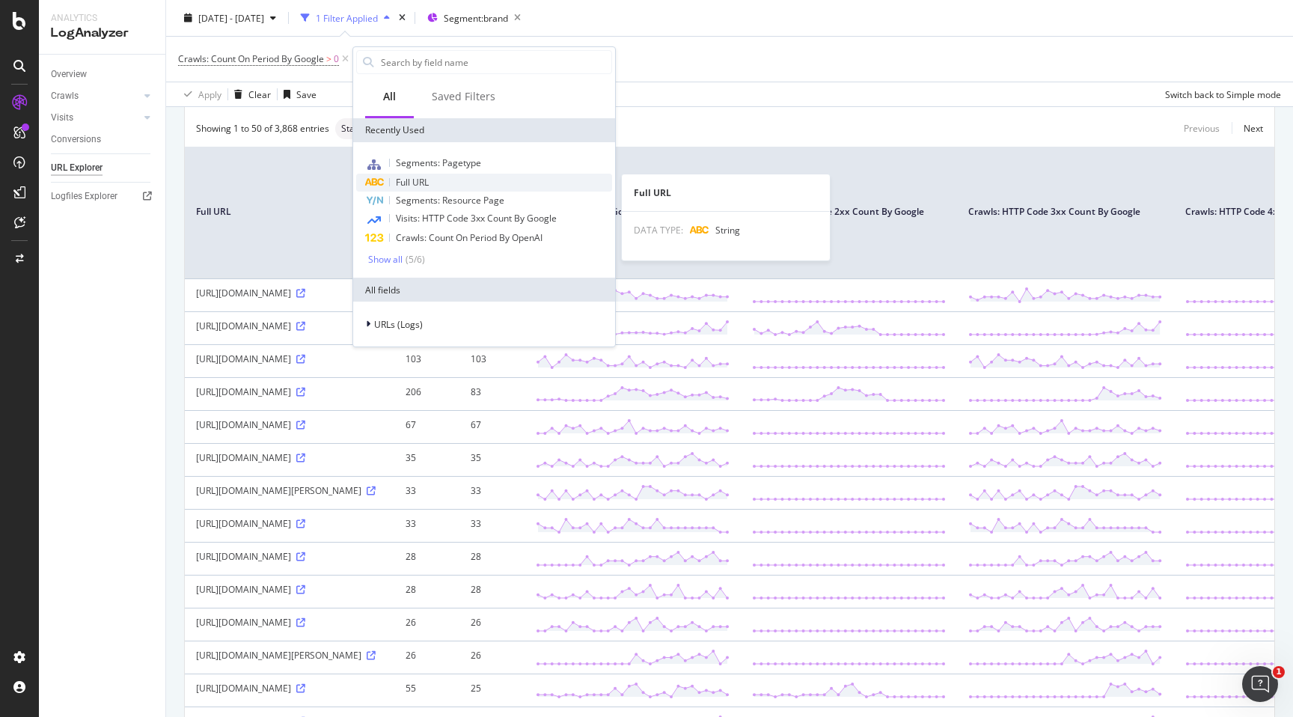
click at [401, 177] on span "Full URL" at bounding box center [412, 182] width 33 height 13
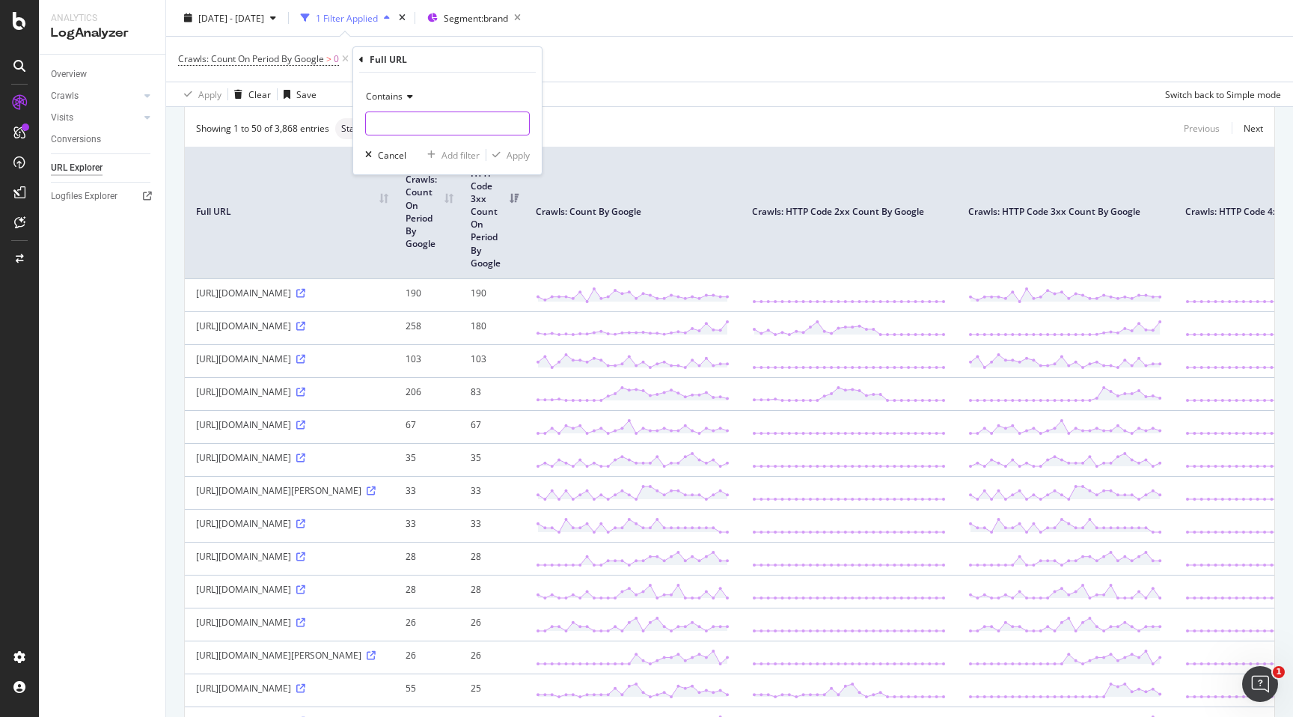
click at [377, 121] on input "text" at bounding box center [447, 123] width 163 height 24
type input "[DOMAIN_NAME]"
click at [525, 161] on div "Apply" at bounding box center [518, 155] width 23 height 13
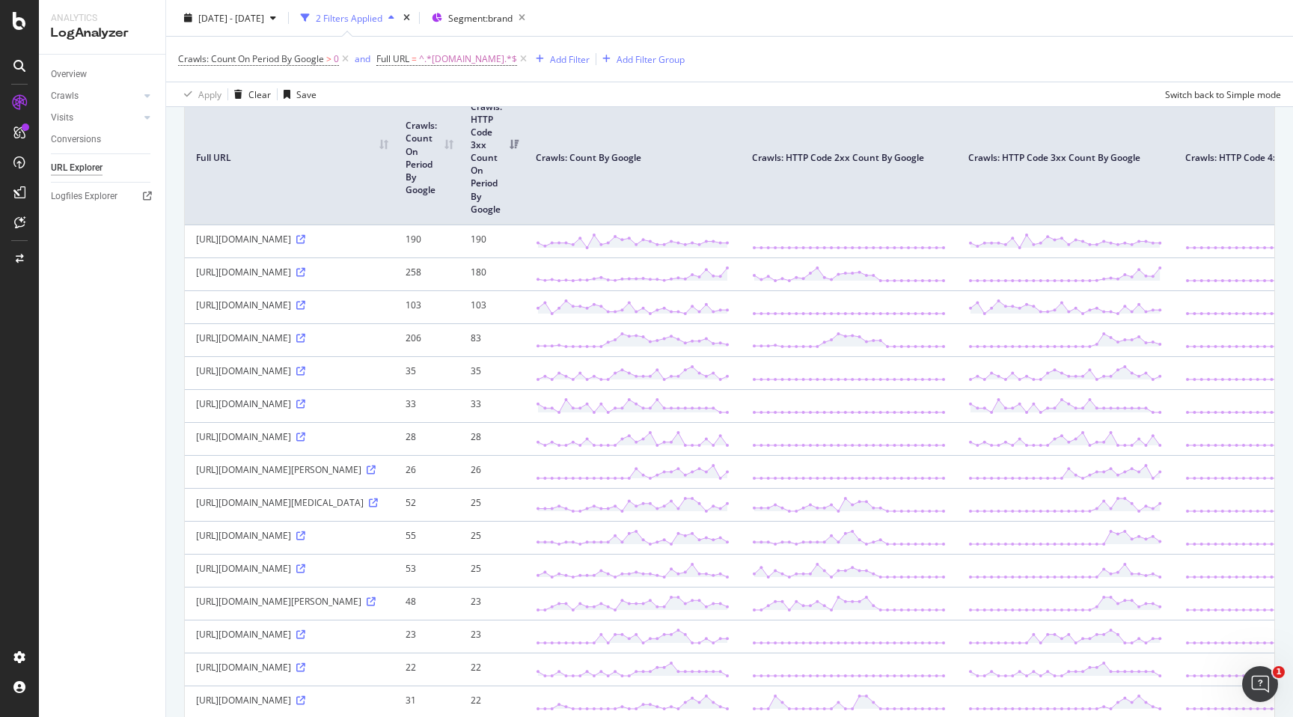
scroll to position [154, 0]
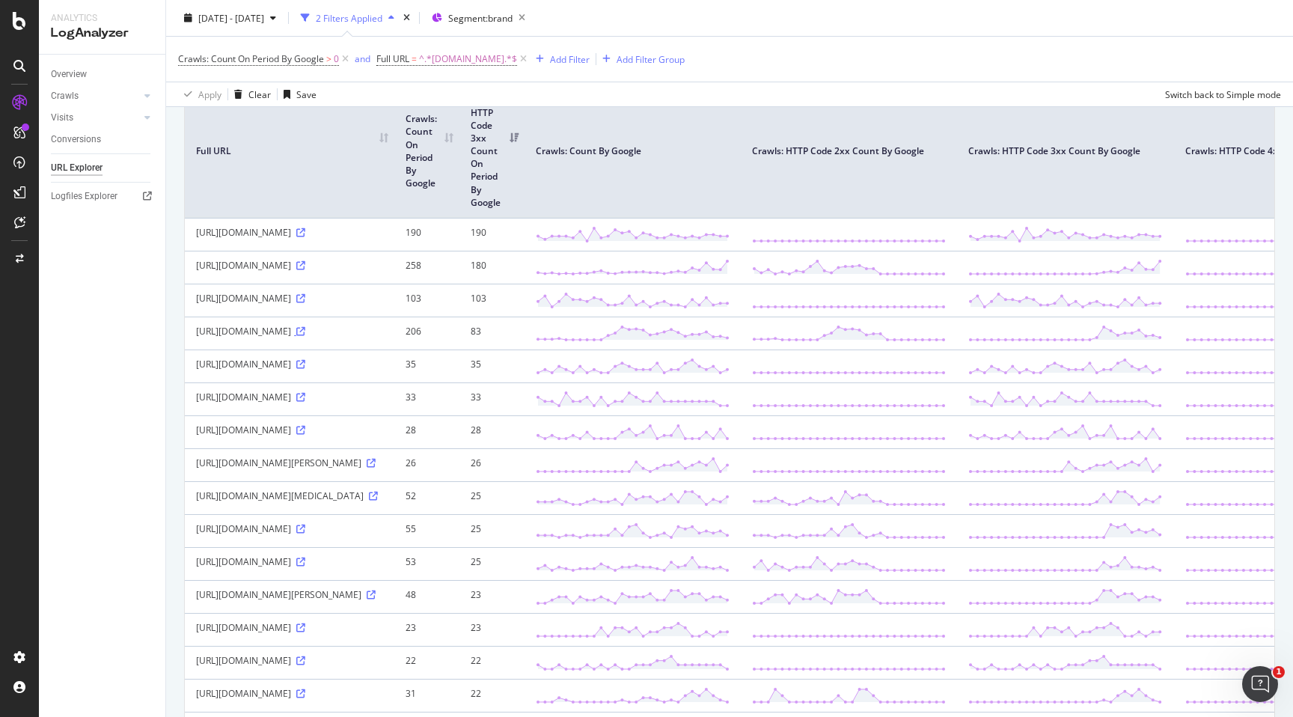
click at [305, 329] on icon at bounding box center [300, 331] width 9 height 9
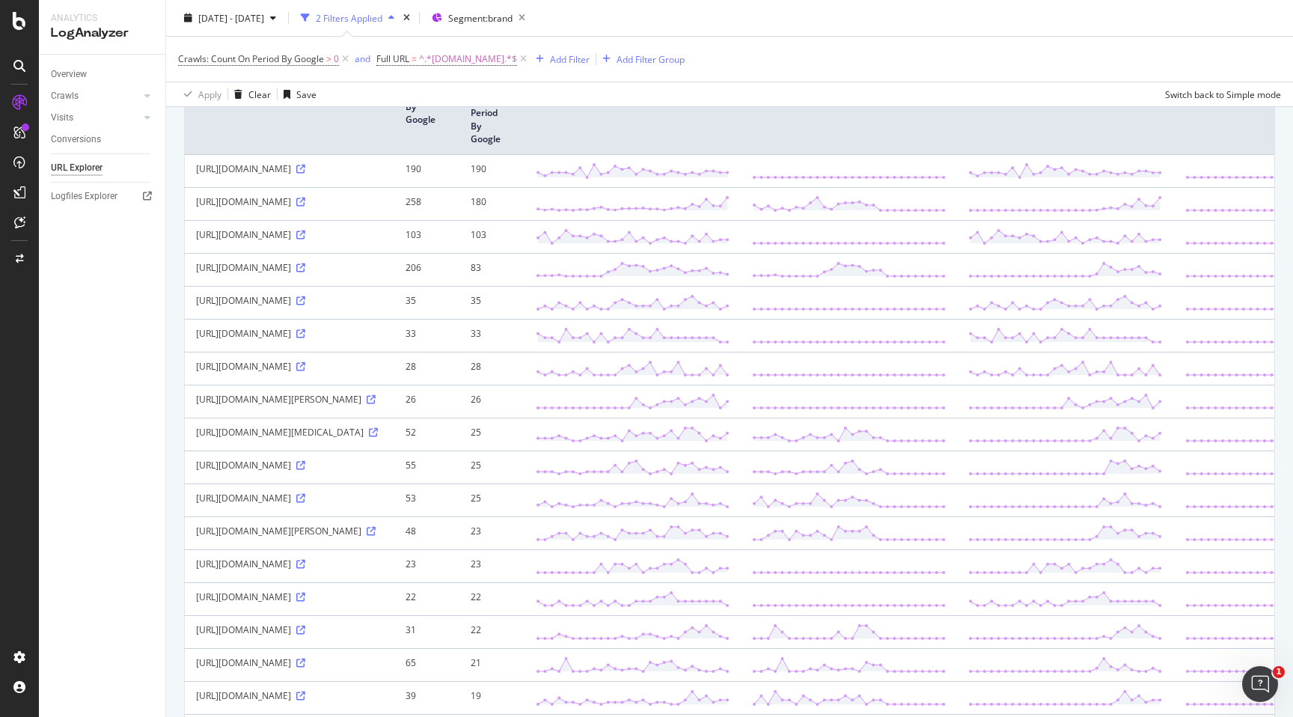
scroll to position [221, 0]
click at [305, 565] on icon at bounding box center [300, 560] width 9 height 9
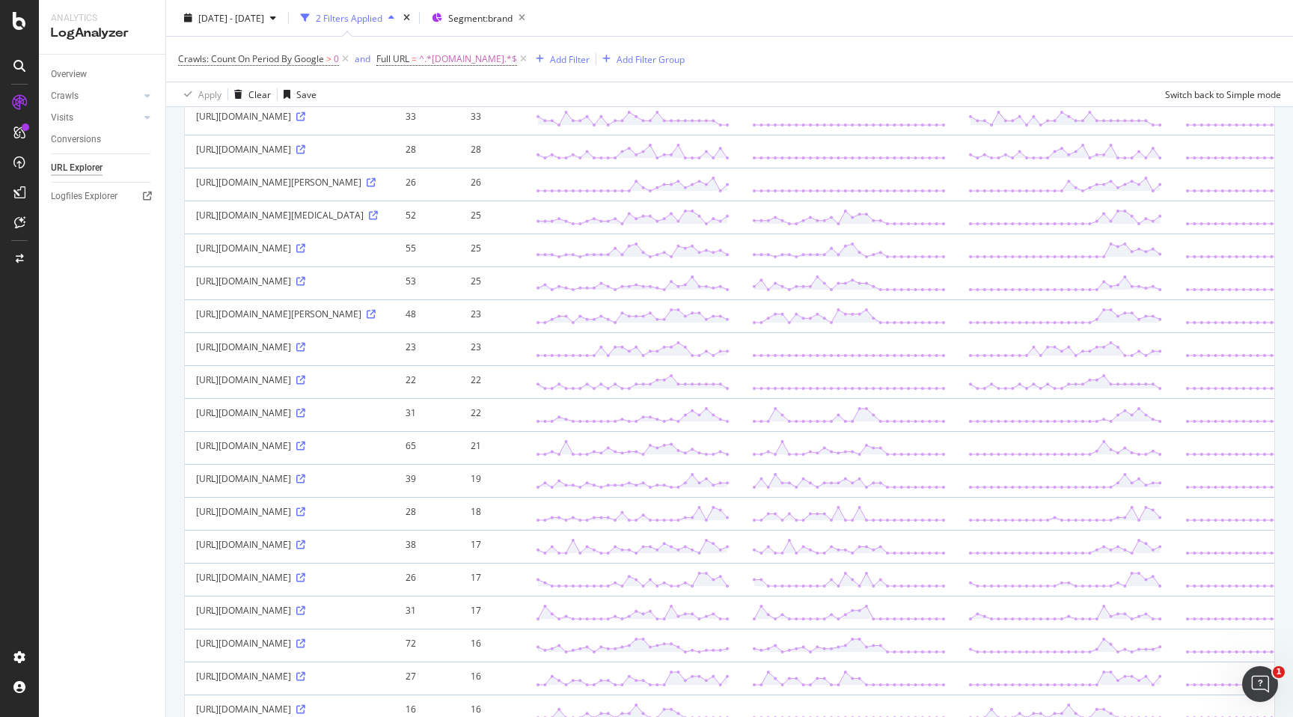
scroll to position [436, 0]
click at [296, 482] on icon at bounding box center [300, 477] width 9 height 9
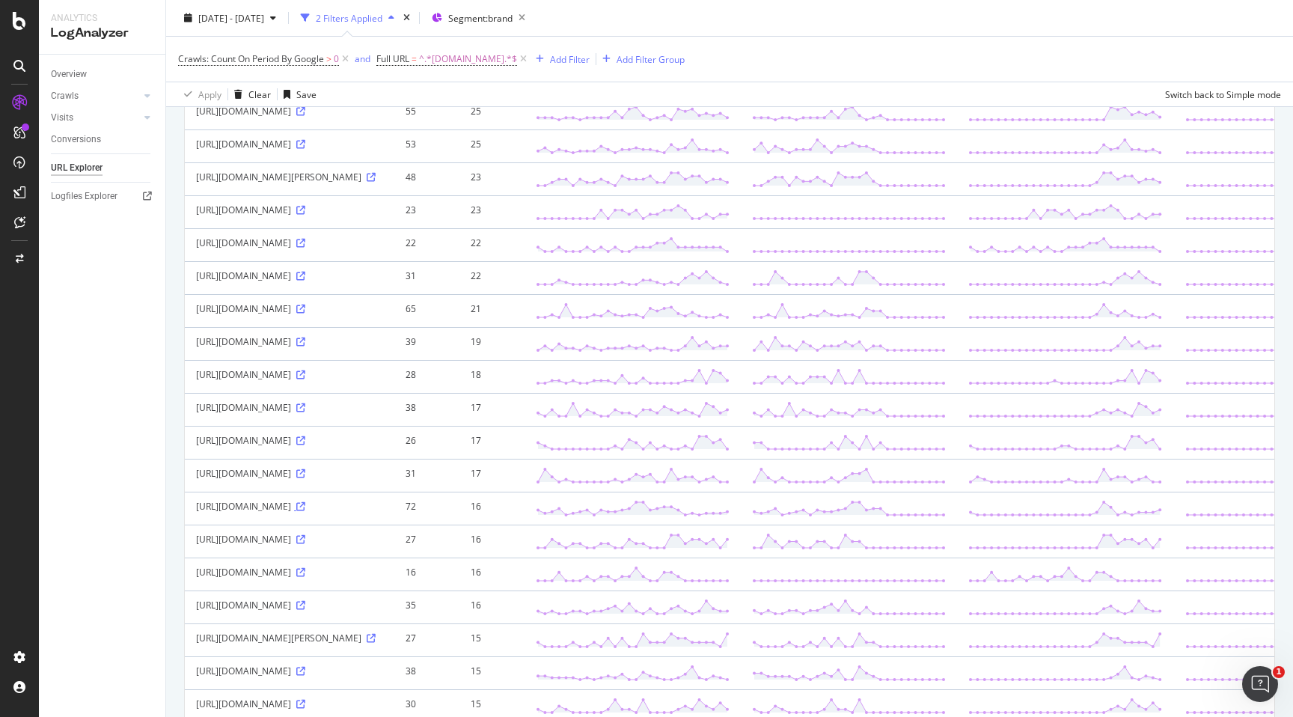
click at [296, 511] on icon at bounding box center [300, 506] width 9 height 9
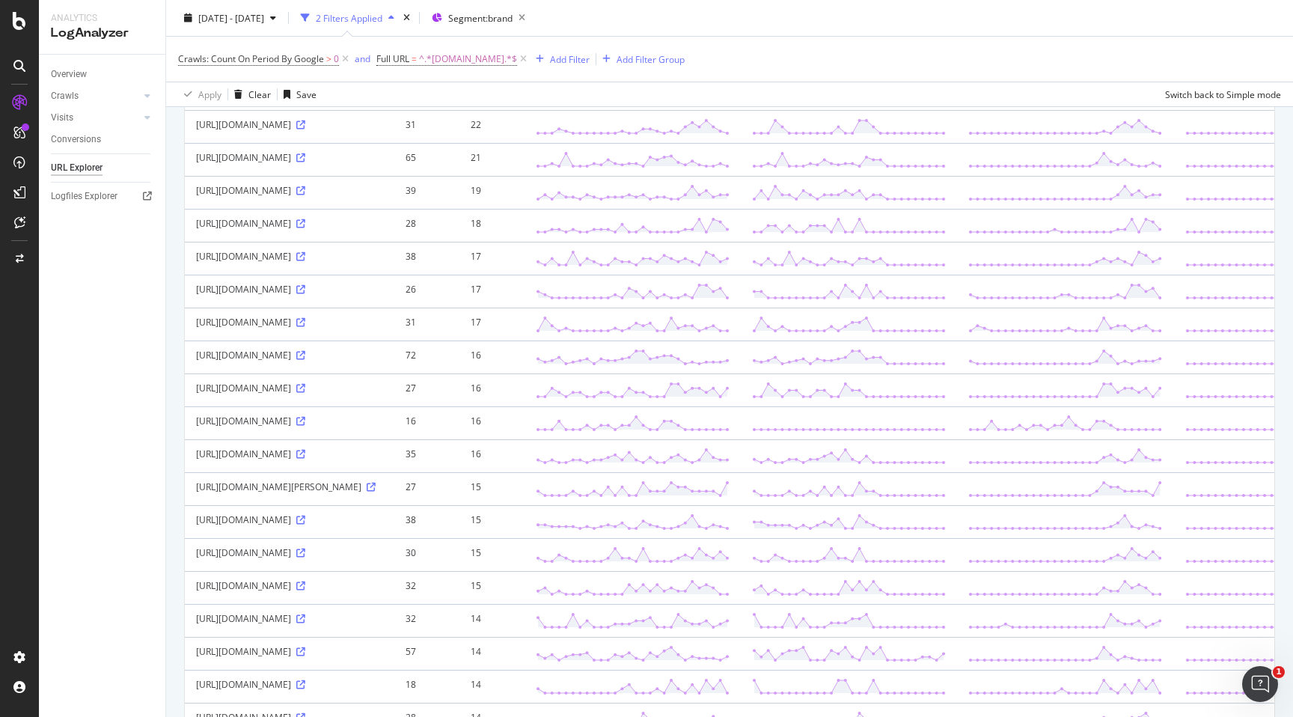
scroll to position [741, 0]
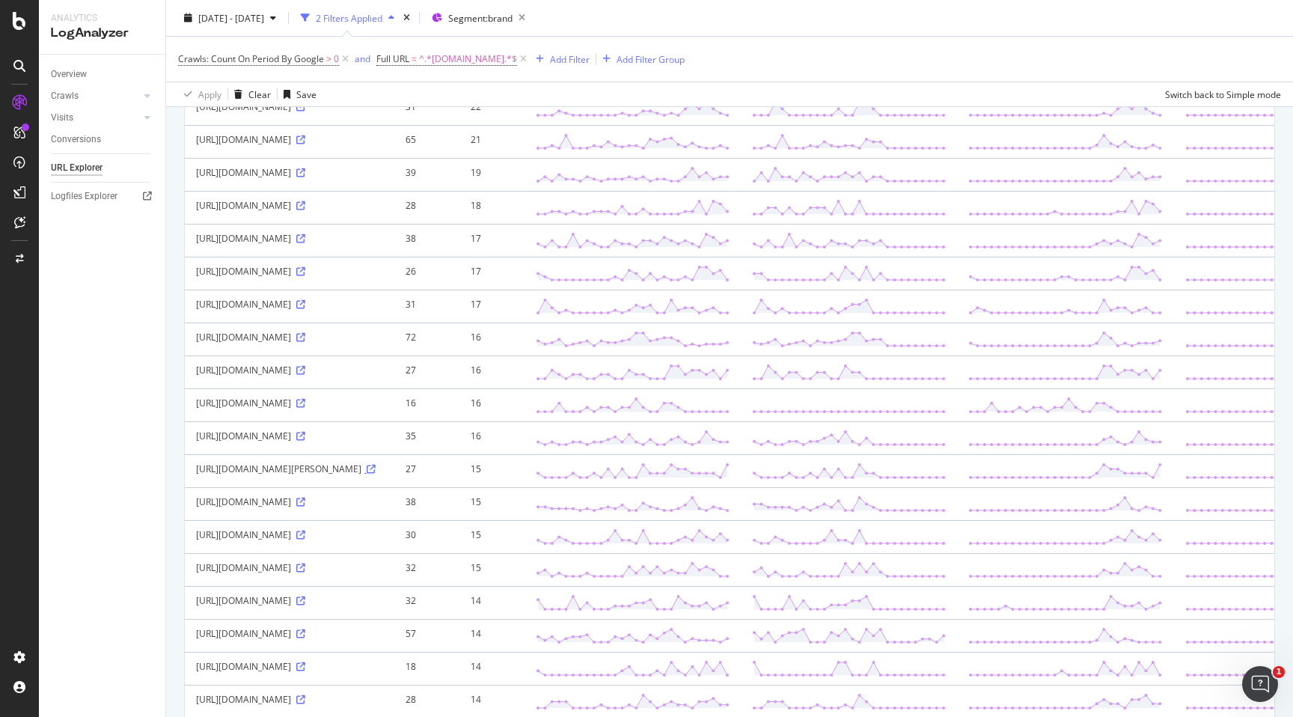
click at [367, 474] on icon at bounding box center [371, 469] width 9 height 9
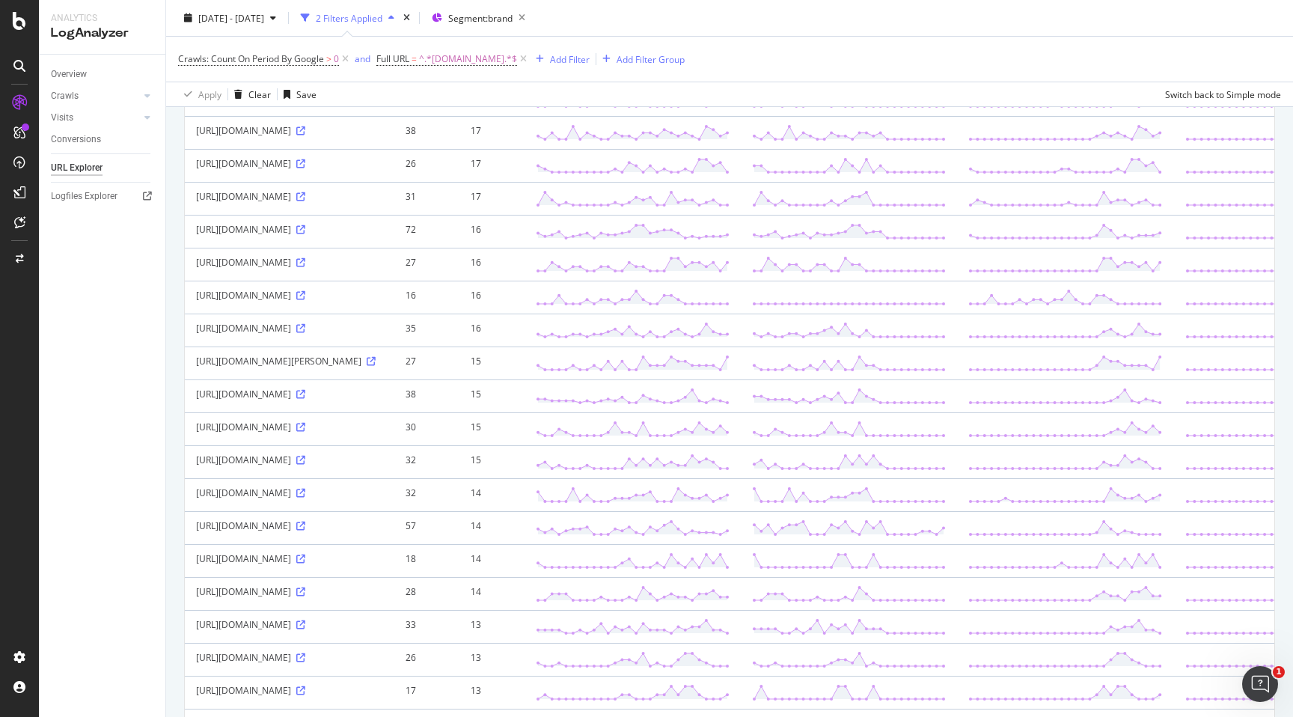
scroll to position [873, 0]
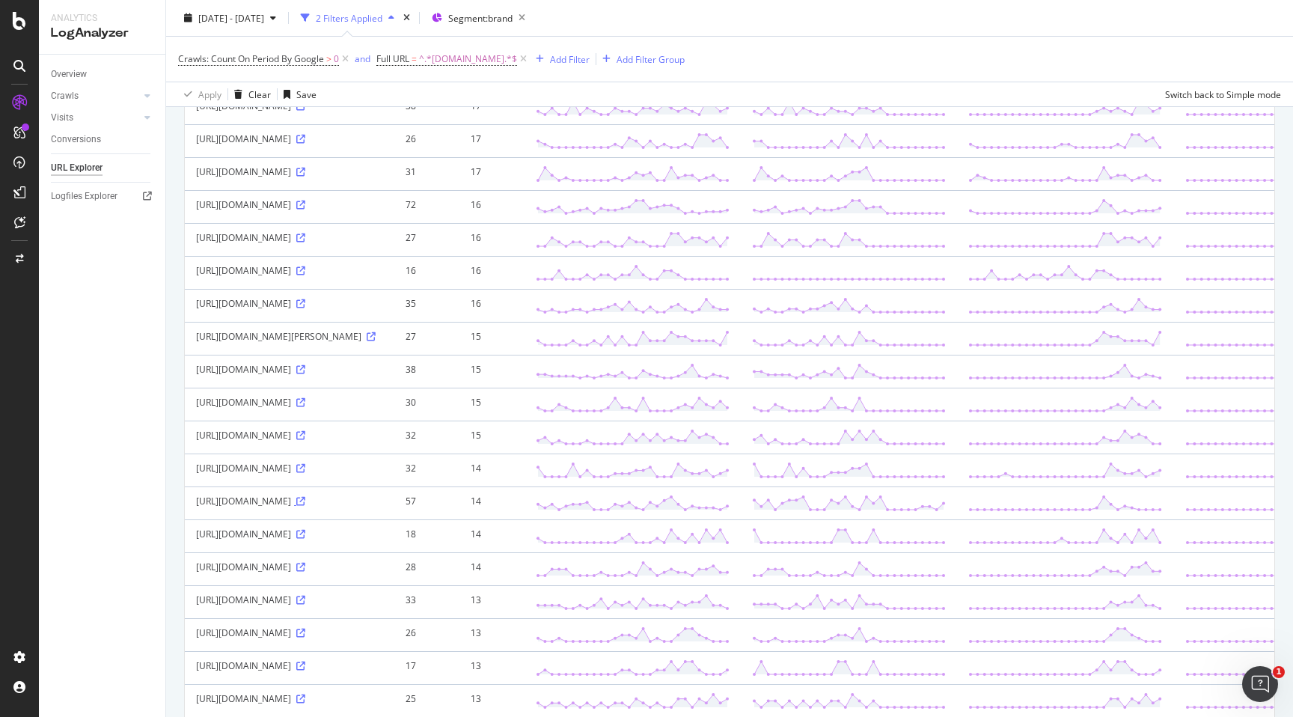
click at [305, 506] on icon at bounding box center [300, 501] width 9 height 9
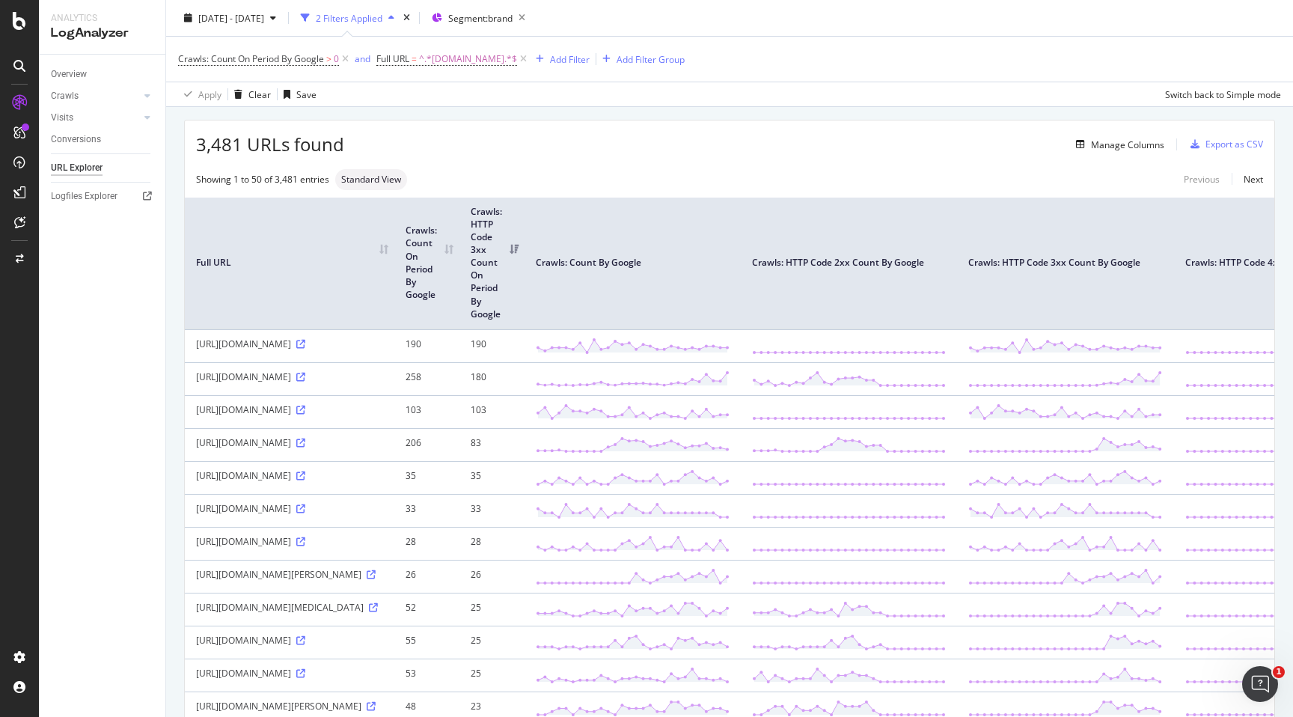
scroll to position [60, 0]
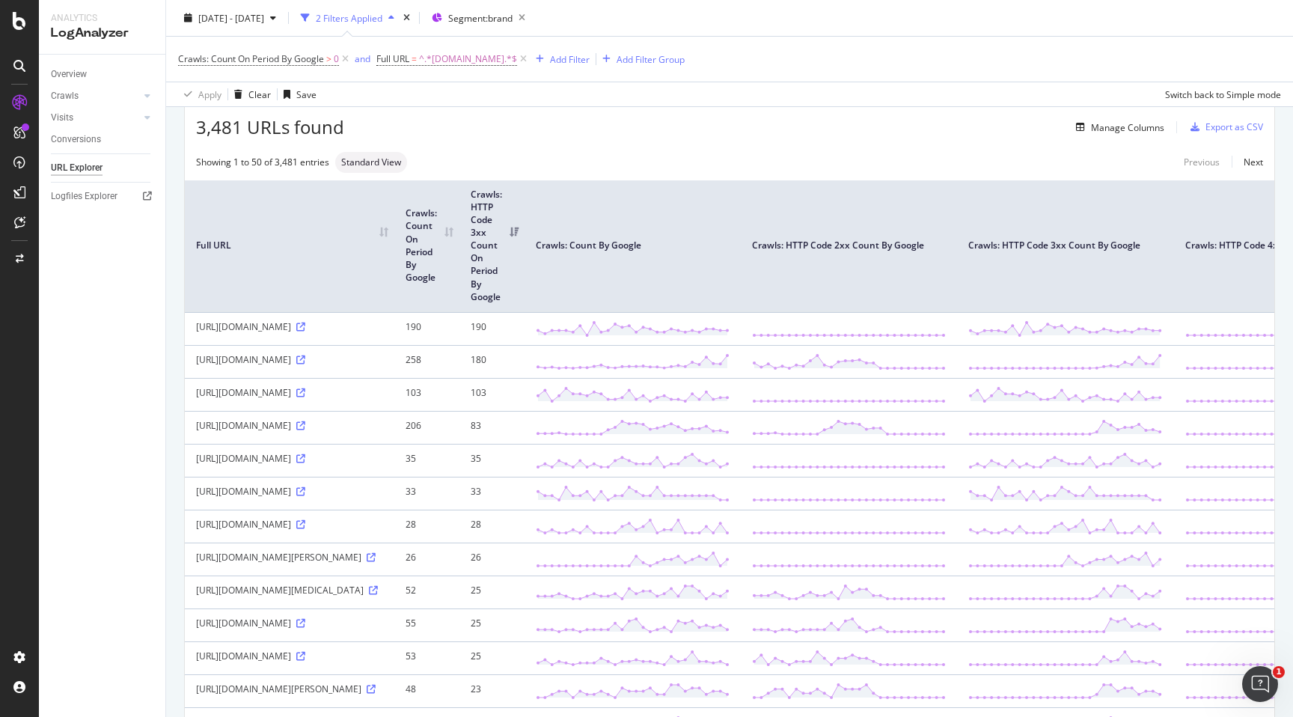
click at [339, 352] on td "[URL][DOMAIN_NAME]" at bounding box center [290, 361] width 210 height 33
click at [305, 354] on link at bounding box center [299, 359] width 11 height 13
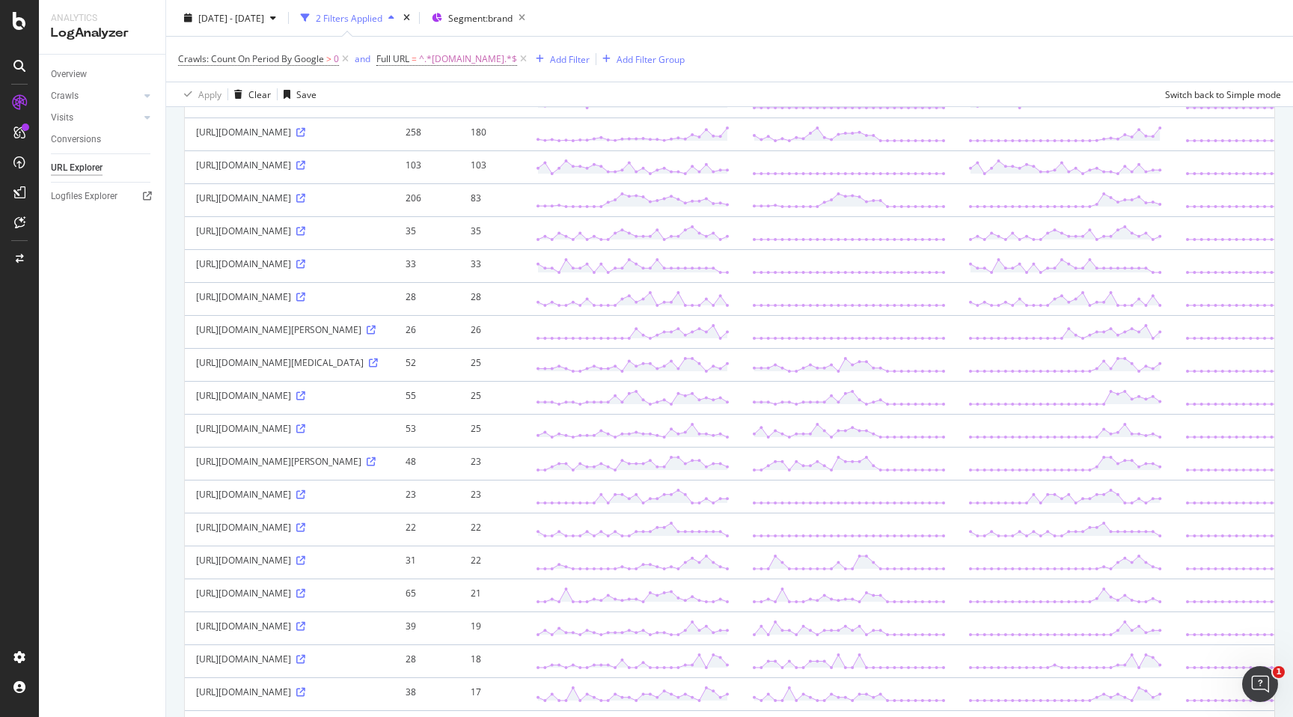
scroll to position [289, 0]
click at [305, 200] on icon at bounding box center [300, 196] width 9 height 9
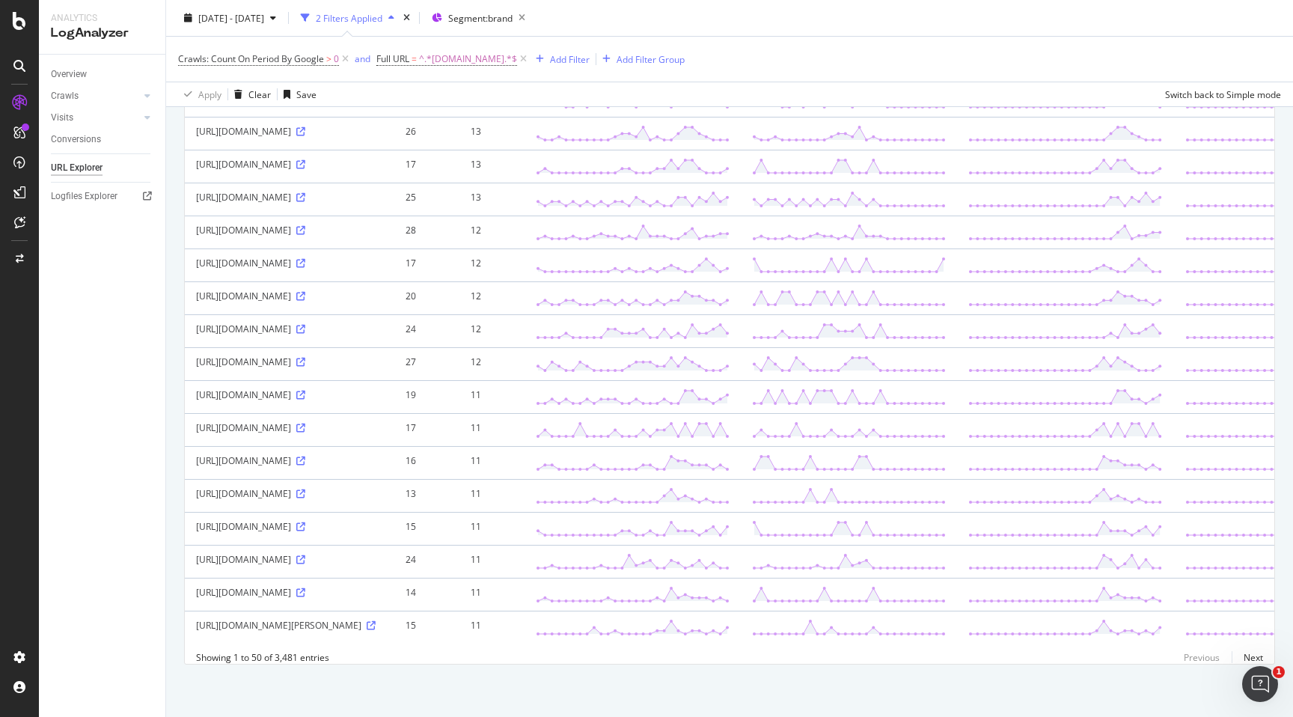
scroll to position [1400, 0]
click at [305, 527] on icon at bounding box center [300, 526] width 9 height 9
click at [305, 459] on icon at bounding box center [300, 460] width 9 height 9
click at [367, 626] on icon at bounding box center [371, 625] width 9 height 9
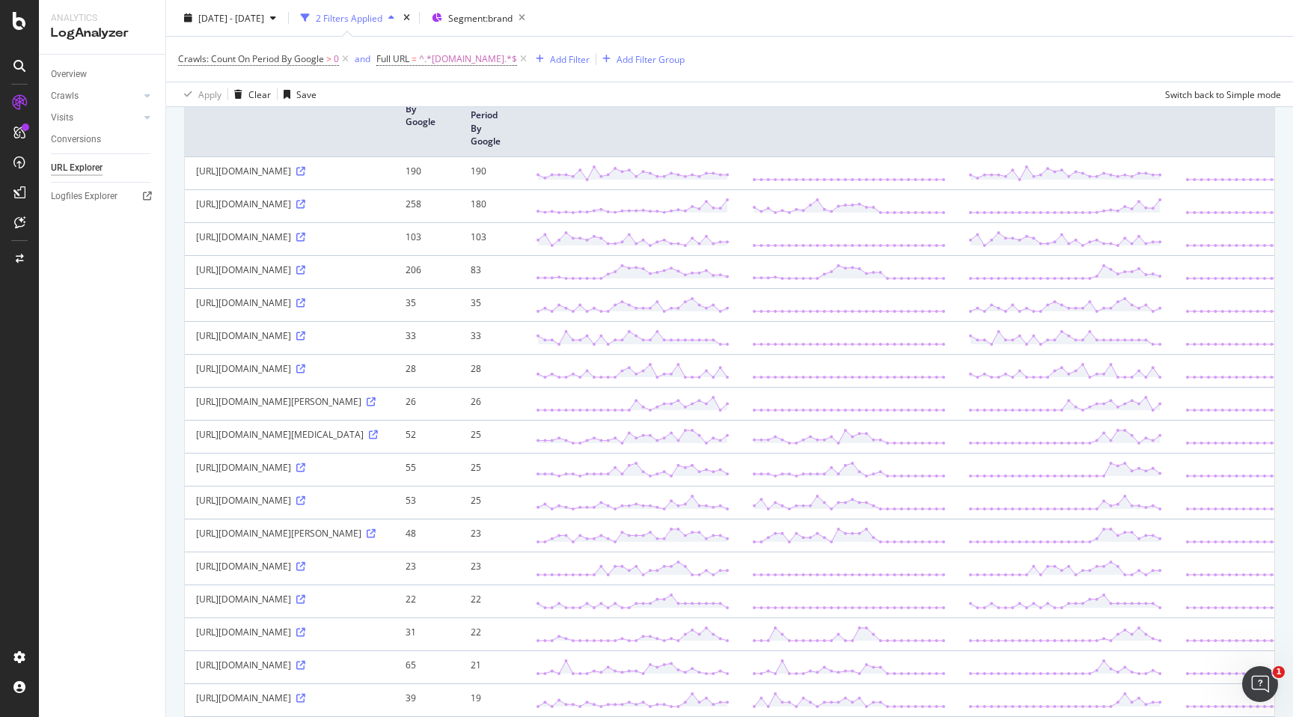
scroll to position [0, 0]
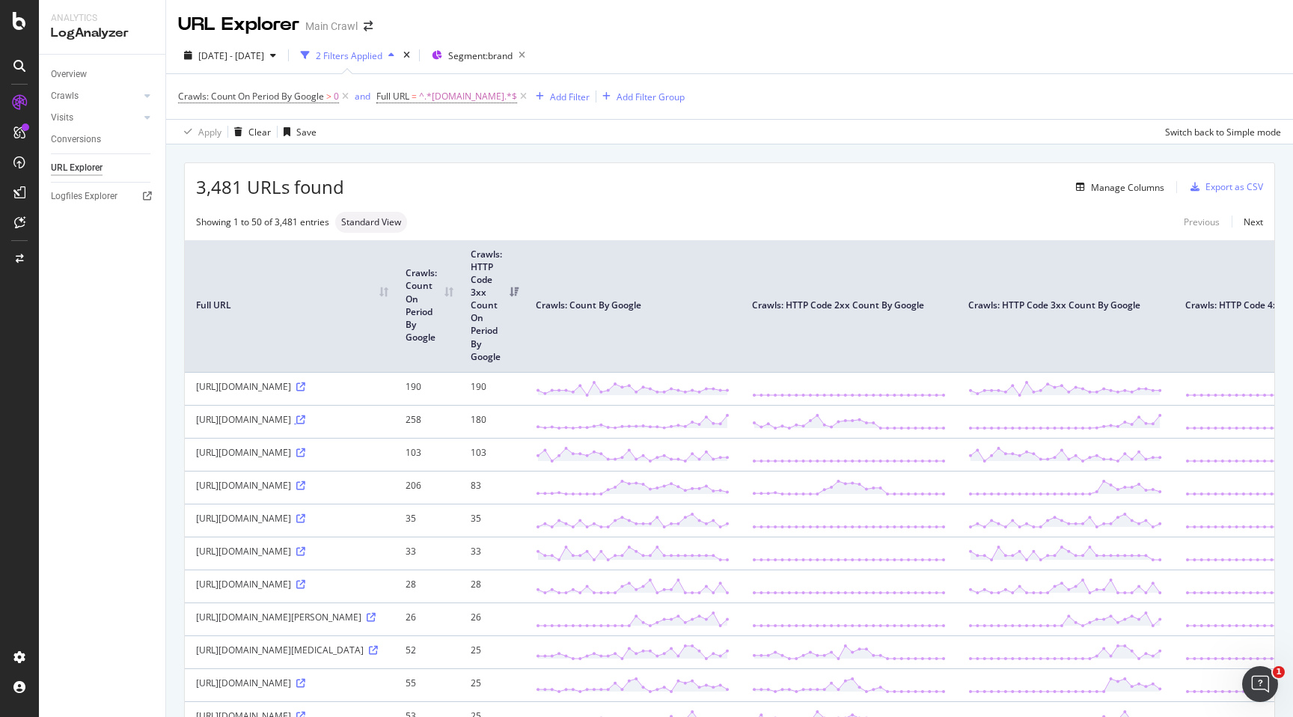
click at [305, 421] on icon at bounding box center [300, 419] width 9 height 9
click at [305, 450] on icon at bounding box center [300, 452] width 9 height 9
click at [305, 491] on link at bounding box center [299, 485] width 11 height 13
click at [305, 521] on icon at bounding box center [300, 518] width 9 height 9
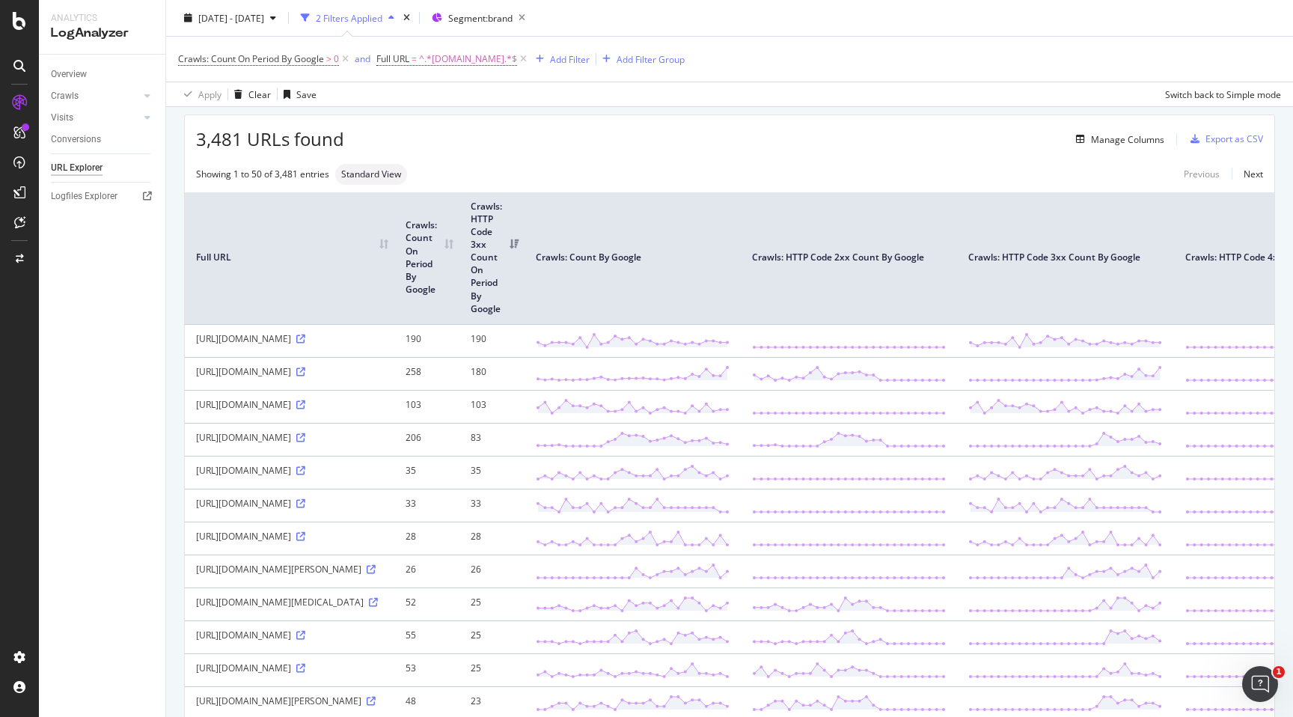
scroll to position [61, 0]
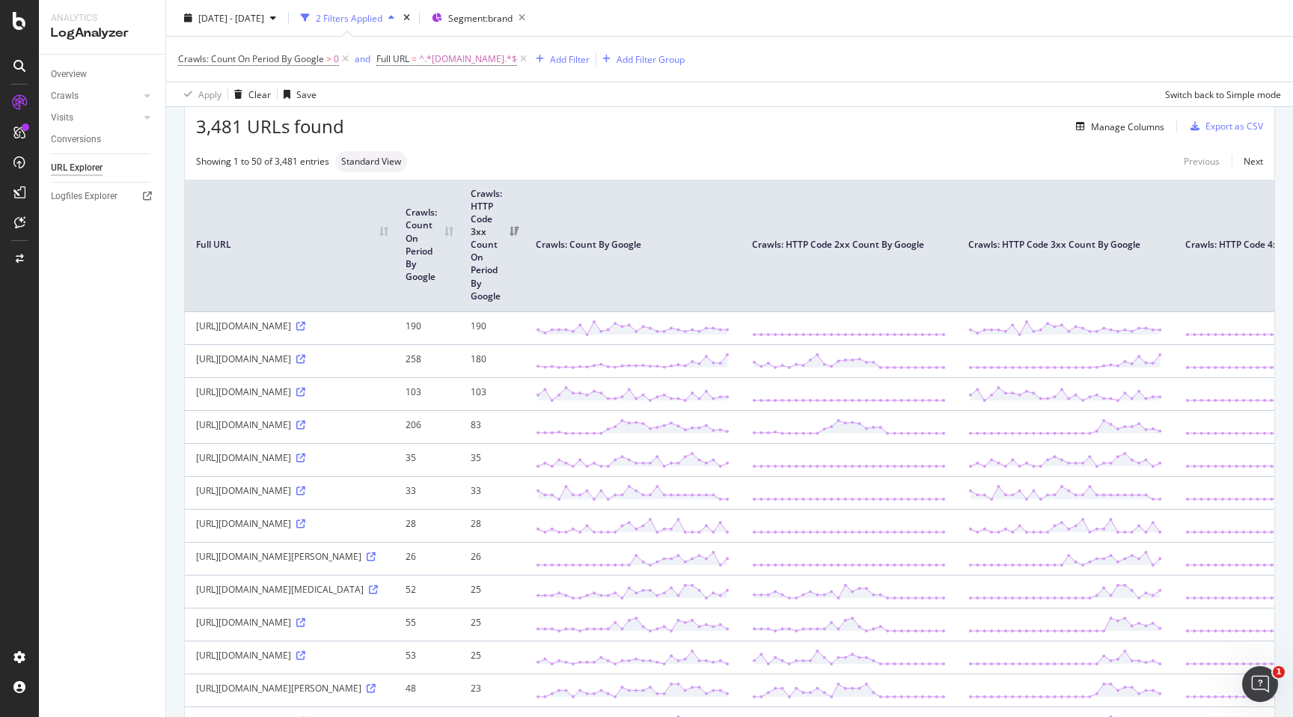
click at [364, 522] on div "[URL][DOMAIN_NAME]" at bounding box center [289, 523] width 187 height 13
click at [305, 519] on icon at bounding box center [300, 523] width 9 height 9
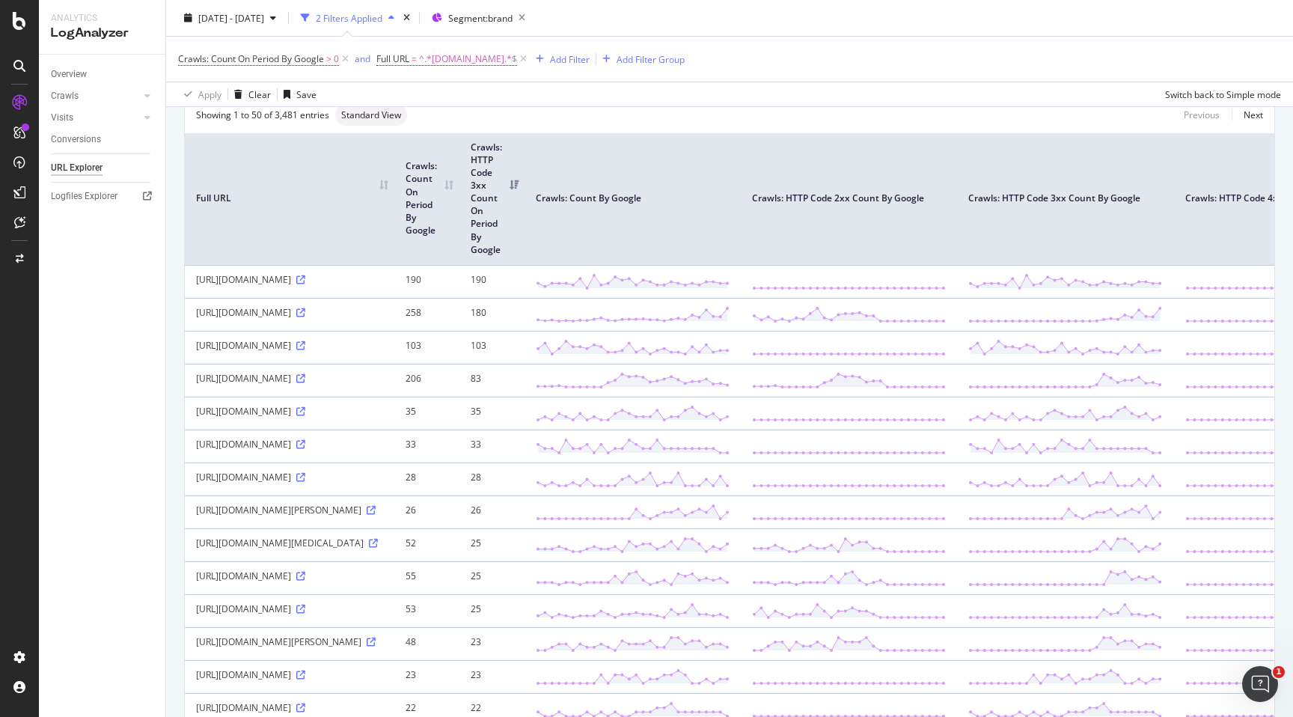
scroll to position [111, 0]
click at [369, 544] on icon at bounding box center [373, 539] width 9 height 9
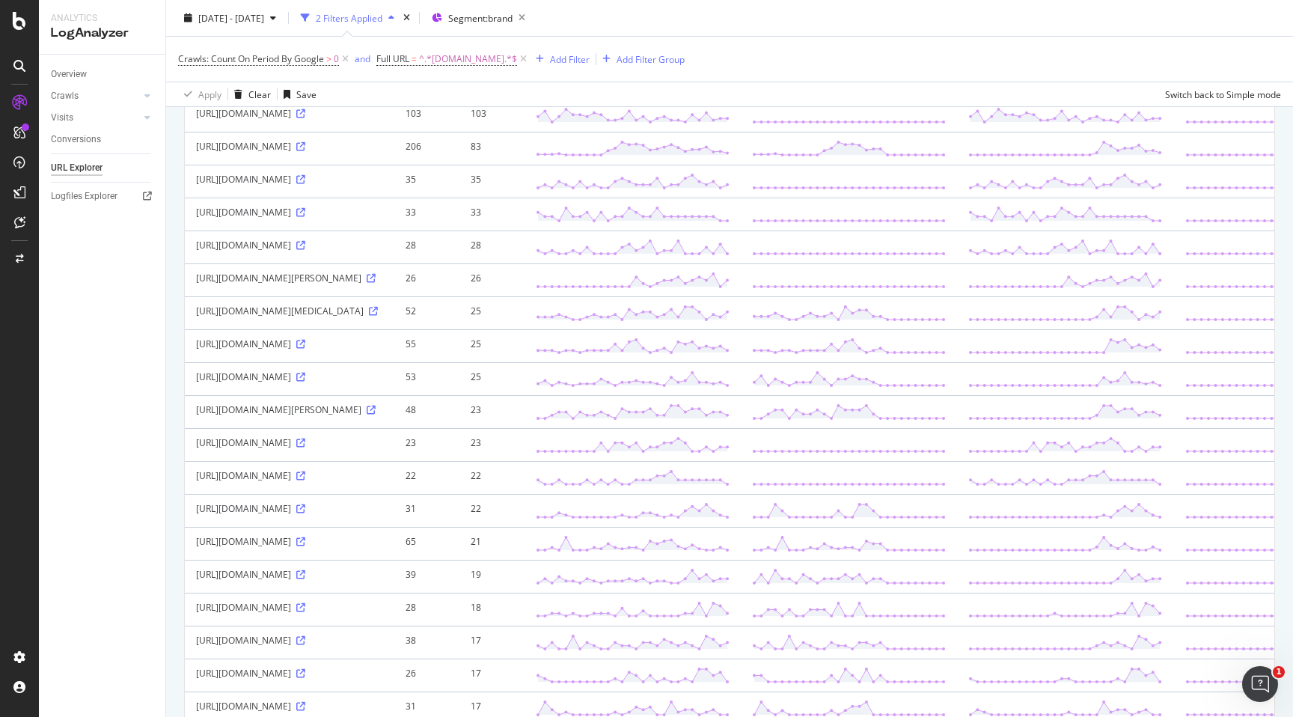
scroll to position [340, 0]
click at [305, 513] on icon at bounding box center [300, 508] width 9 height 9
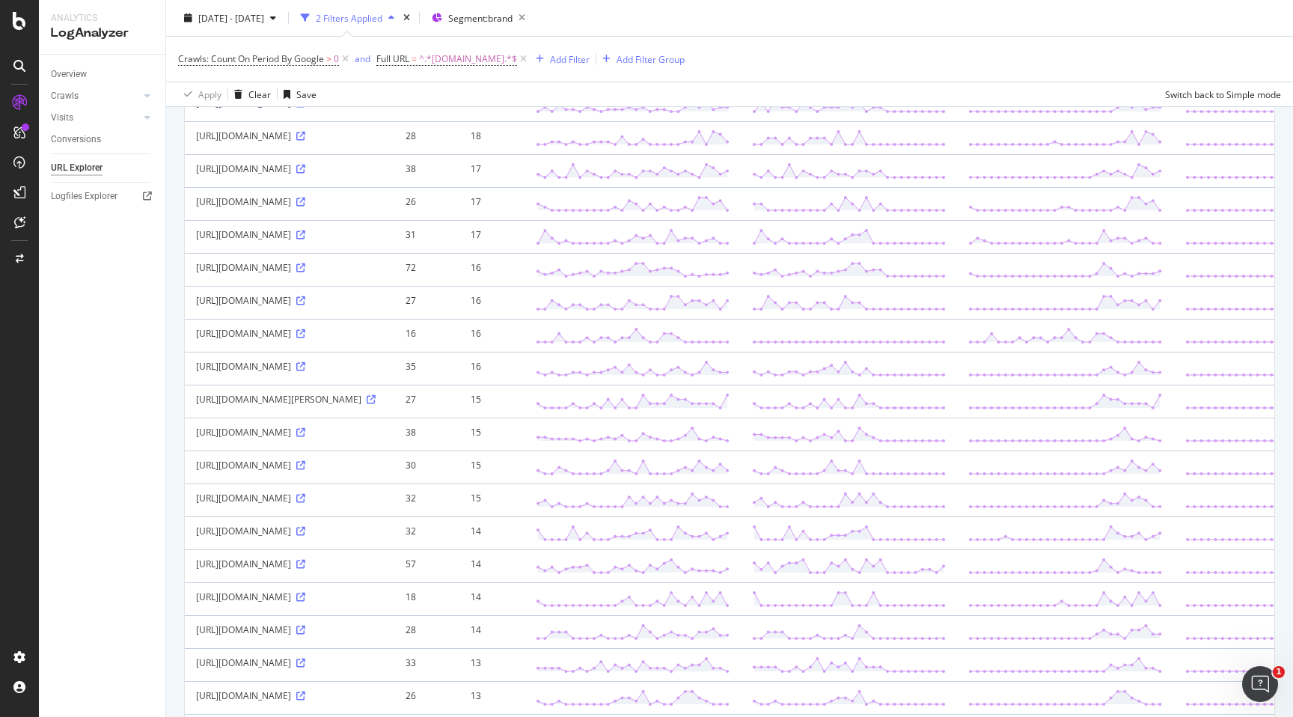
scroll to position [820, 0]
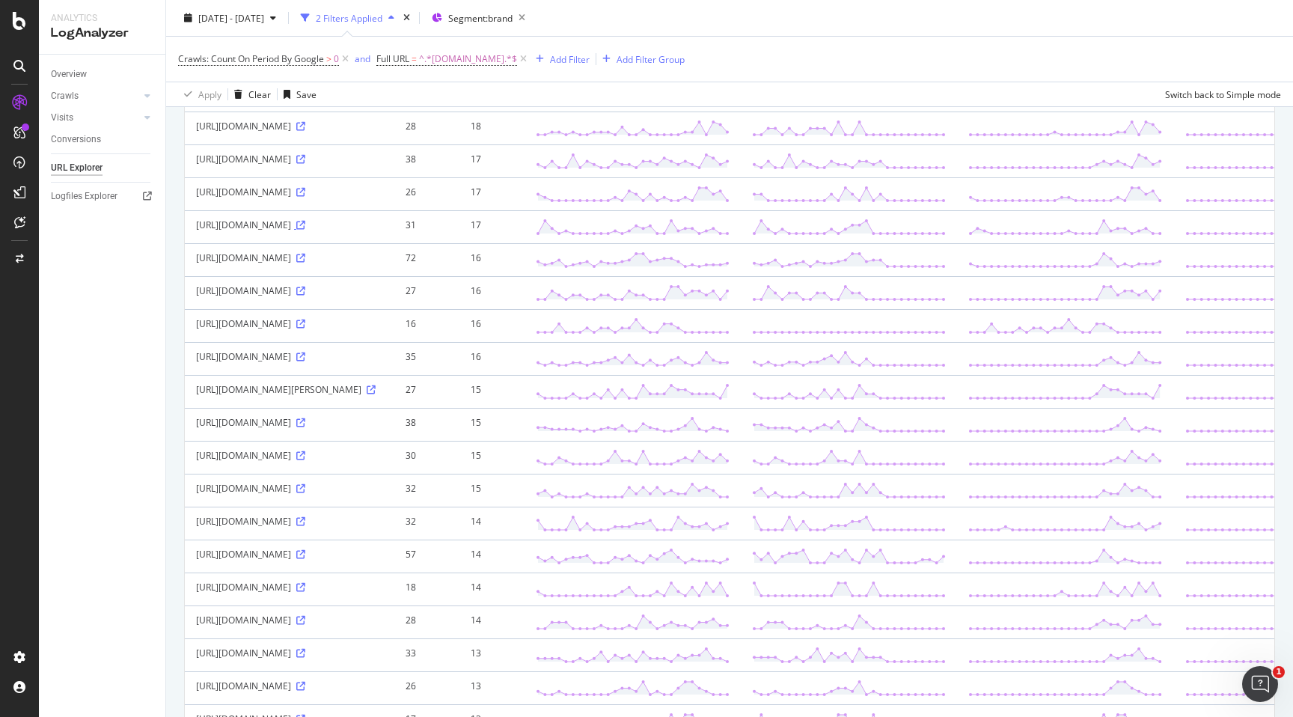
click at [305, 230] on icon at bounding box center [300, 225] width 9 height 9
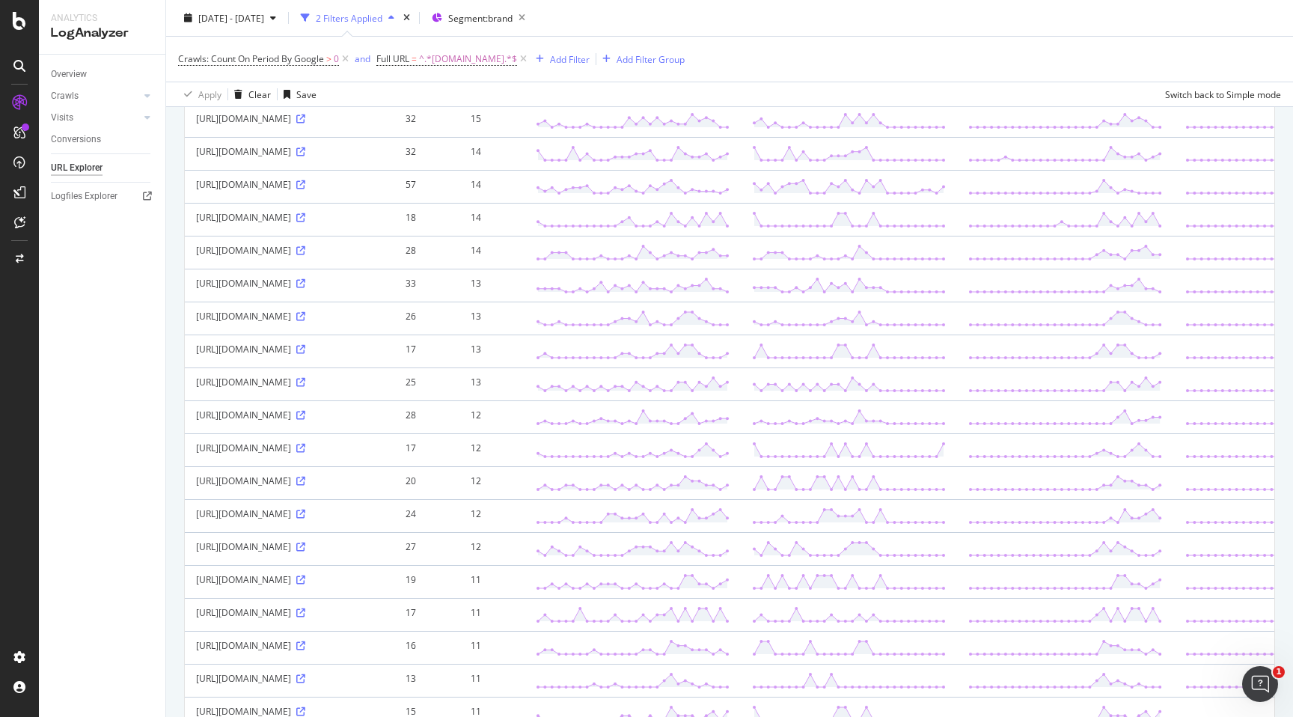
scroll to position [1191, 0]
click at [339, 354] on div "[URL][DOMAIN_NAME]" at bounding box center [289, 347] width 187 height 13
click at [305, 352] on icon at bounding box center [300, 347] width 9 height 9
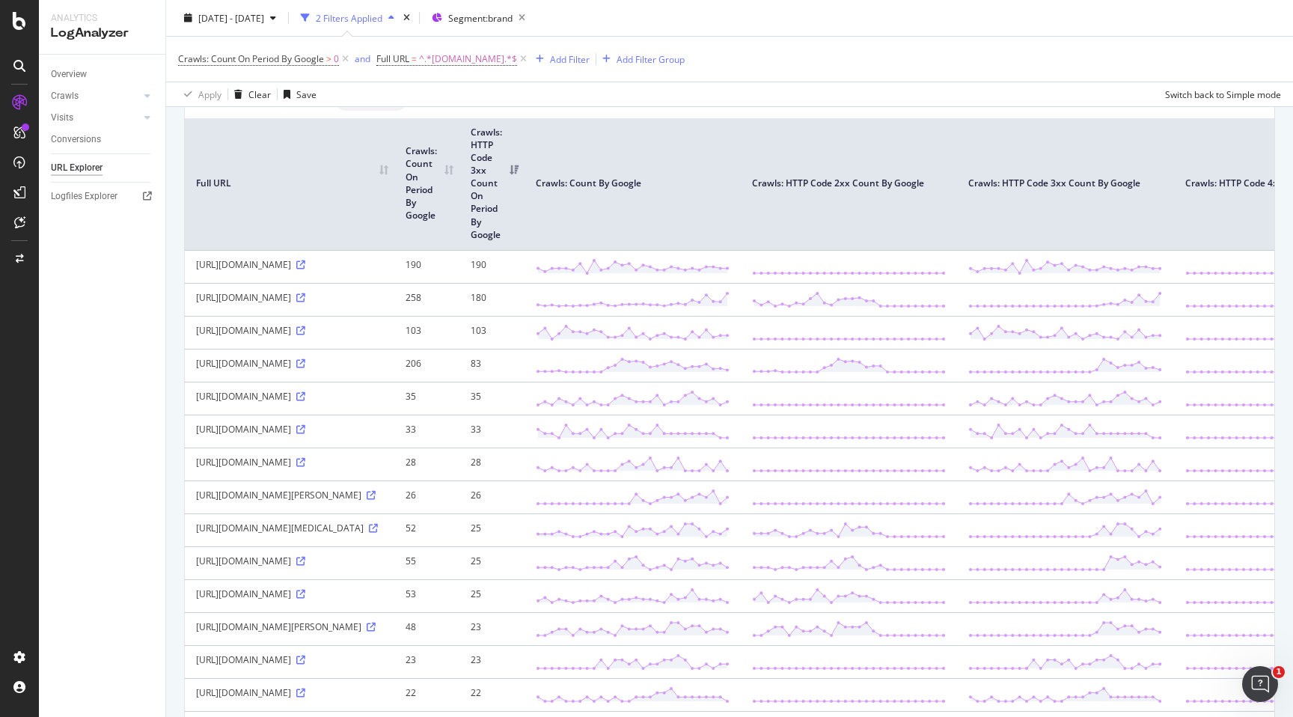
scroll to position [127, 0]
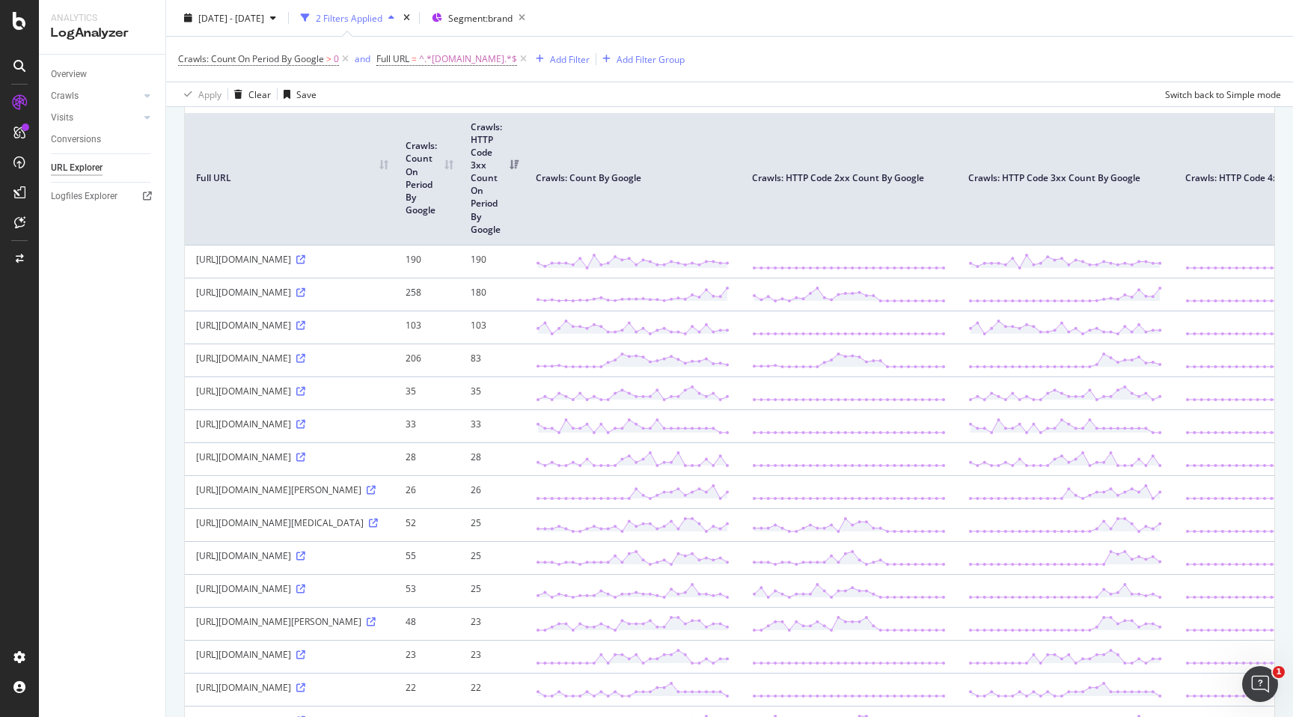
click at [337, 299] on div "[URL][DOMAIN_NAME]" at bounding box center [289, 292] width 187 height 13
click at [339, 284] on td "[URL][DOMAIN_NAME]" at bounding box center [290, 294] width 210 height 33
click at [339, 299] on td "[URL][DOMAIN_NAME]" at bounding box center [290, 294] width 210 height 33
click at [305, 288] on icon at bounding box center [300, 292] width 9 height 9
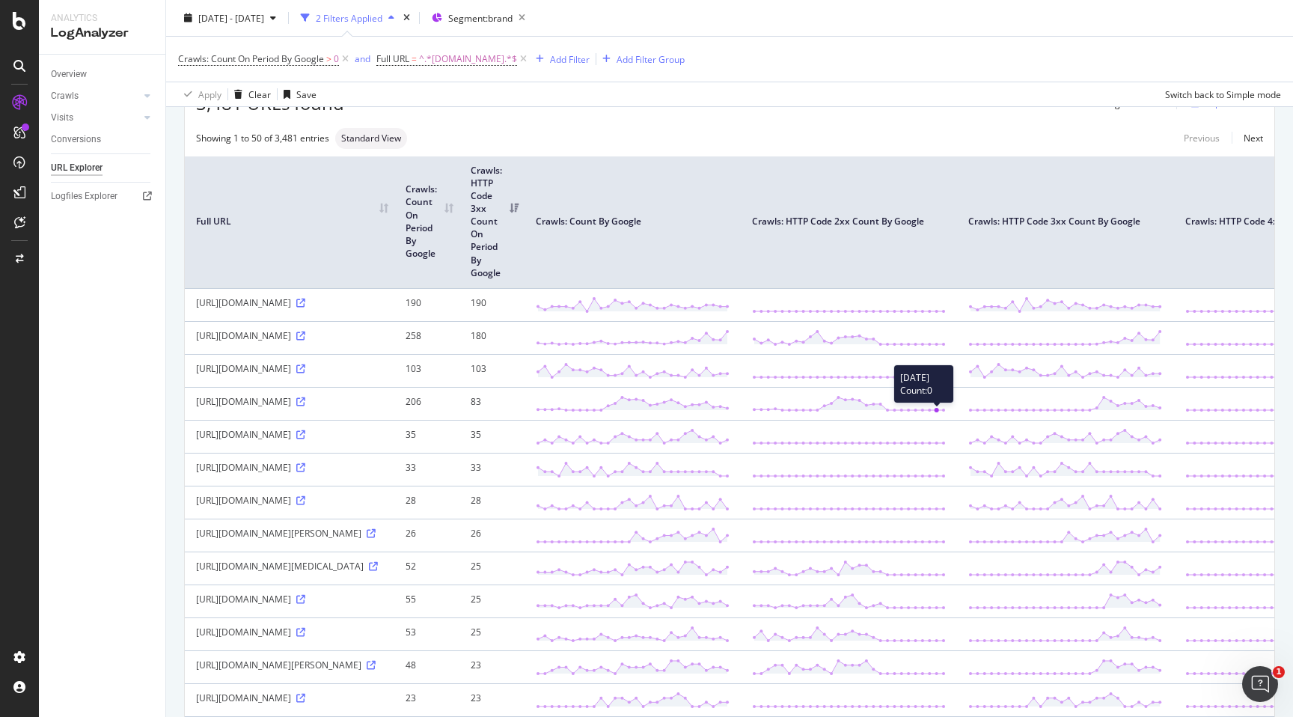
scroll to position [0, 0]
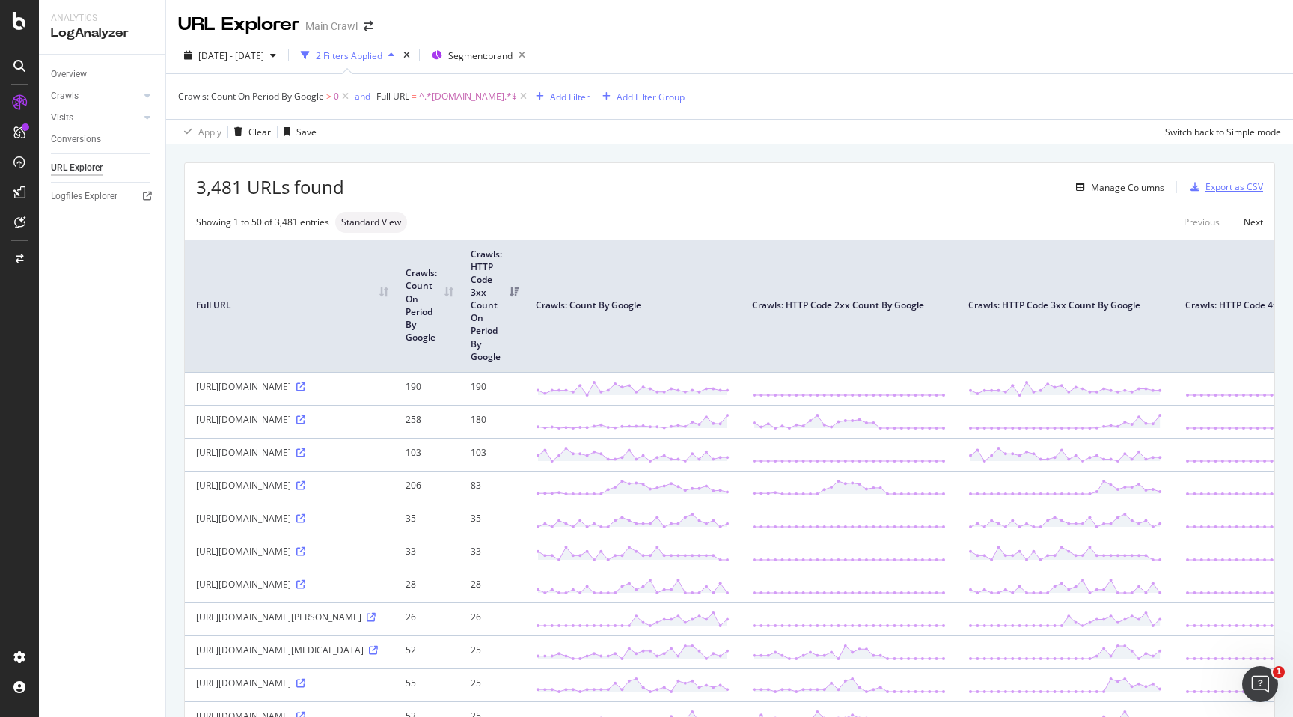
click at [1238, 189] on div "Export as CSV" at bounding box center [1235, 186] width 58 height 13
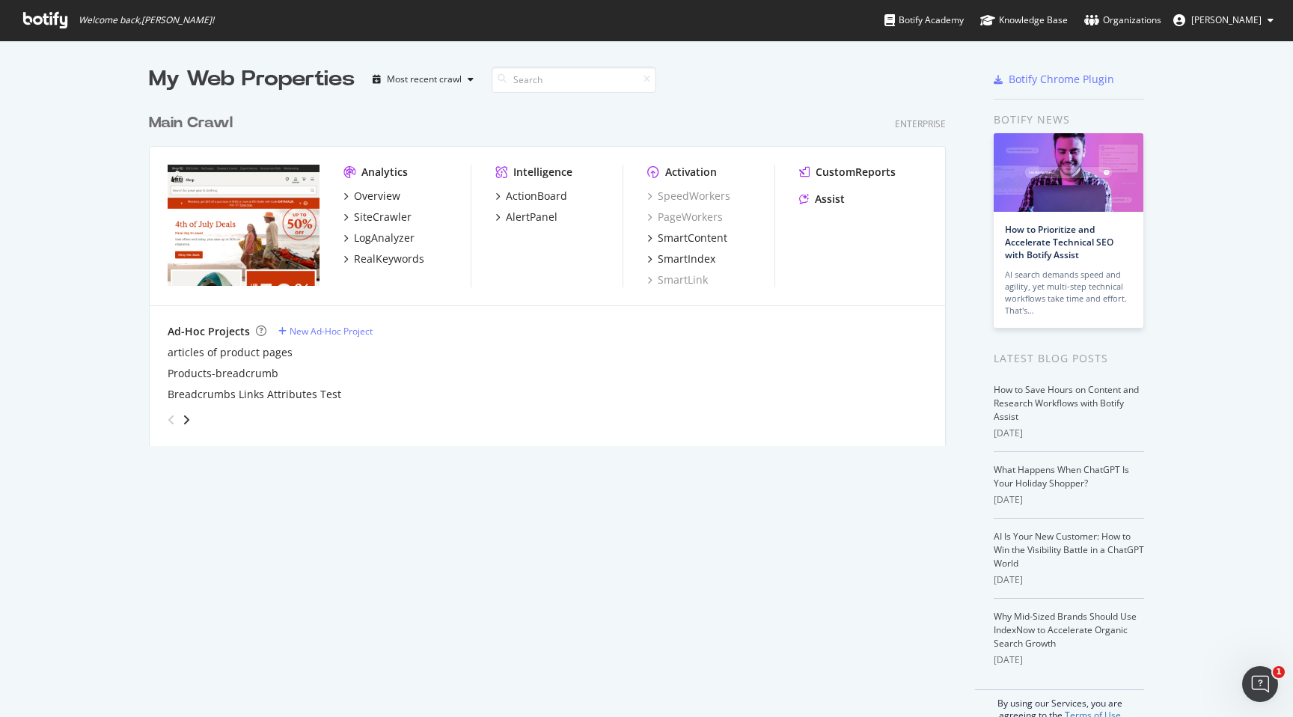
click at [375, 206] on div "Overview SiteCrawler LogAnalyzer RealKeywords" at bounding box center [406, 228] width 127 height 78
click at [376, 214] on div "SiteCrawler" at bounding box center [383, 217] width 58 height 15
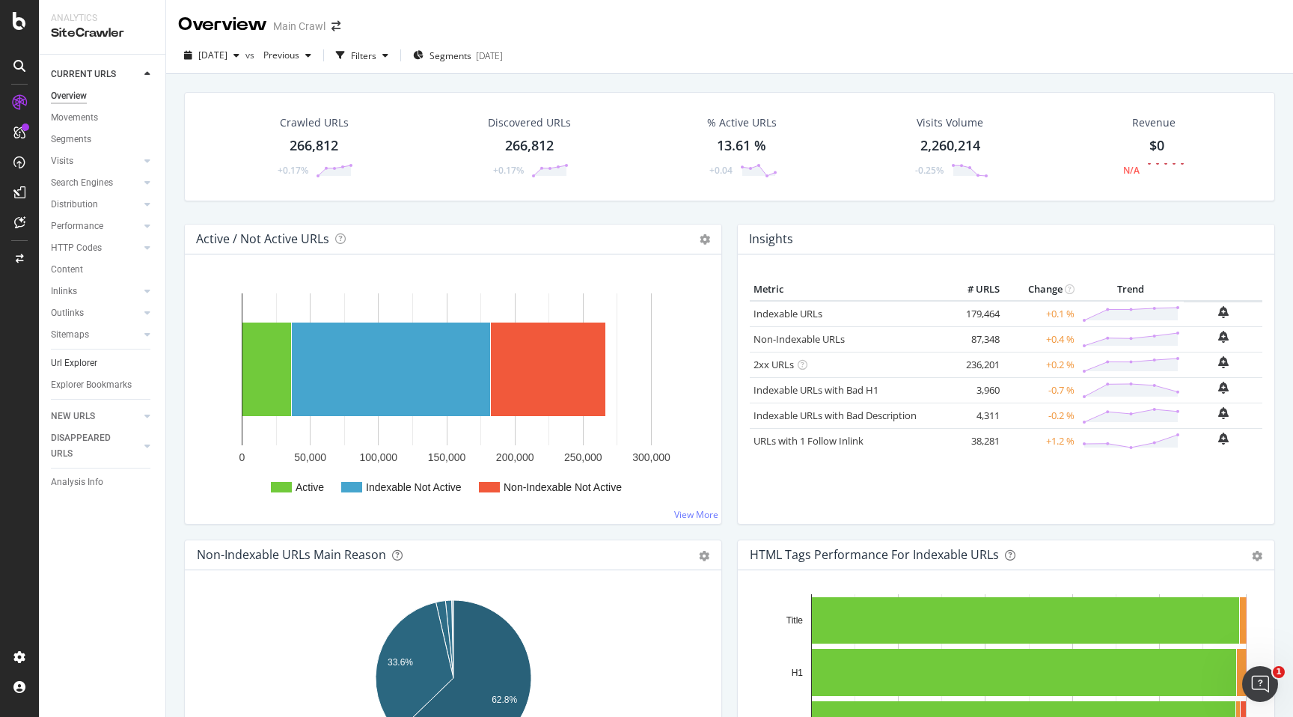
click at [100, 364] on link "Url Explorer" at bounding box center [103, 363] width 104 height 16
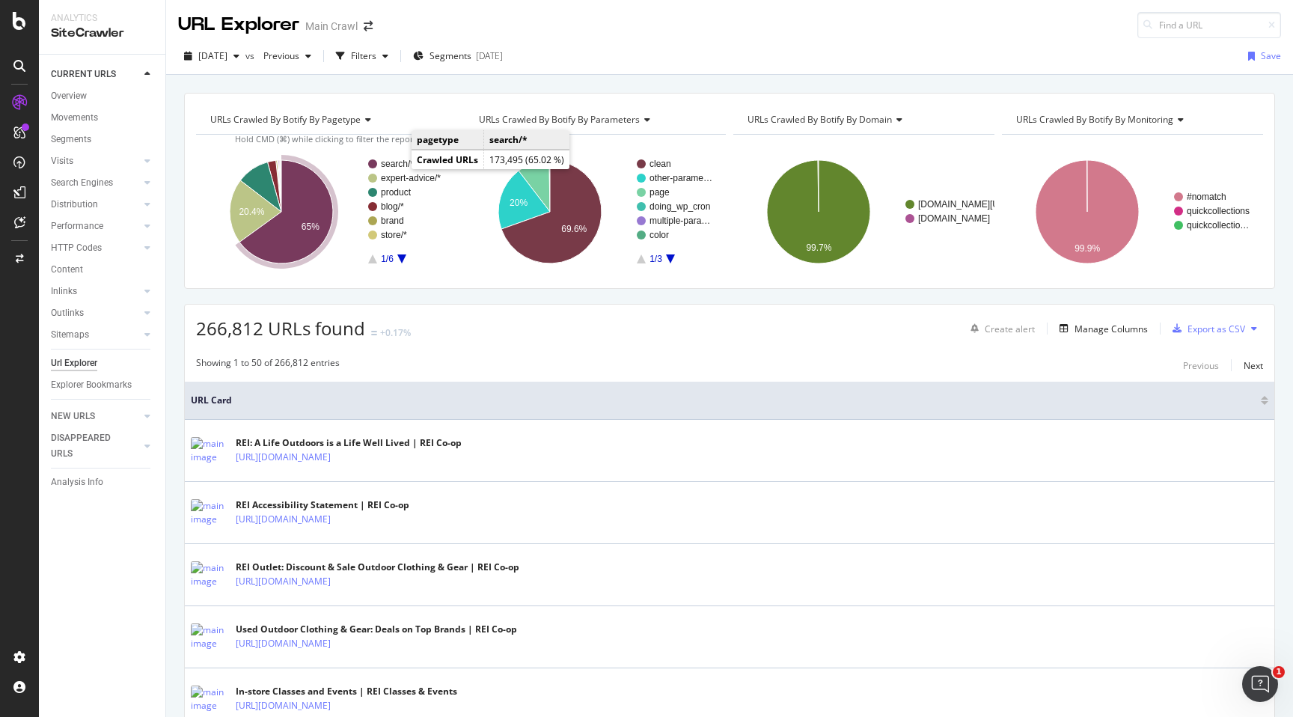
click at [397, 163] on text "search/*" at bounding box center [397, 164] width 33 height 10
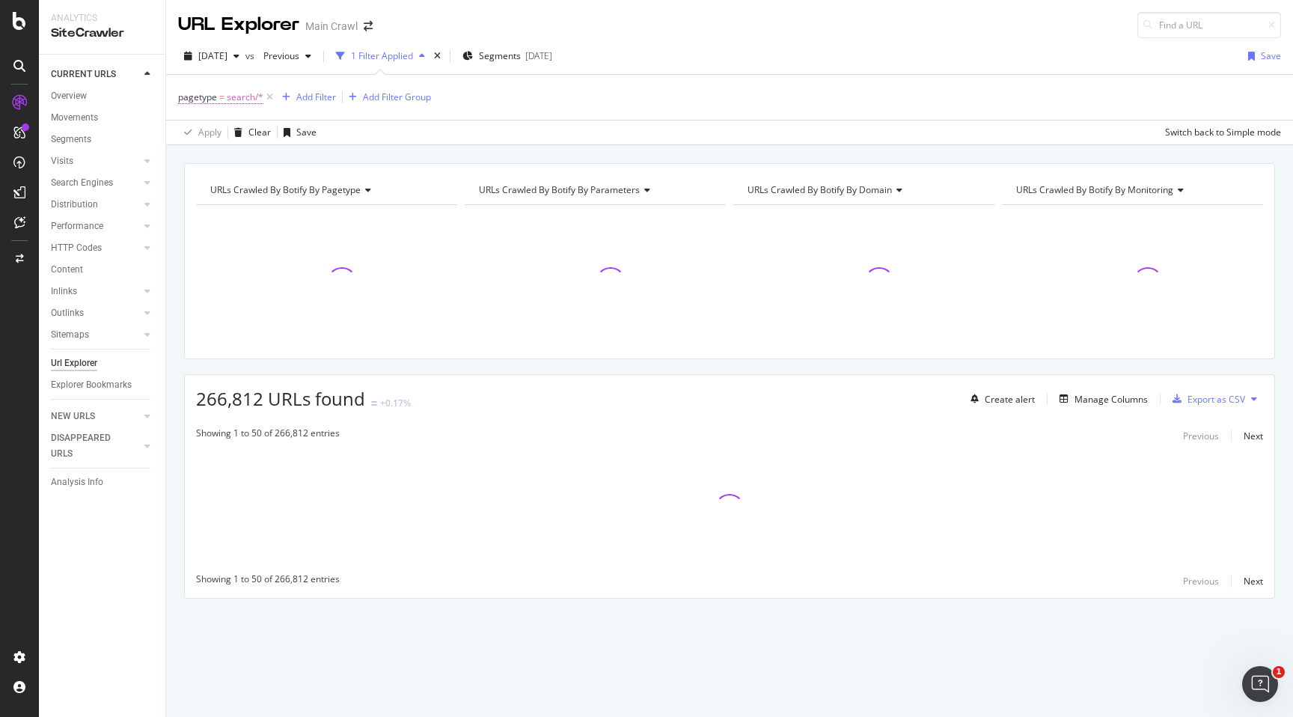
click at [246, 101] on span "search/*" at bounding box center [245, 97] width 37 height 21
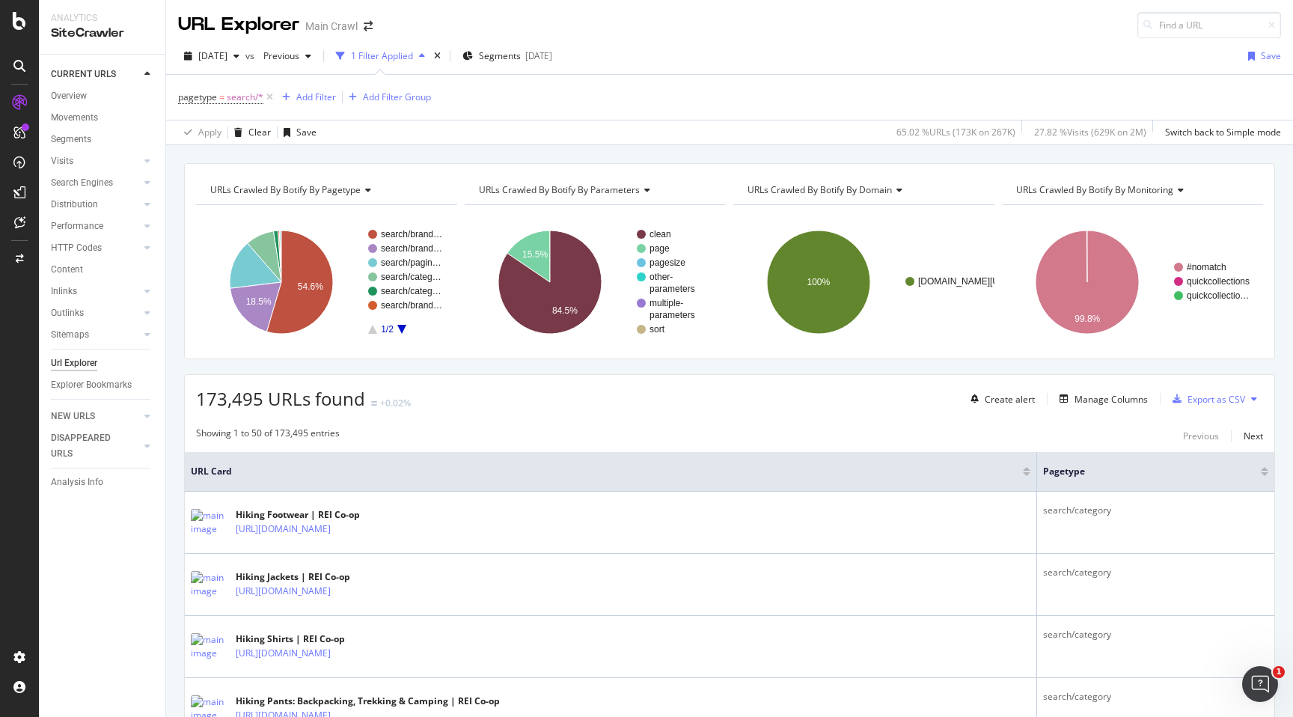
click at [470, 165] on div "URLs Crawled By Botify By pagetype Chart (by Value) Table Expand Export as CSV …" at bounding box center [729, 261] width 1091 height 196
click at [398, 244] on rect "A chart." at bounding box center [412, 248] width 63 height 9
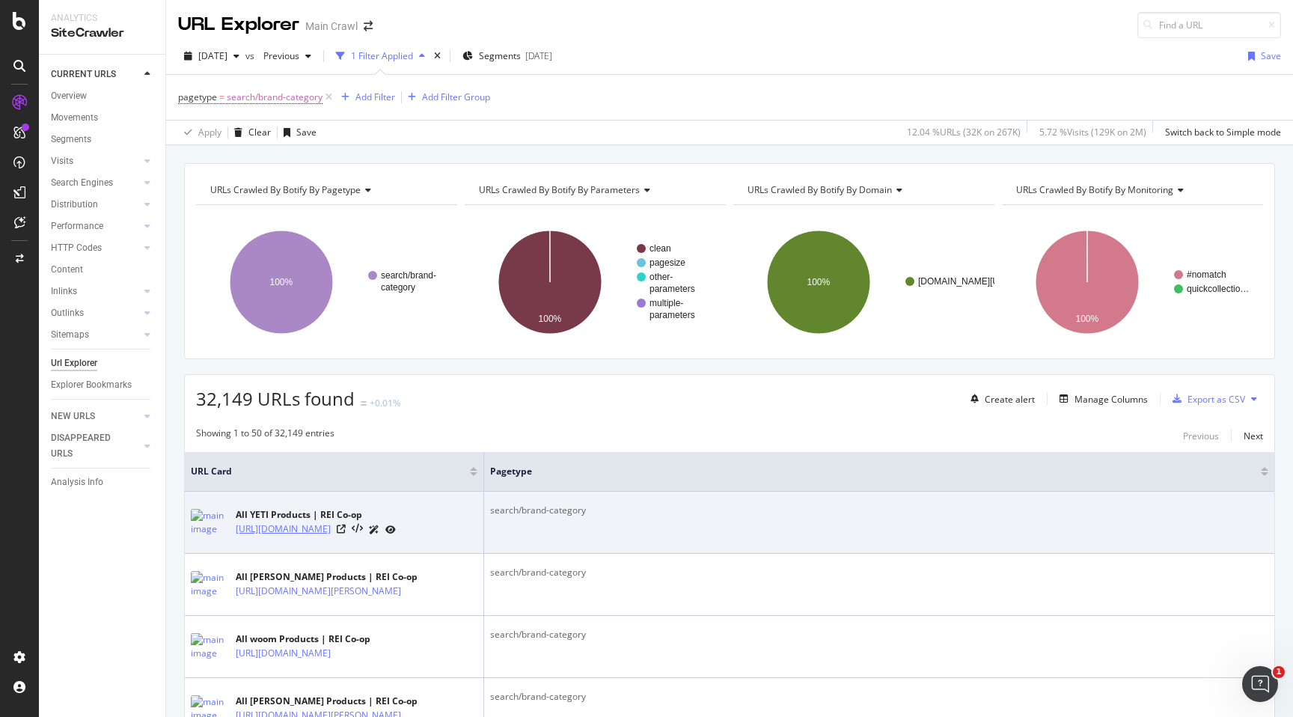
drag, startPoint x: 370, startPoint y: 537, endPoint x: 355, endPoint y: 530, distance: 16.1
click at [355, 530] on div "All YETI Products | REI Co-op https://www.rei.com/b/yeti/c/all" at bounding box center [334, 522] width 287 height 37
copy link "/all"
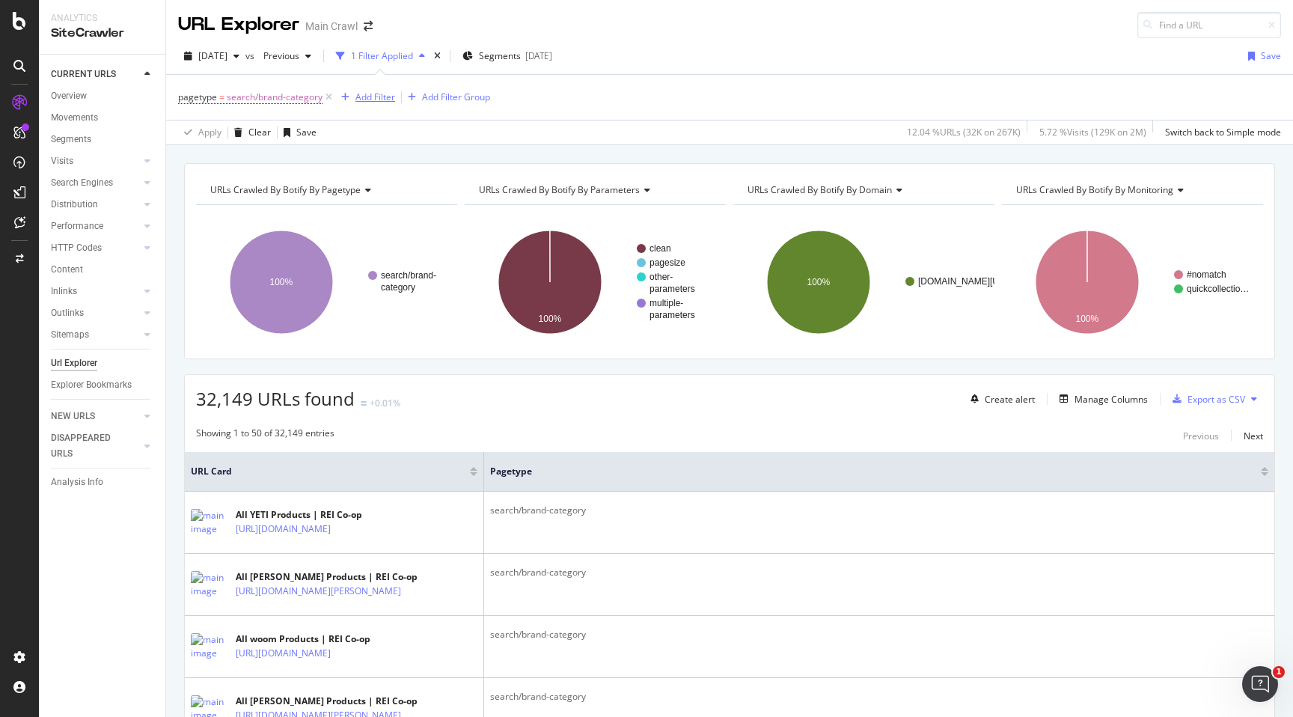
click at [358, 102] on div "Add Filter" at bounding box center [375, 97] width 40 height 13
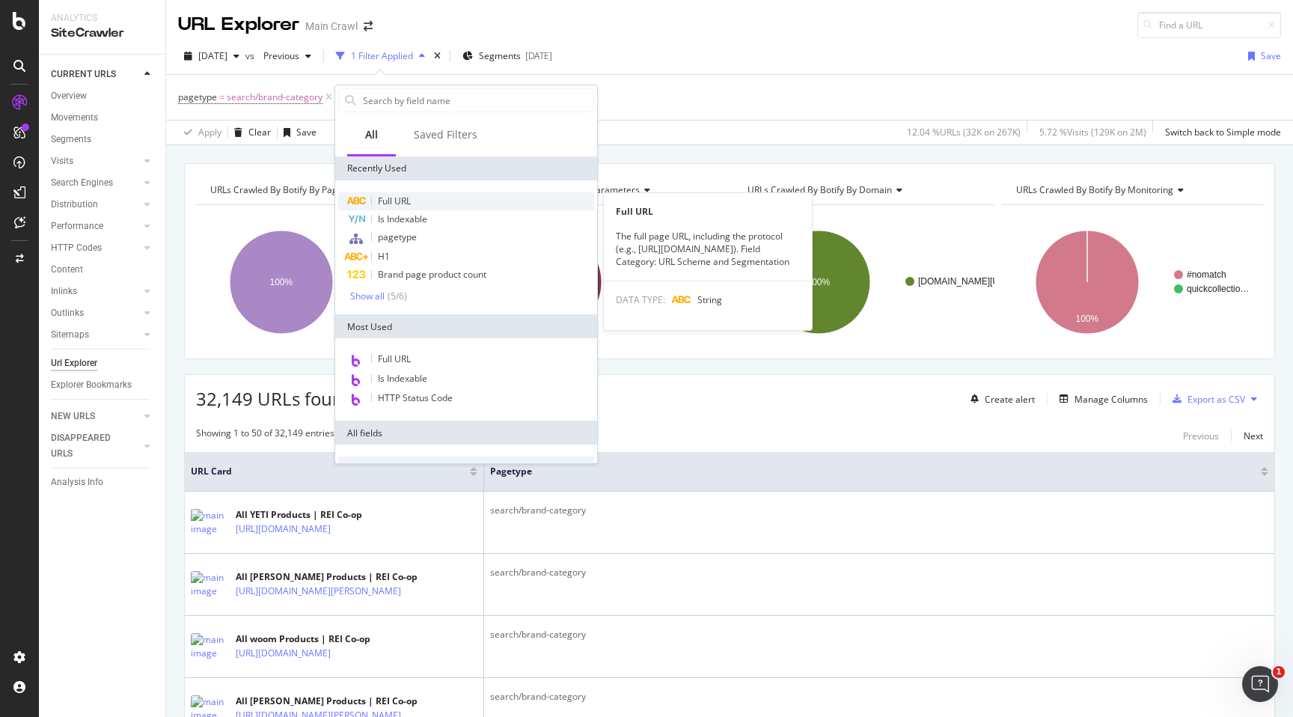
click at [399, 201] on span "Full URL" at bounding box center [394, 201] width 33 height 13
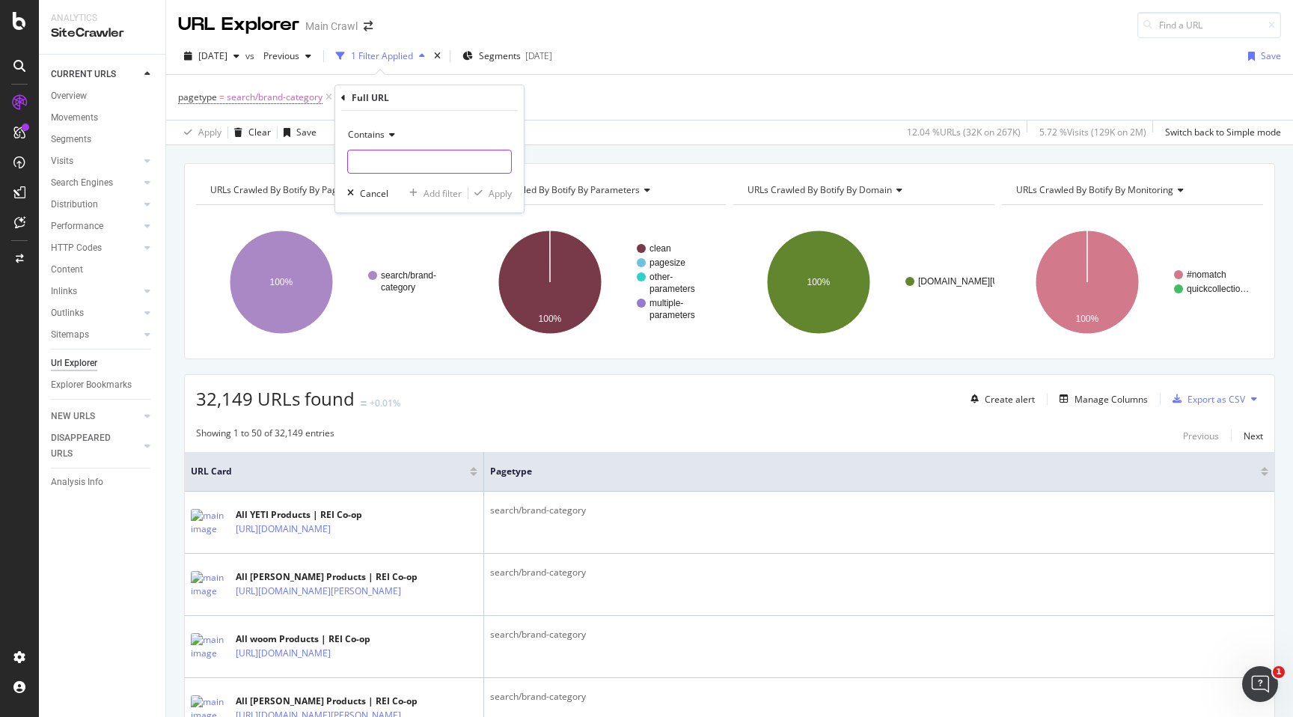
click at [380, 161] on input "text" at bounding box center [429, 162] width 163 height 24
paste input "/all"
type input "/all"
click at [383, 135] on span "Contains" at bounding box center [366, 134] width 37 height 13
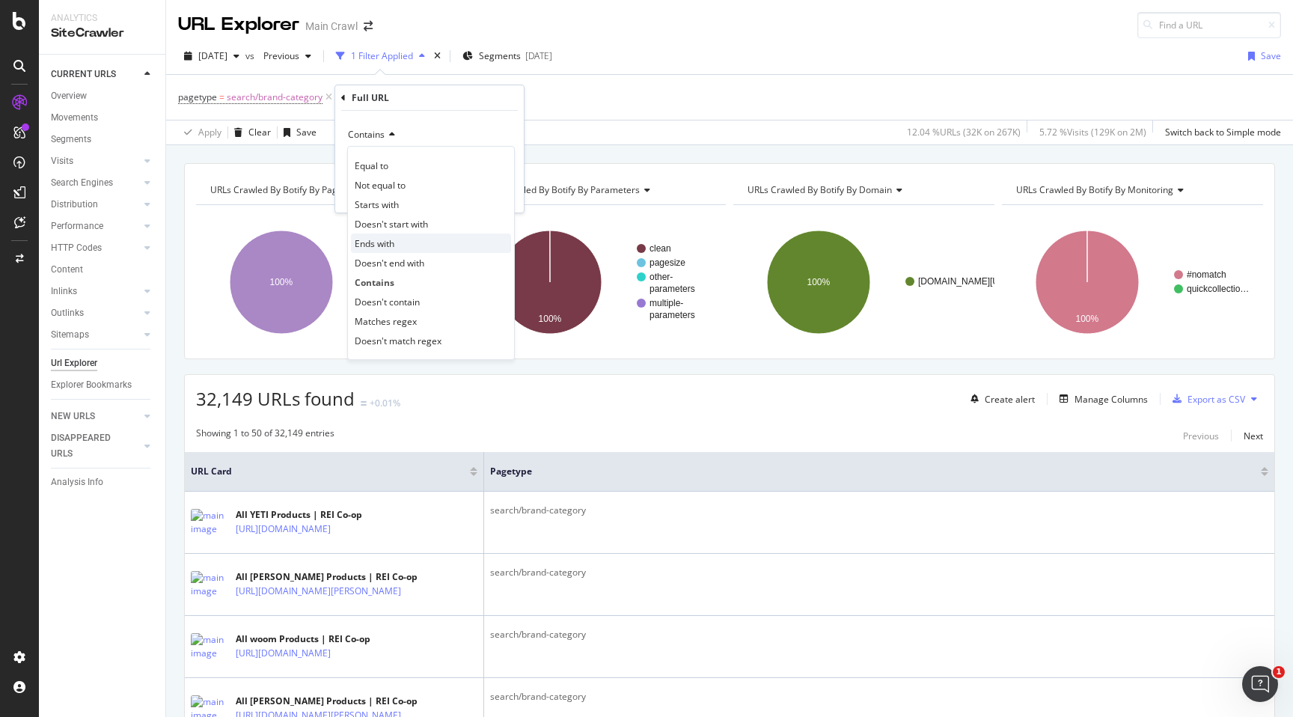
click at [390, 248] on span "Ends with" at bounding box center [375, 243] width 40 height 13
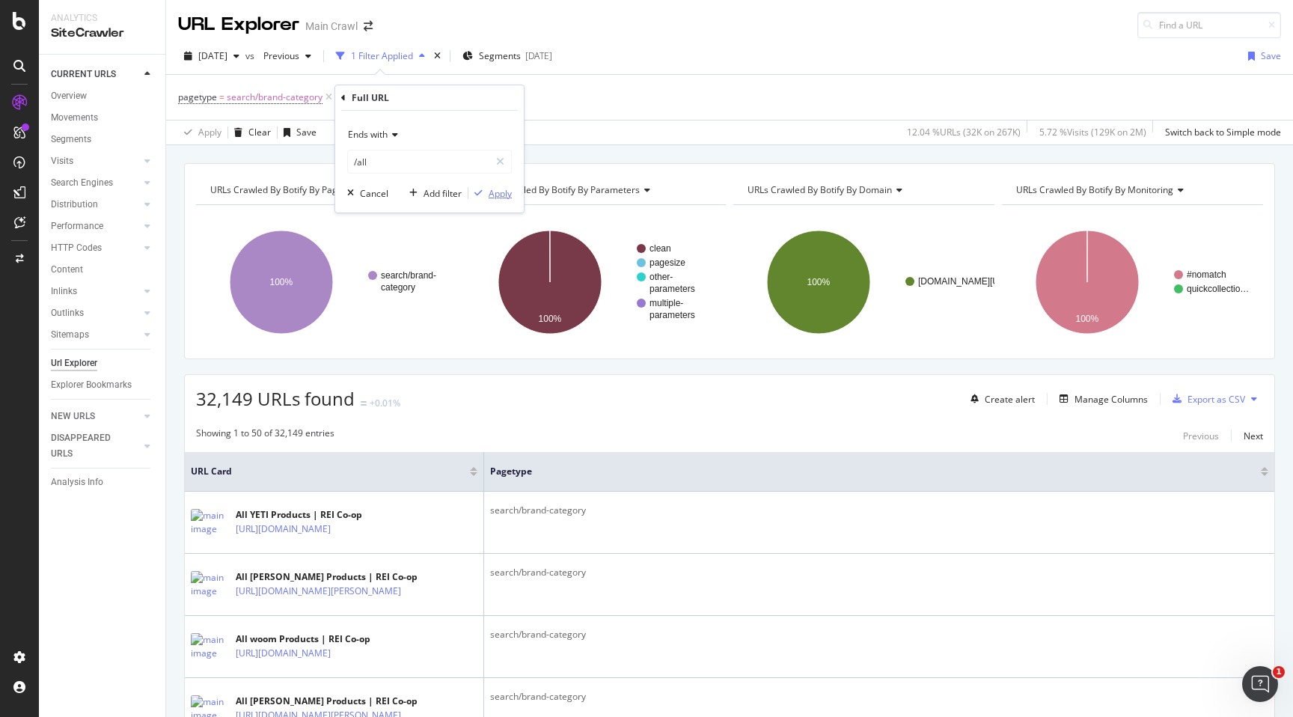
click at [501, 189] on div "Apply" at bounding box center [500, 193] width 23 height 13
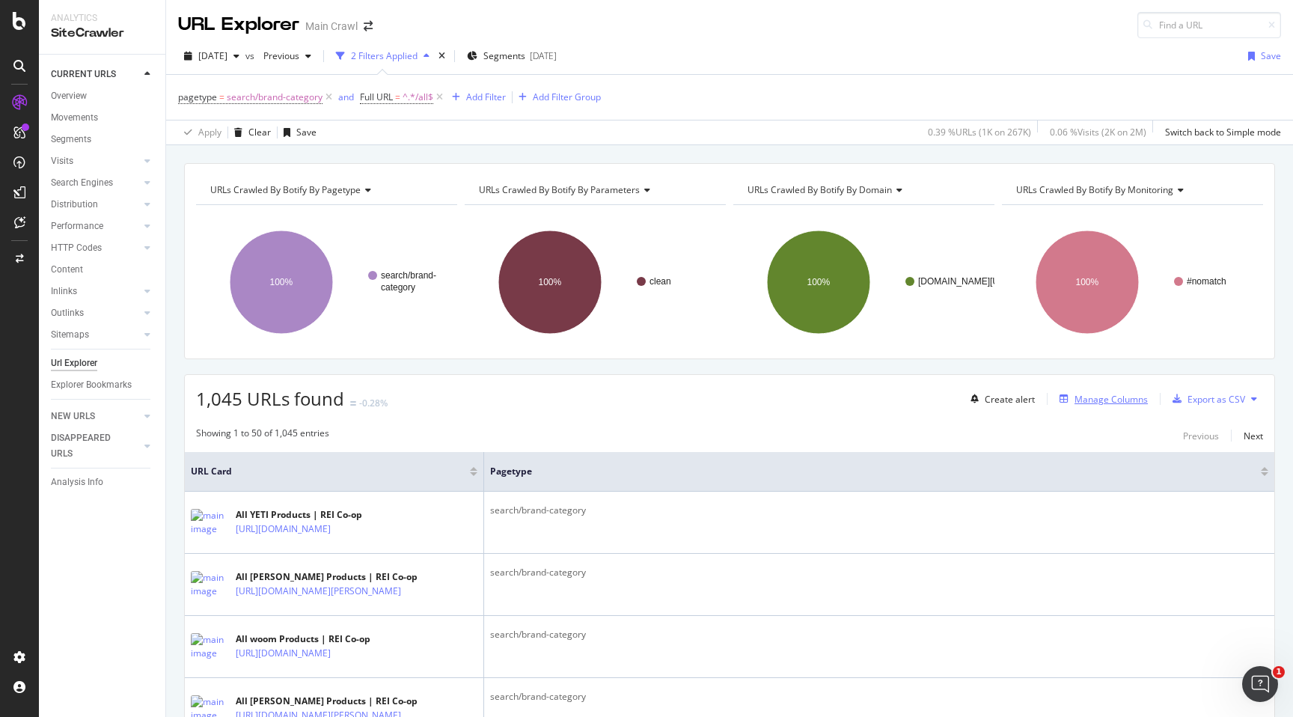
click at [1091, 400] on div "Manage Columns" at bounding box center [1111, 399] width 73 height 13
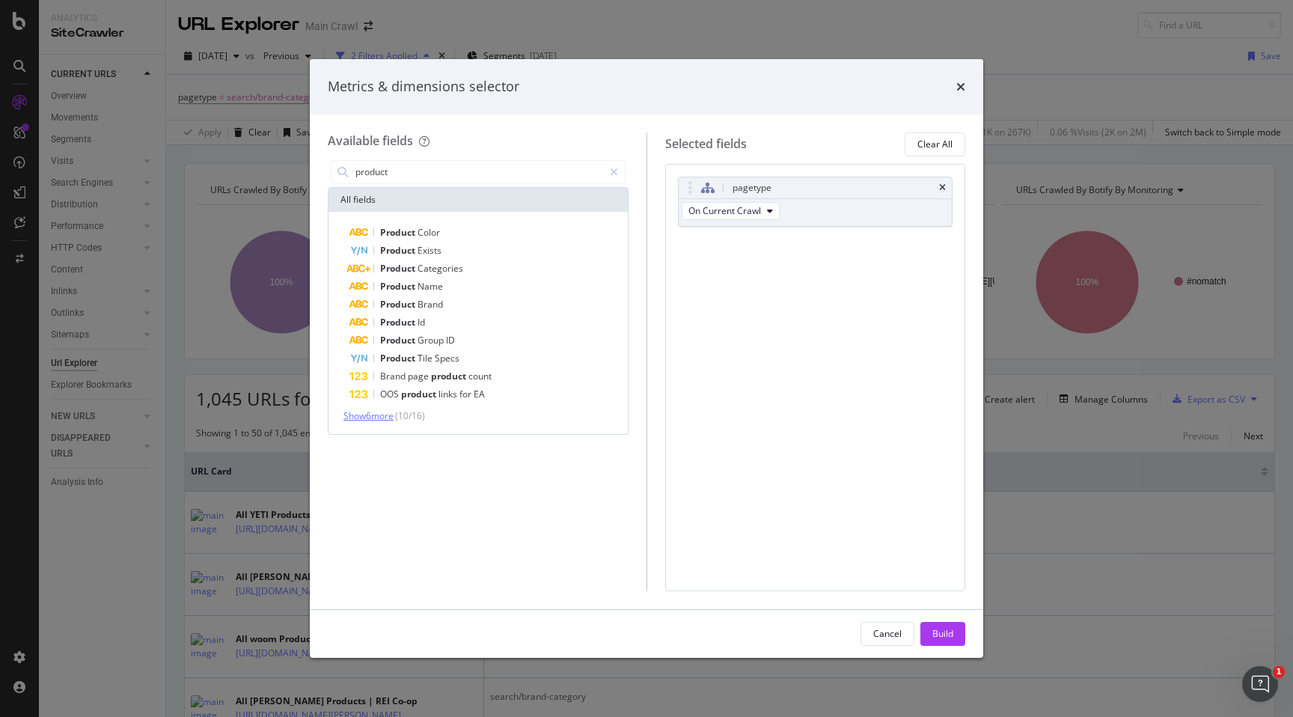
type input "product"
click at [370, 417] on span "Show 6 more" at bounding box center [368, 415] width 50 height 13
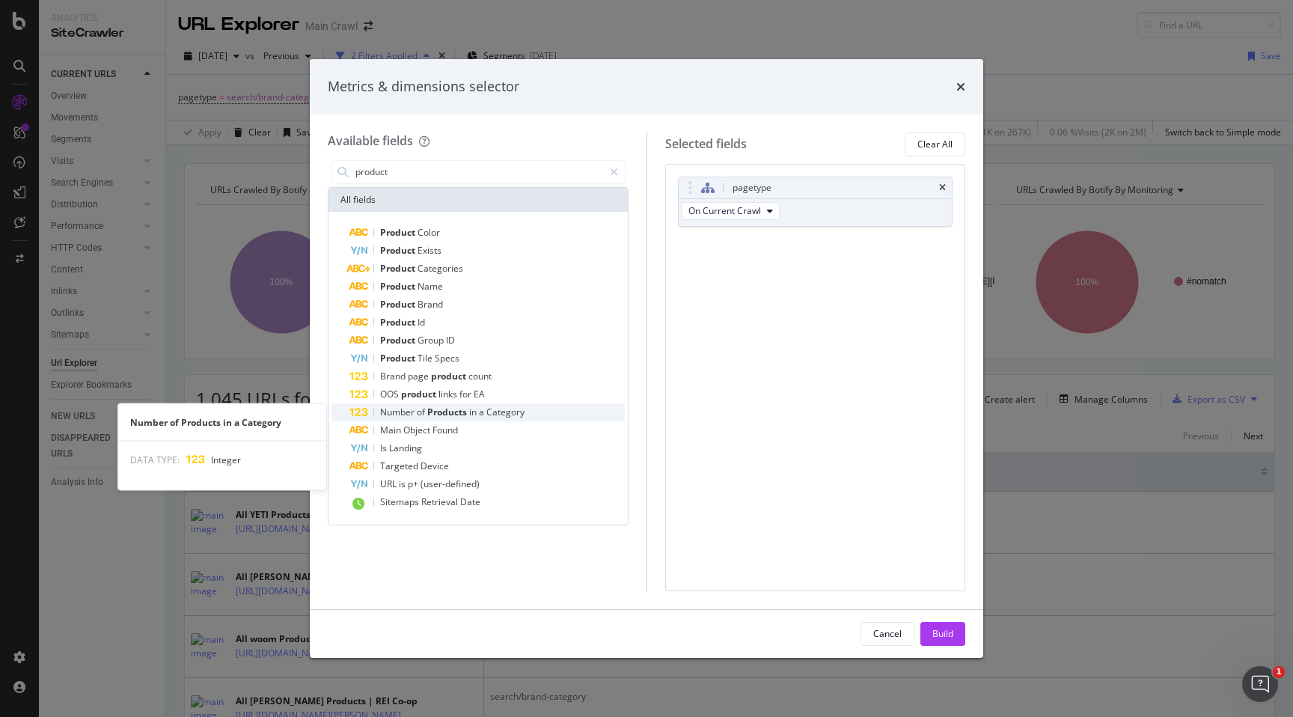
click at [512, 417] on span "Category" at bounding box center [505, 412] width 38 height 13
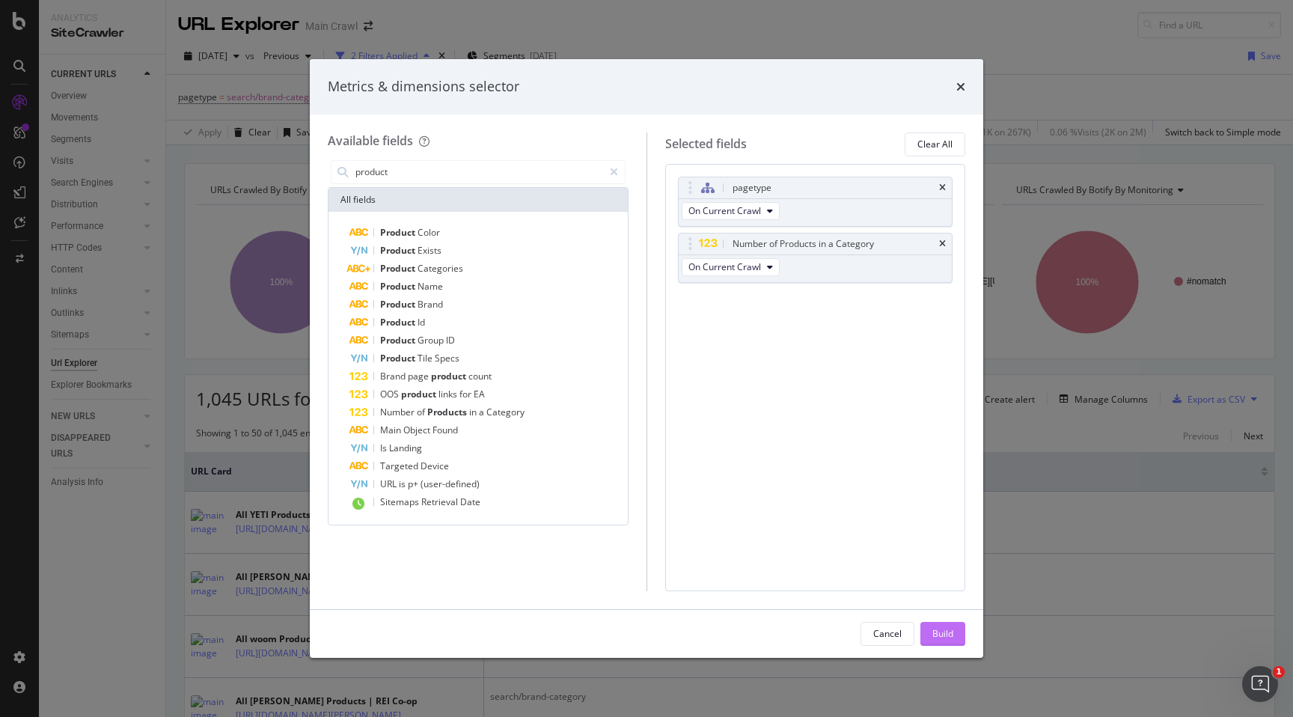
click at [950, 642] on div "Build" at bounding box center [942, 634] width 21 height 22
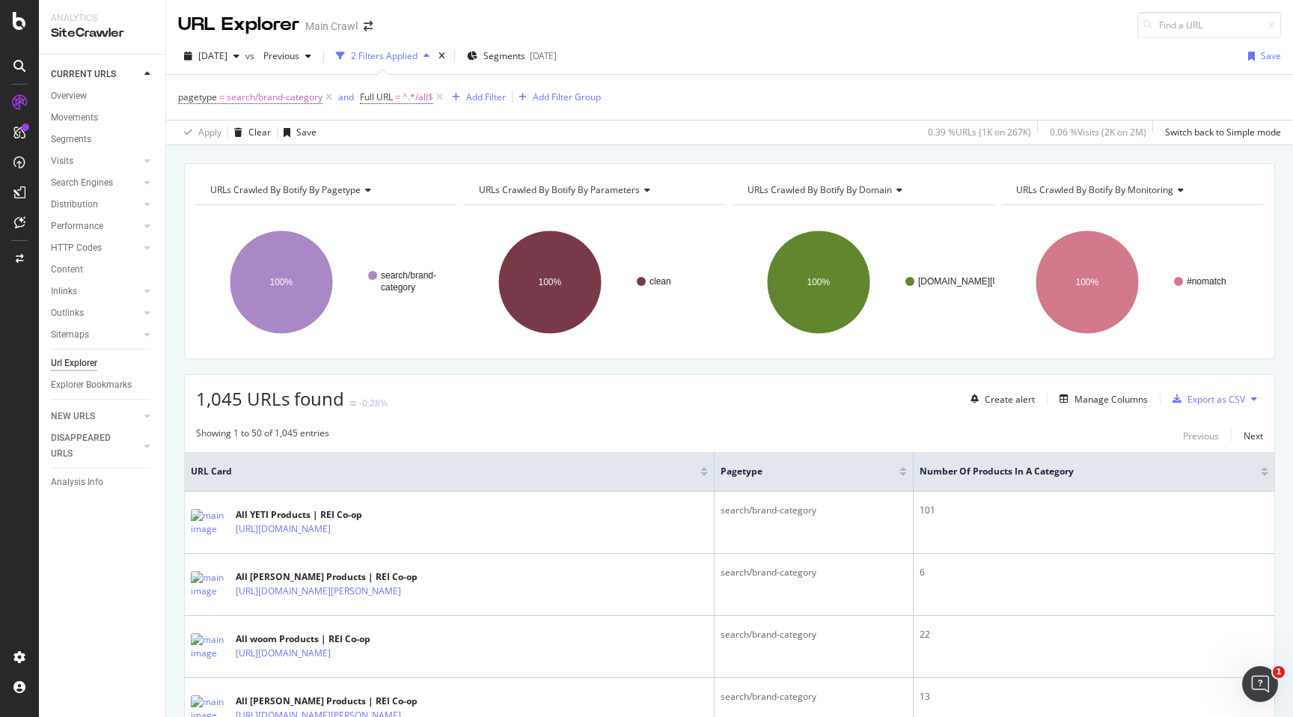
click at [1264, 468] on div at bounding box center [1264, 469] width 7 height 4
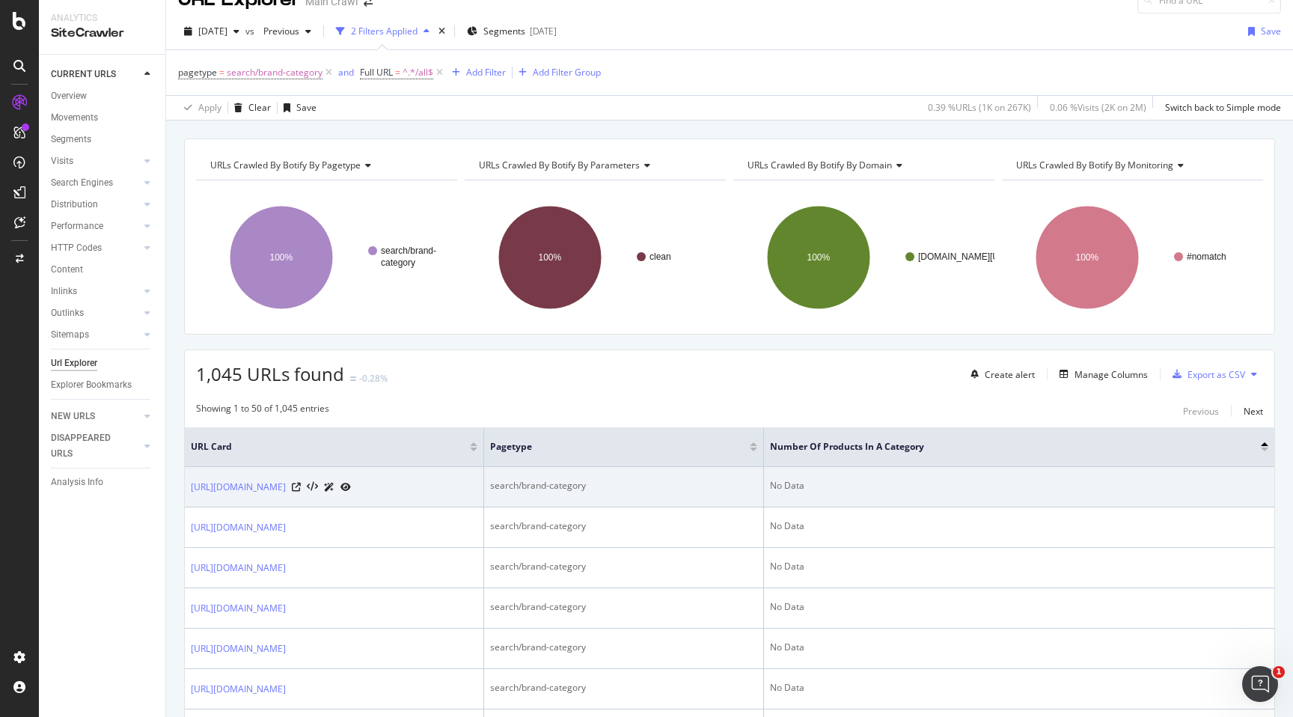
scroll to position [31, 0]
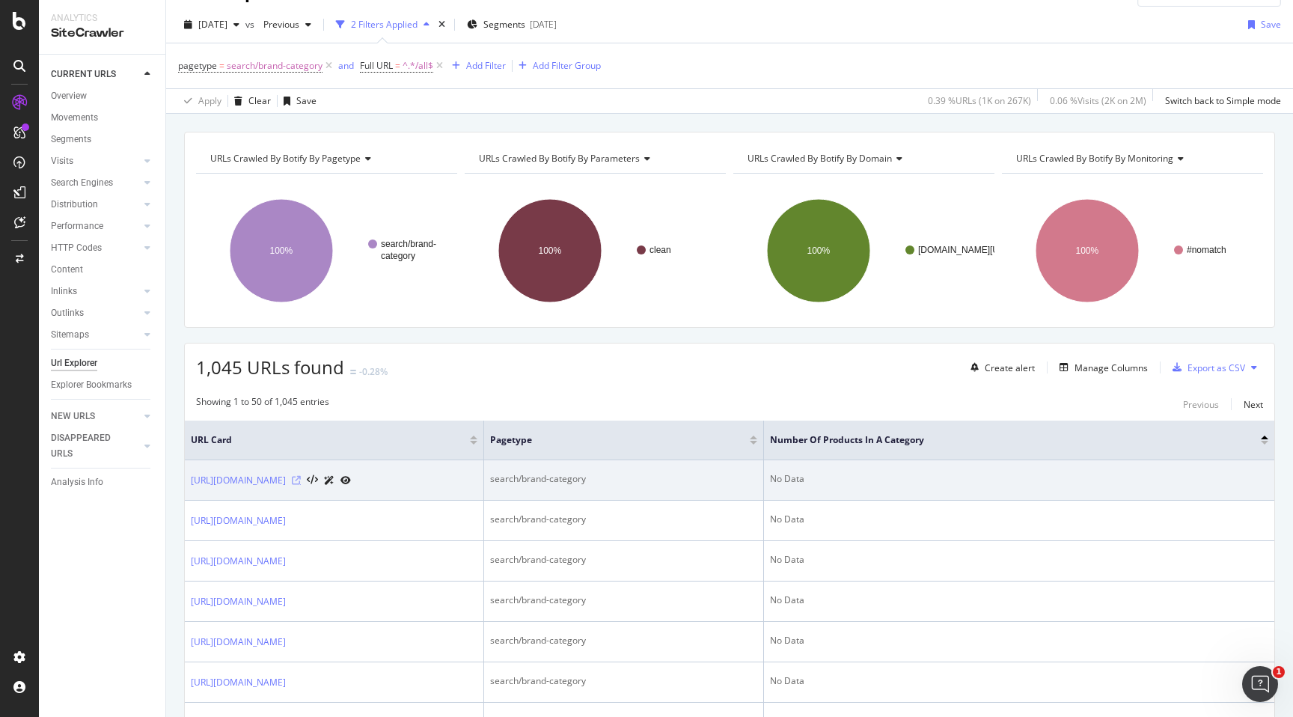
click at [301, 480] on icon at bounding box center [296, 480] width 9 height 9
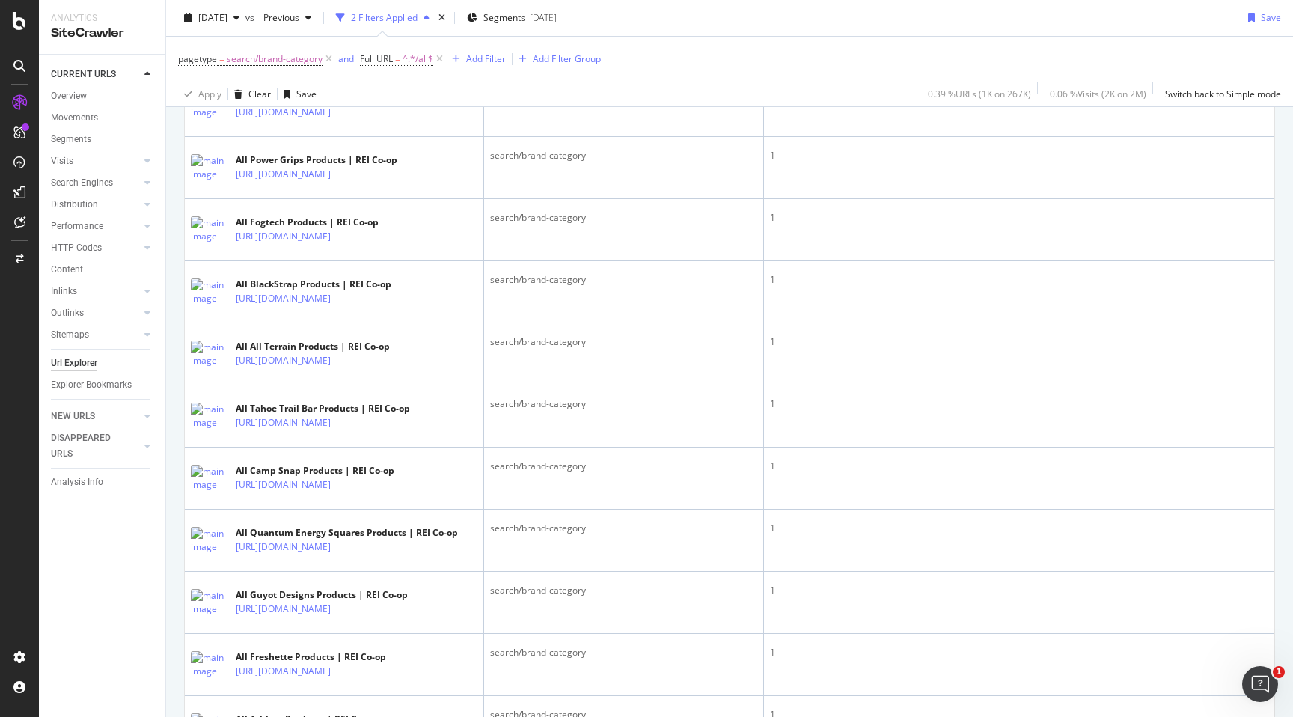
scroll to position [2190, 0]
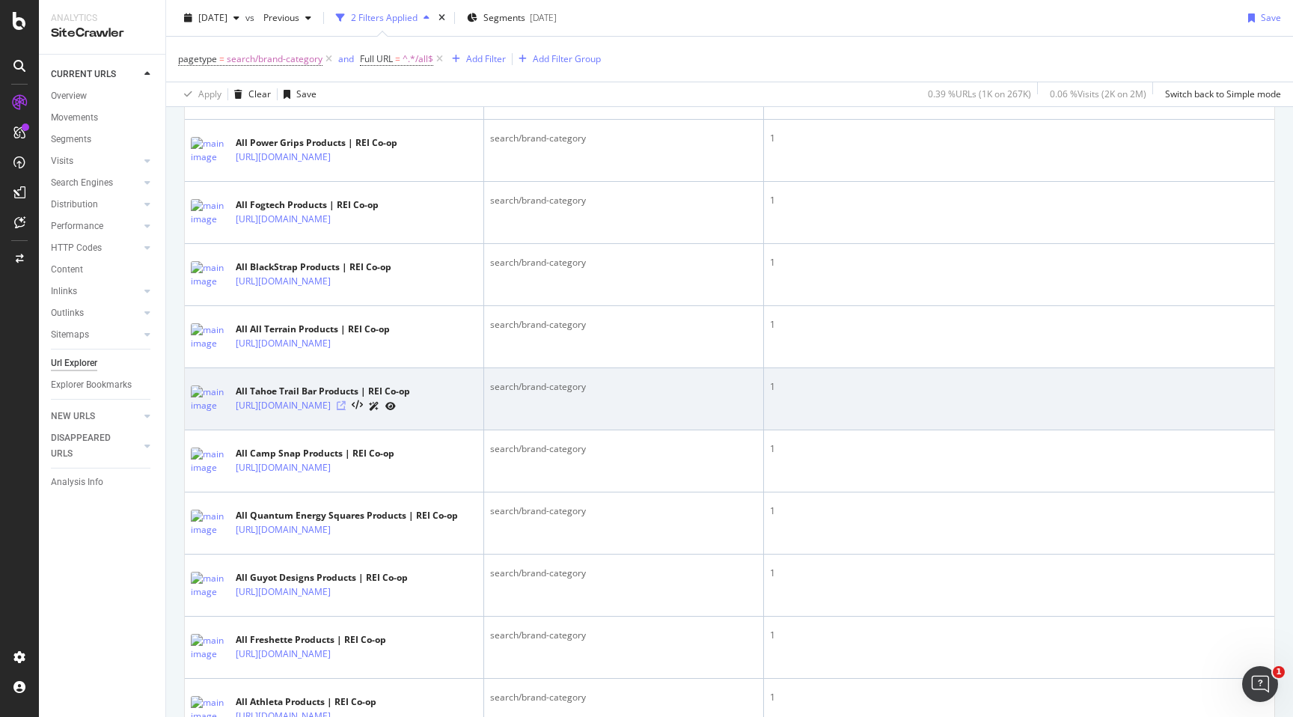
click at [346, 410] on icon at bounding box center [341, 405] width 9 height 9
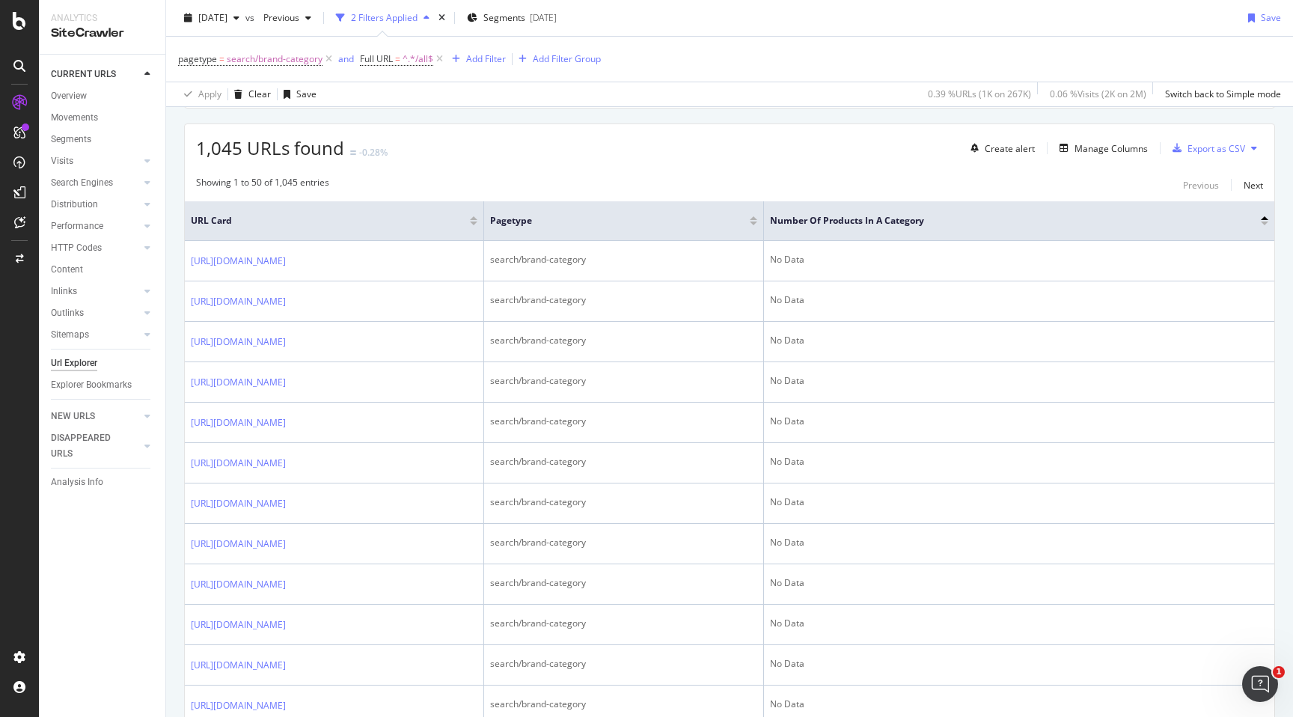
scroll to position [0, 0]
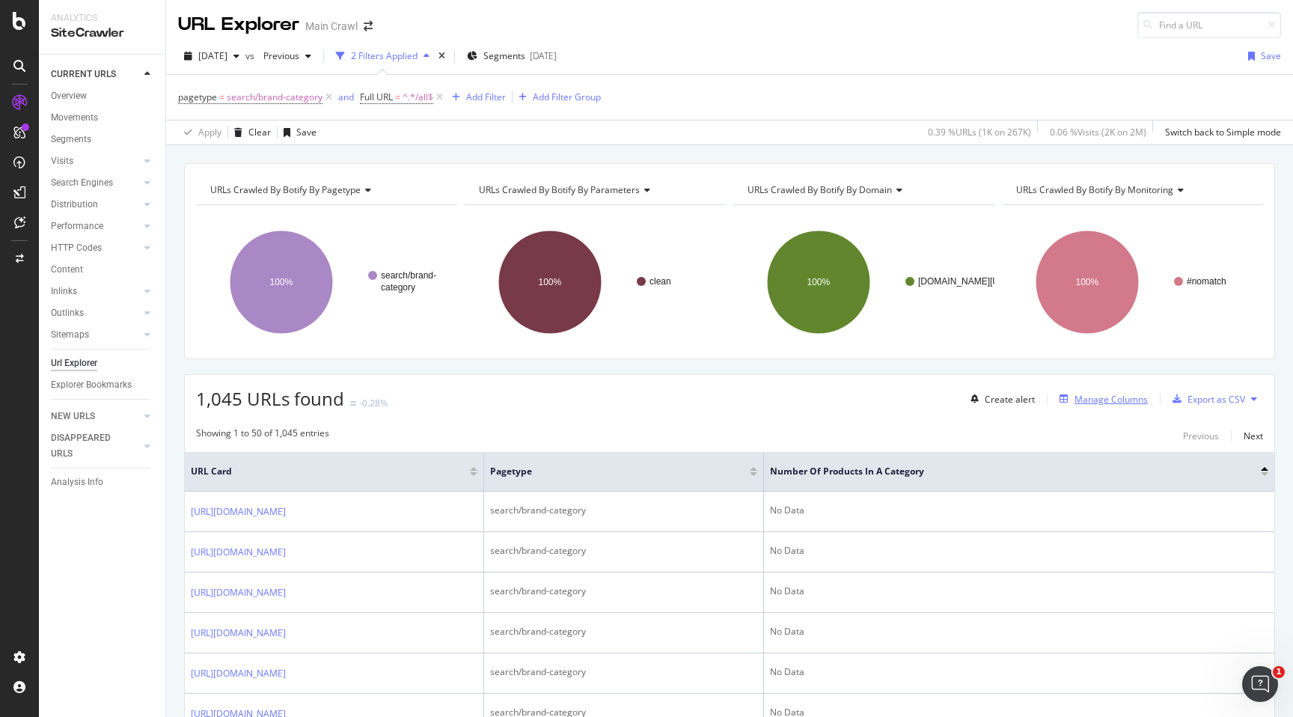
click at [1112, 398] on div "Manage Columns" at bounding box center [1111, 399] width 73 height 13
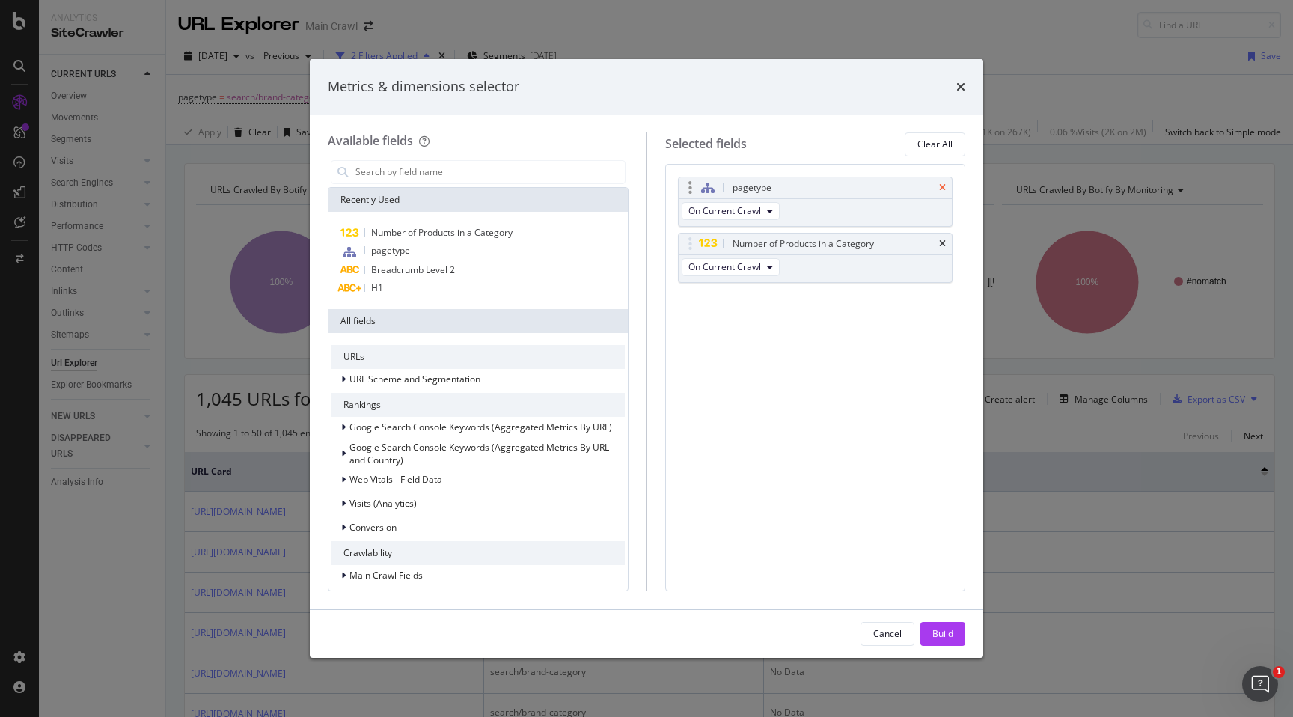
click at [945, 188] on icon "times" at bounding box center [942, 187] width 7 height 9
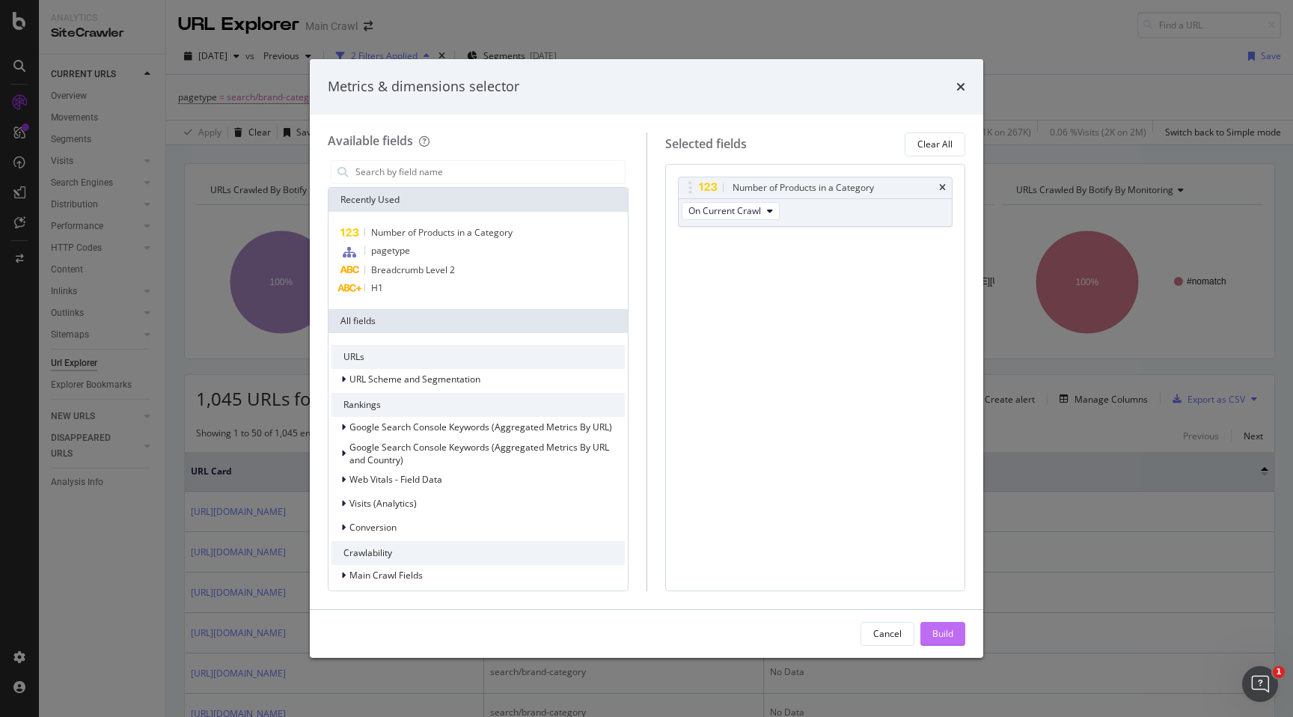
click at [944, 626] on div "Build" at bounding box center [942, 634] width 21 height 22
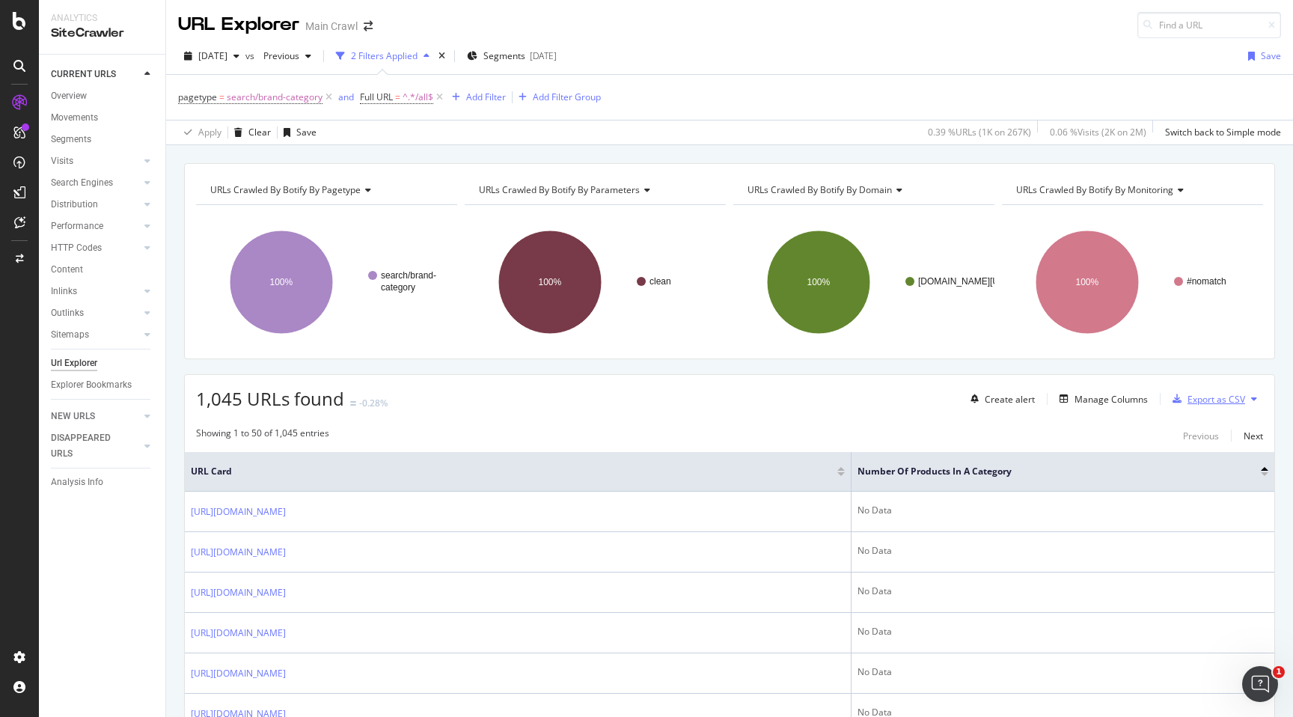
click at [1220, 400] on div "Export as CSV" at bounding box center [1217, 399] width 58 height 13
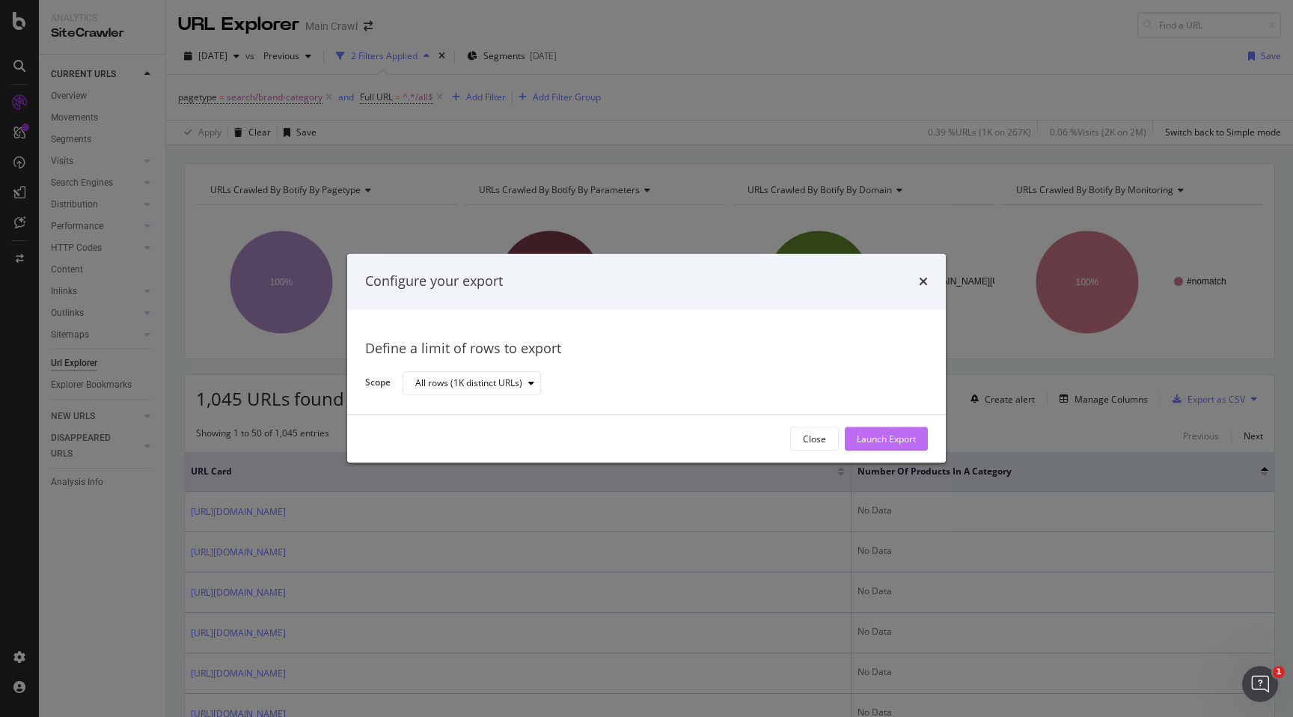
click at [890, 433] on div "Launch Export" at bounding box center [886, 439] width 59 height 13
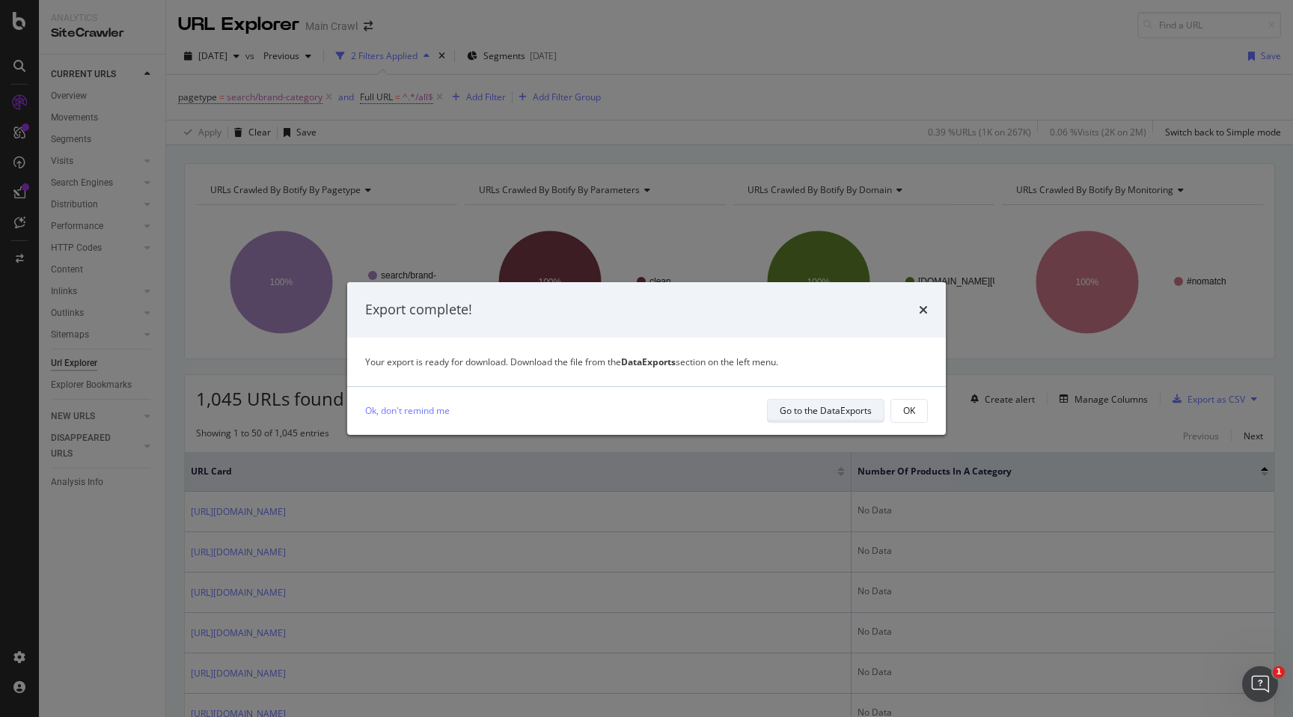
click at [831, 414] on div "Go to the DataExports" at bounding box center [826, 410] width 92 height 13
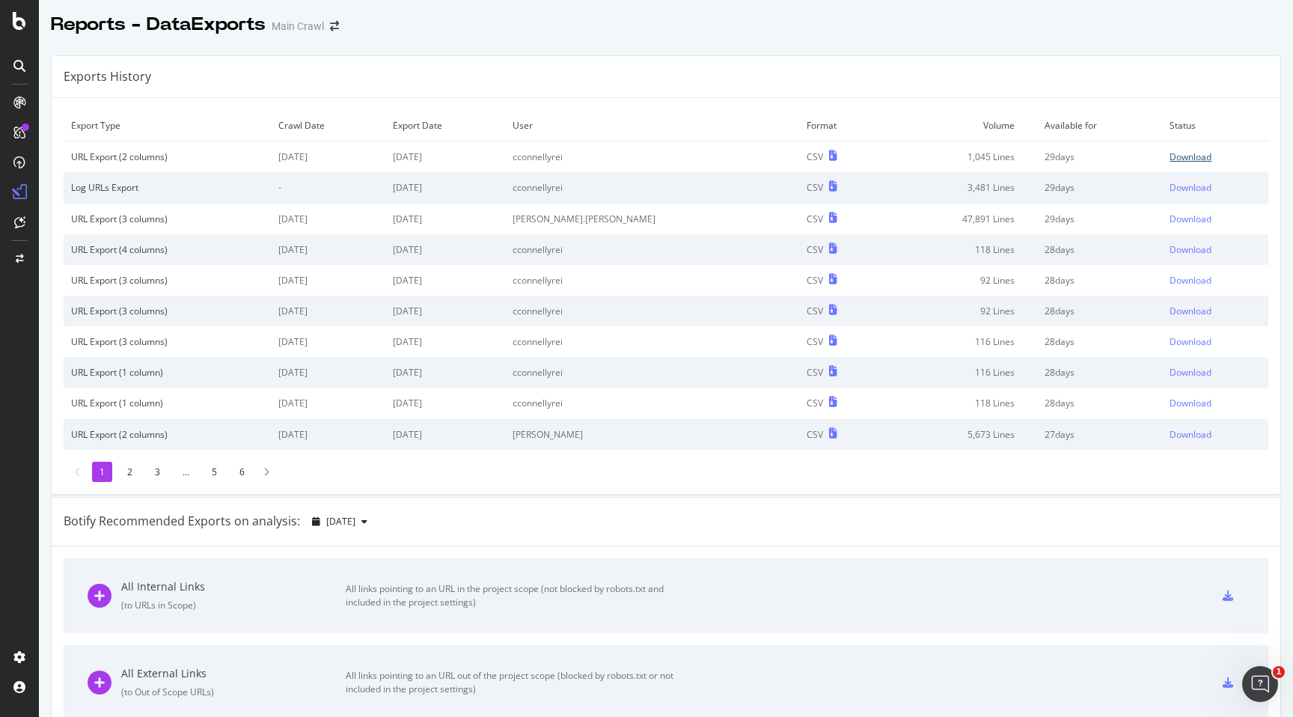
click at [1170, 160] on div "Download" at bounding box center [1191, 156] width 42 height 13
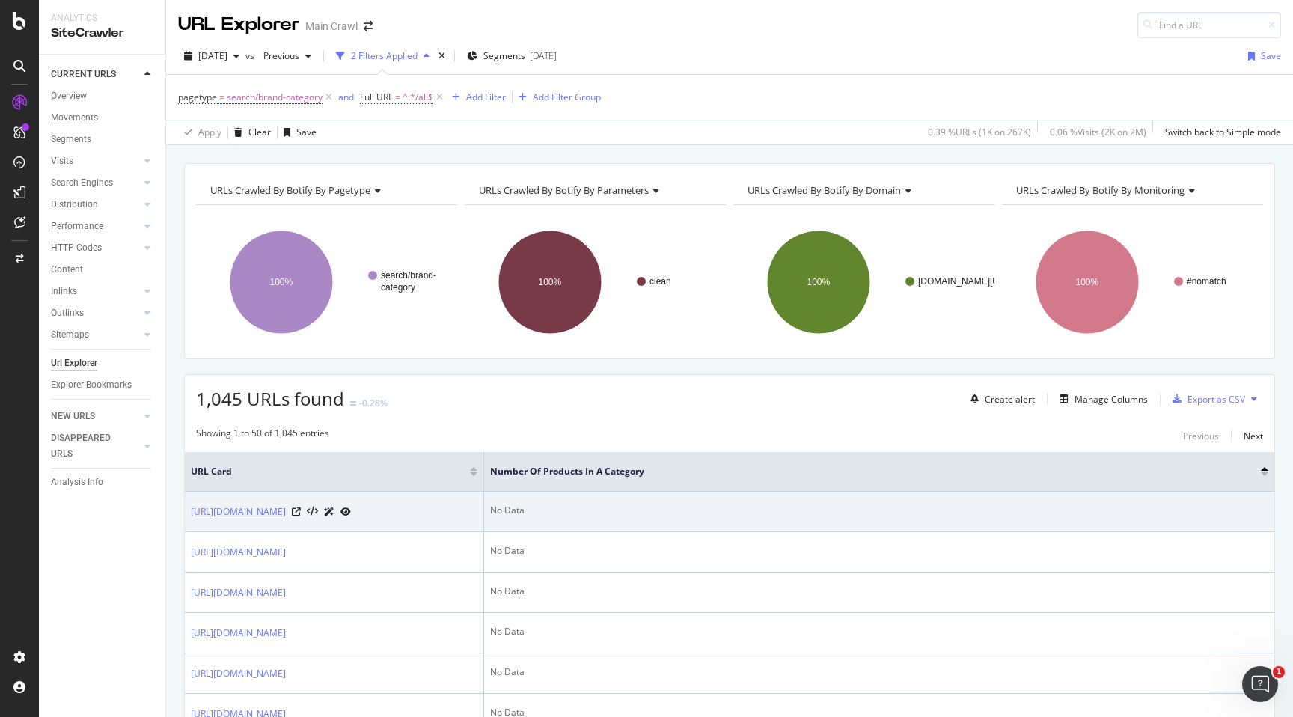
click at [286, 512] on link "https://www.rei.com/b/weston/c/all" at bounding box center [238, 511] width 95 height 15
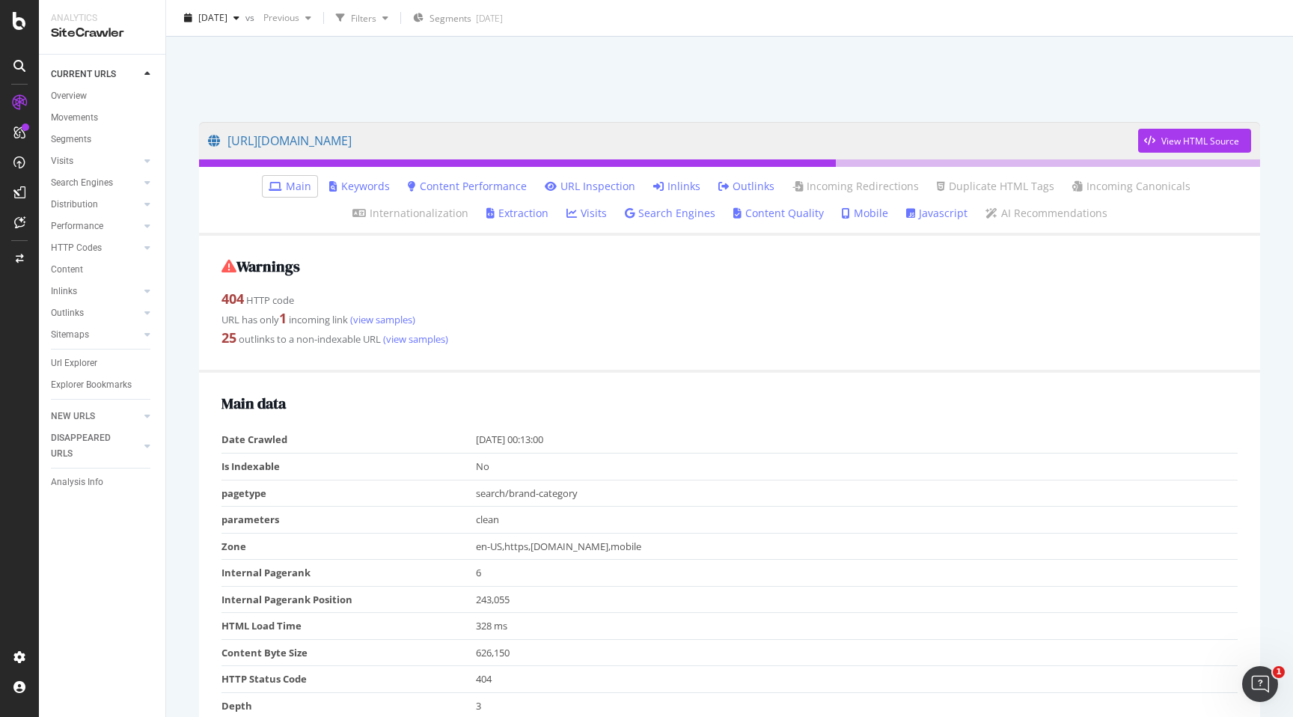
scroll to position [49, 0]
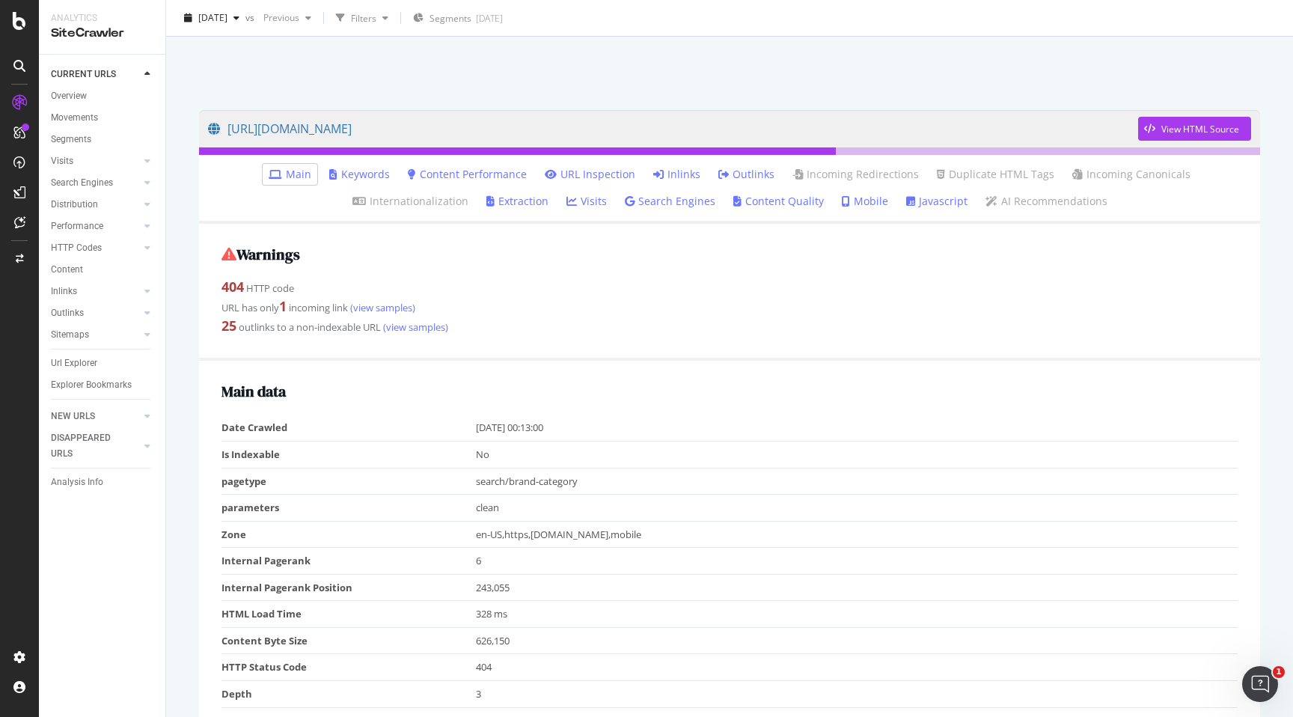
click at [653, 175] on link "Inlinks" at bounding box center [676, 174] width 47 height 15
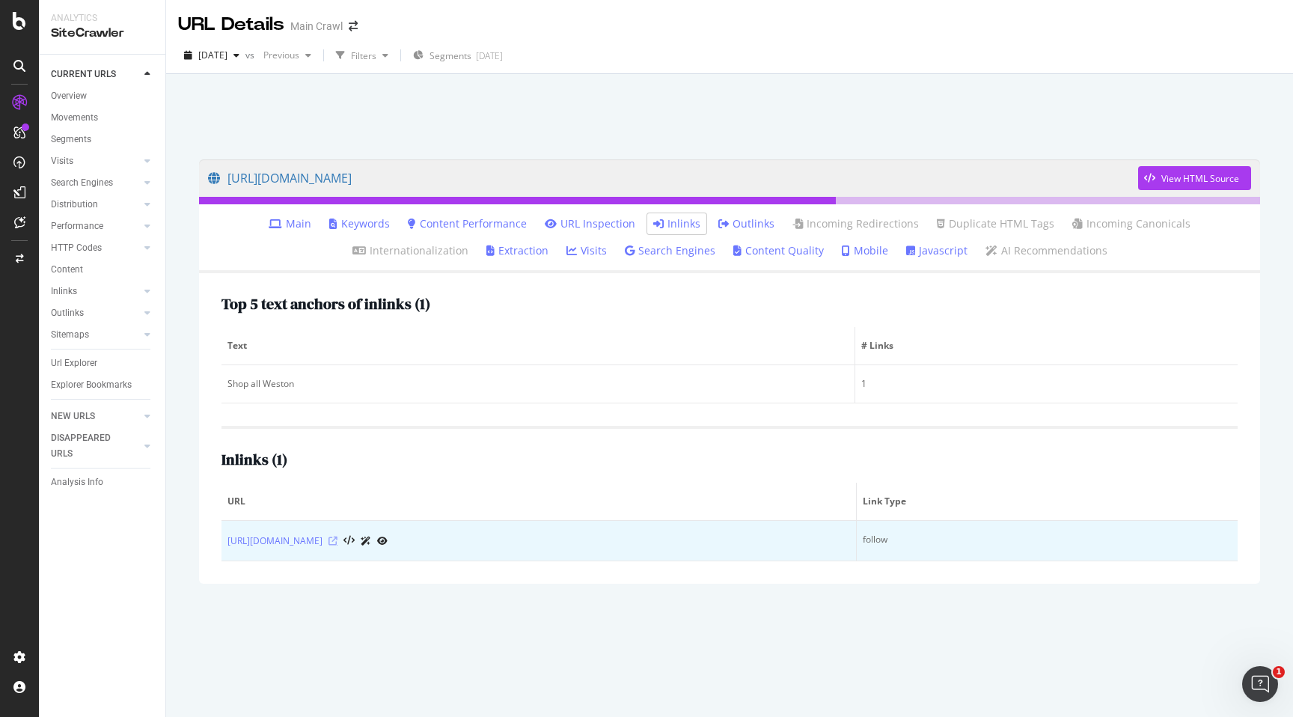
click at [337, 540] on icon at bounding box center [333, 541] width 9 height 9
